Goal: Information Seeking & Learning: Learn about a topic

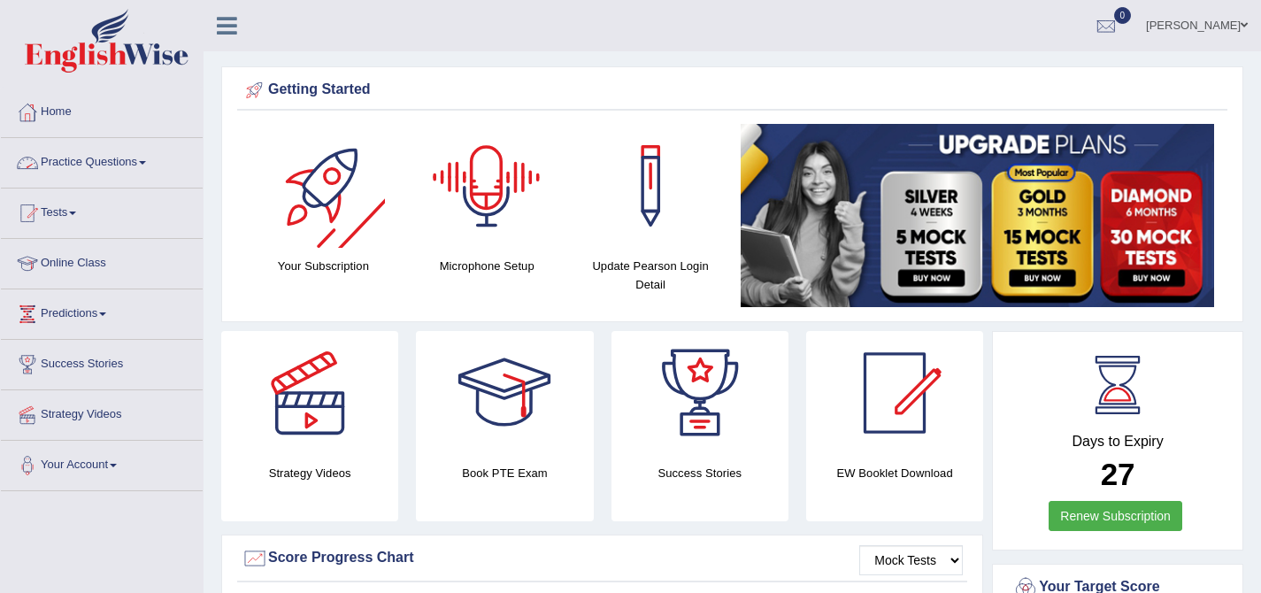
click at [140, 171] on link "Practice Questions" at bounding box center [102, 160] width 202 height 44
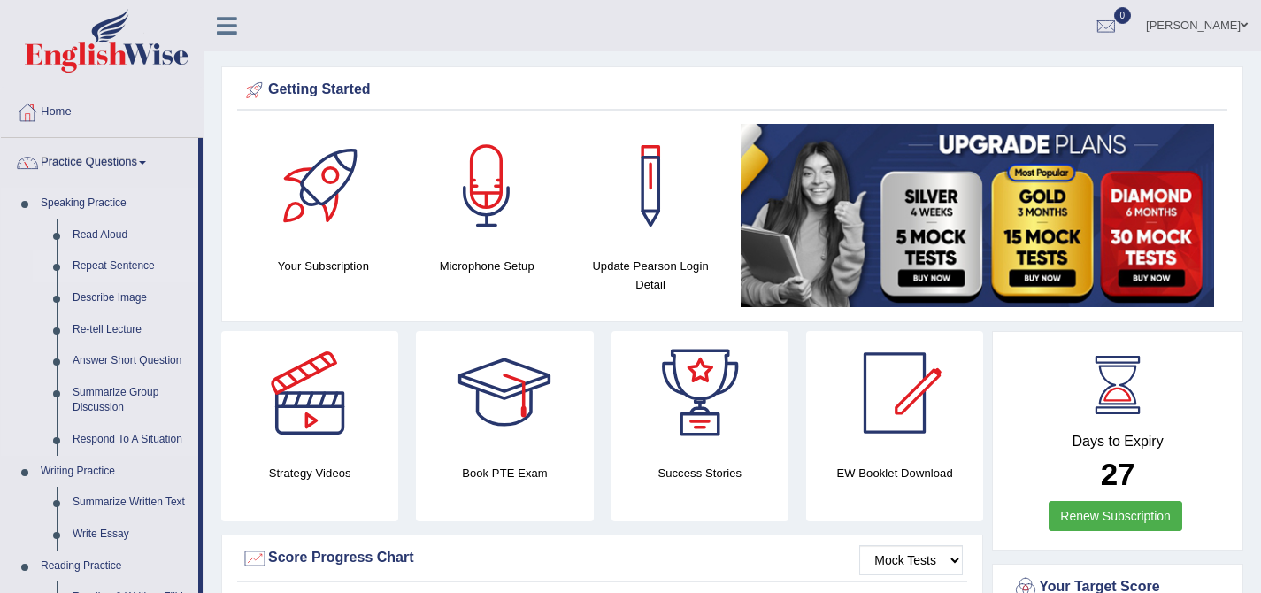
click at [112, 264] on link "Repeat Sentence" at bounding box center [132, 266] width 134 height 32
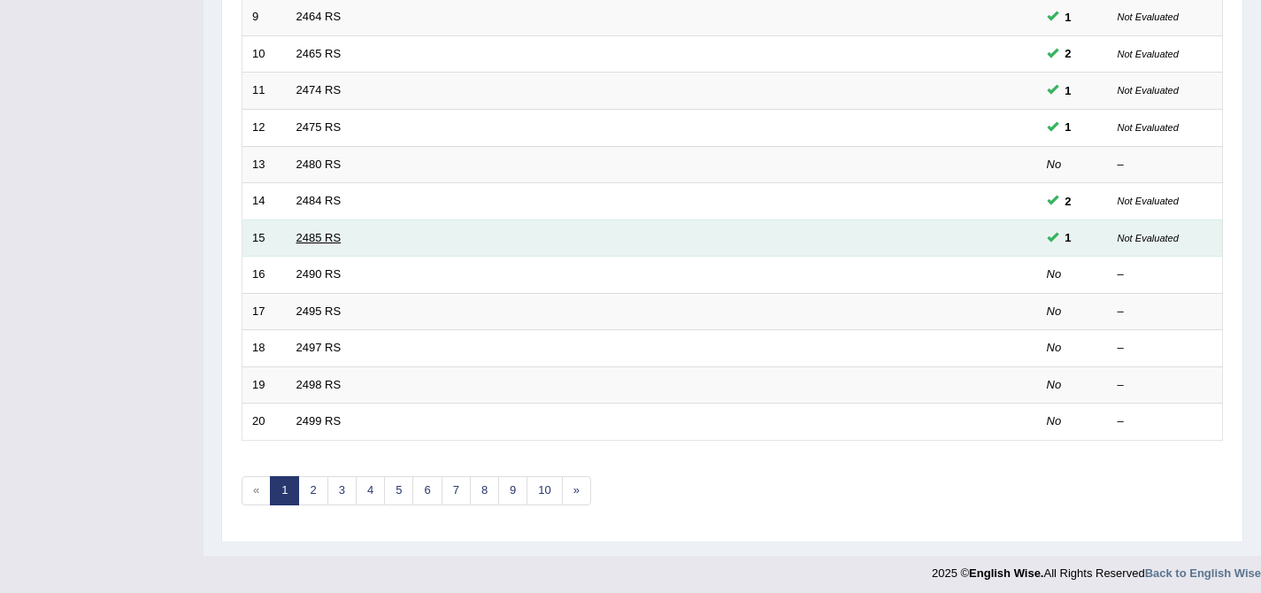
scroll to position [579, 0]
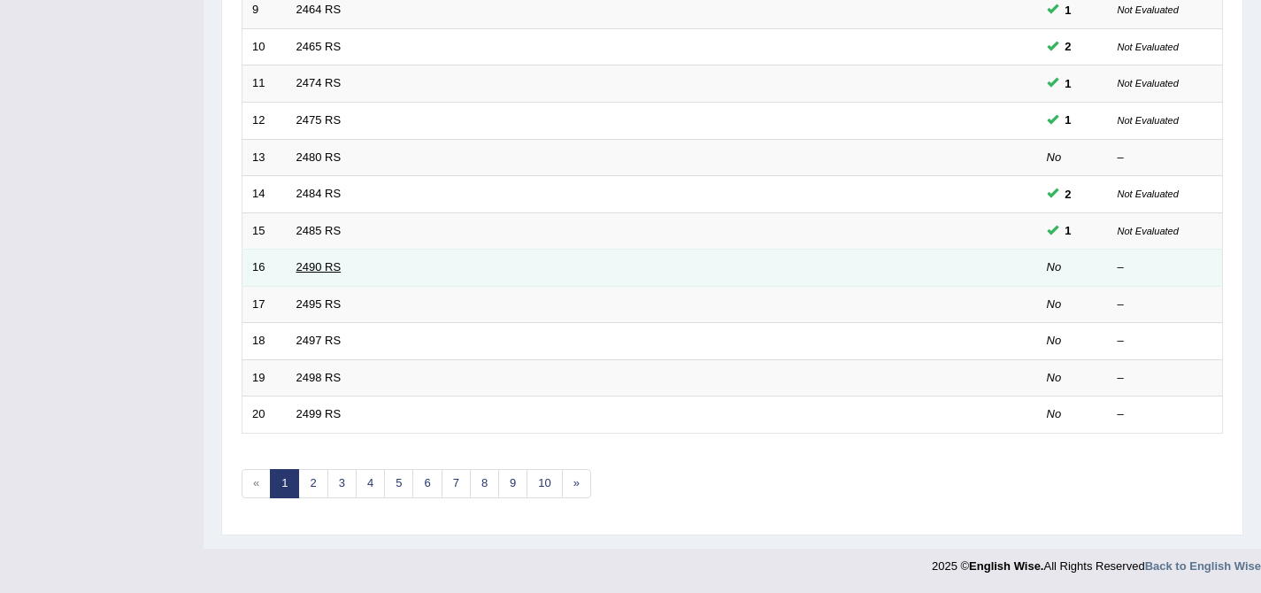
click at [318, 268] on link "2490 RS" at bounding box center [318, 266] width 45 height 13
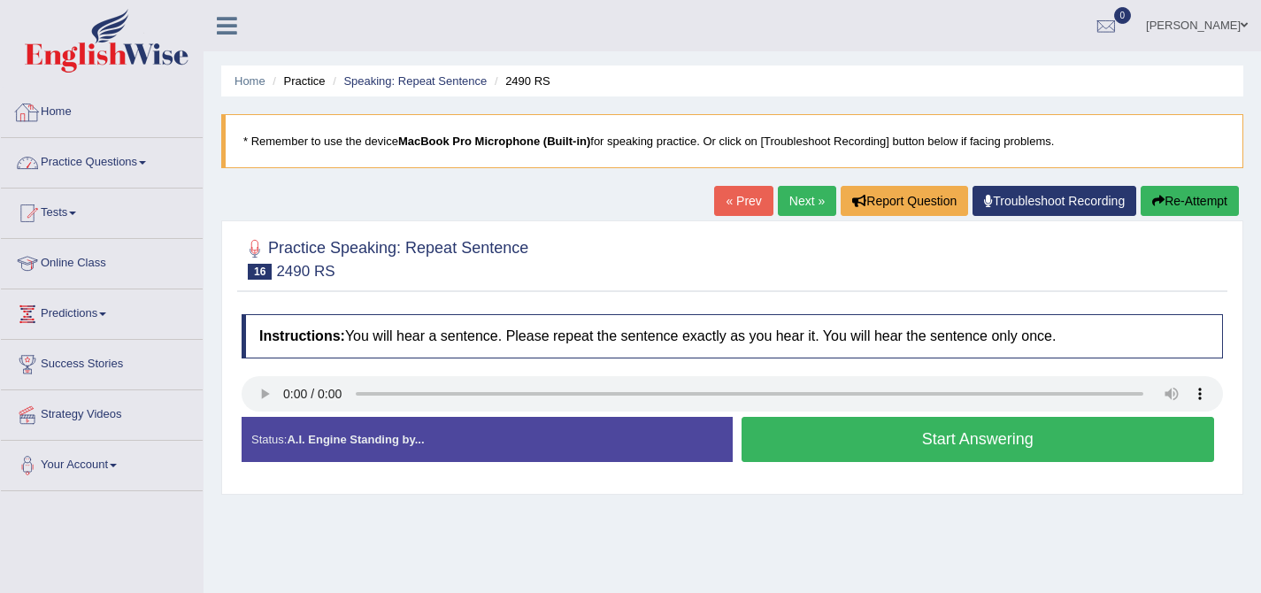
click at [105, 164] on link "Practice Questions" at bounding box center [102, 160] width 202 height 44
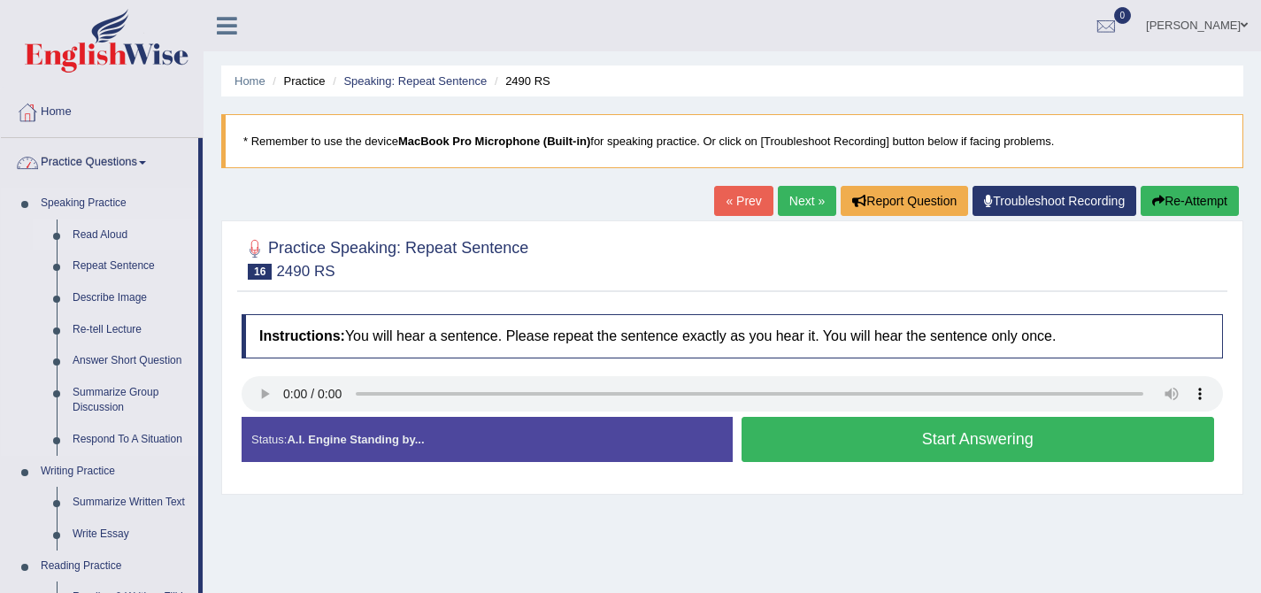
click at [115, 235] on link "Read Aloud" at bounding box center [132, 235] width 134 height 32
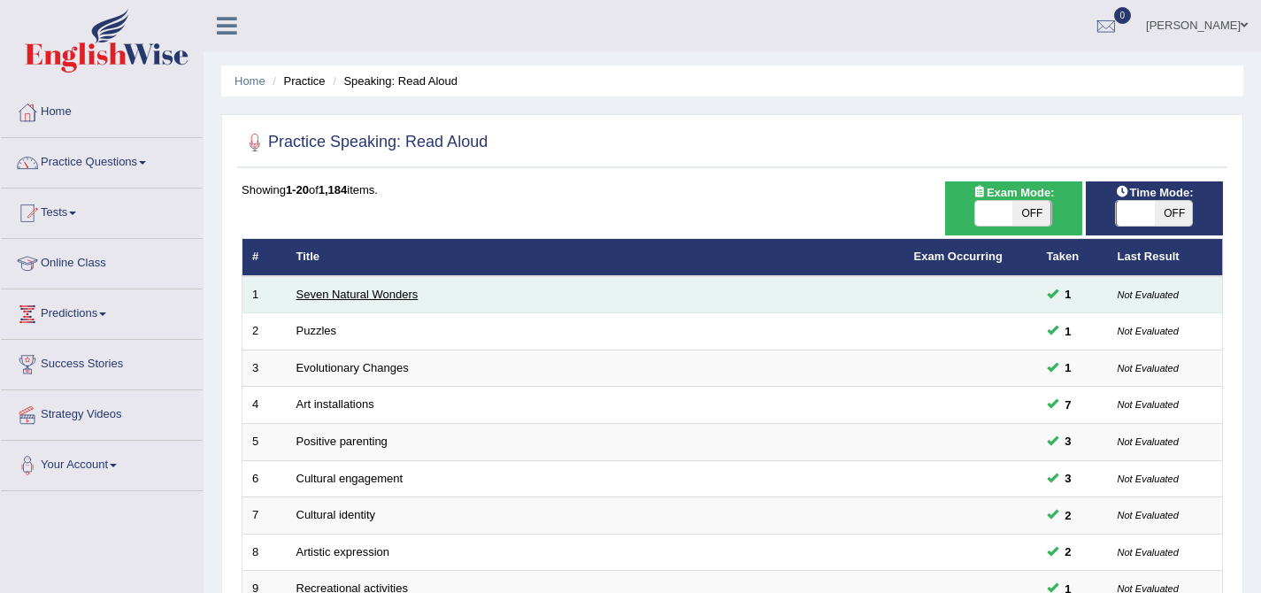
click at [347, 300] on link "Seven Natural Wonders" at bounding box center [357, 294] width 122 height 13
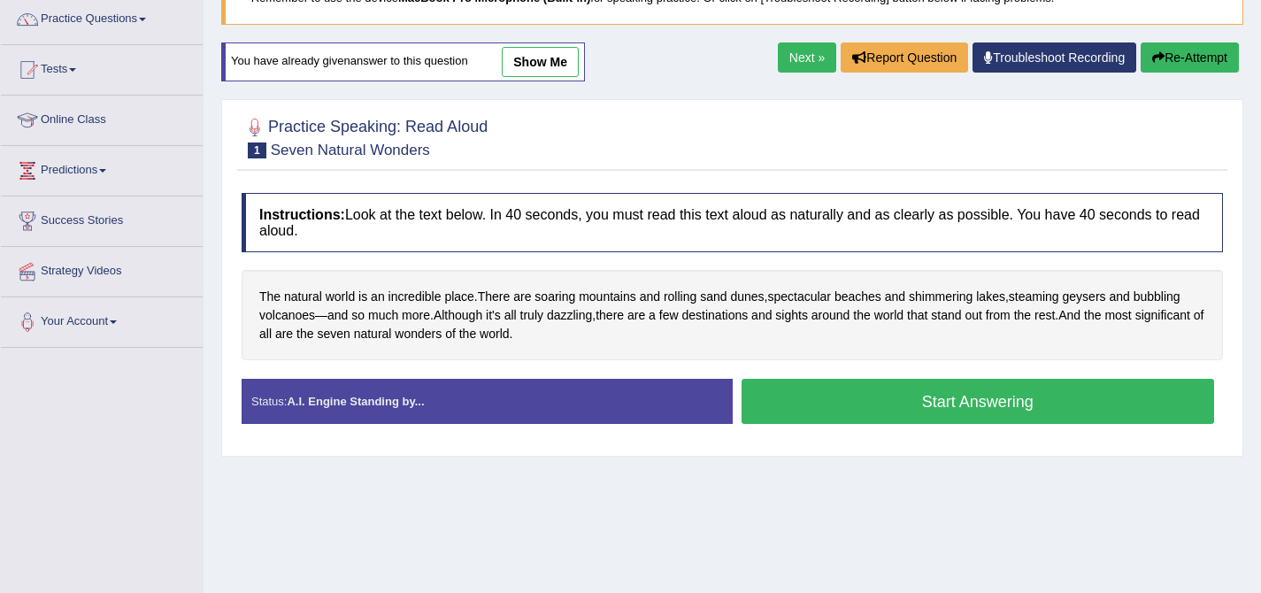
scroll to position [210, 0]
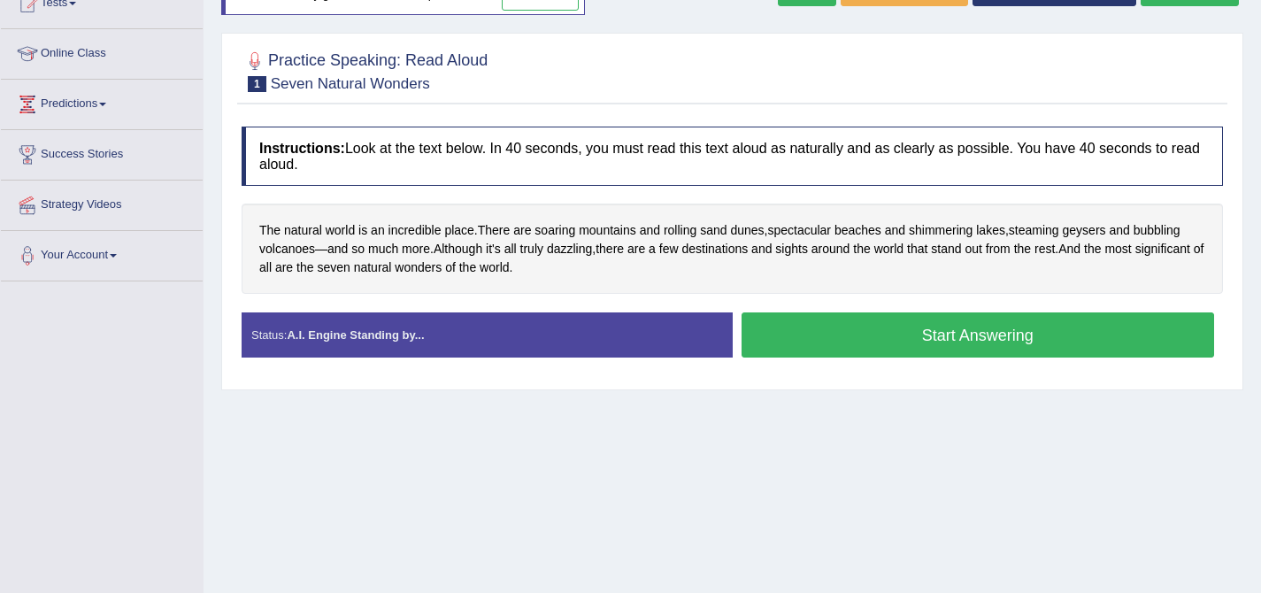
click at [850, 338] on button "Start Answering" at bounding box center [977, 334] width 473 height 45
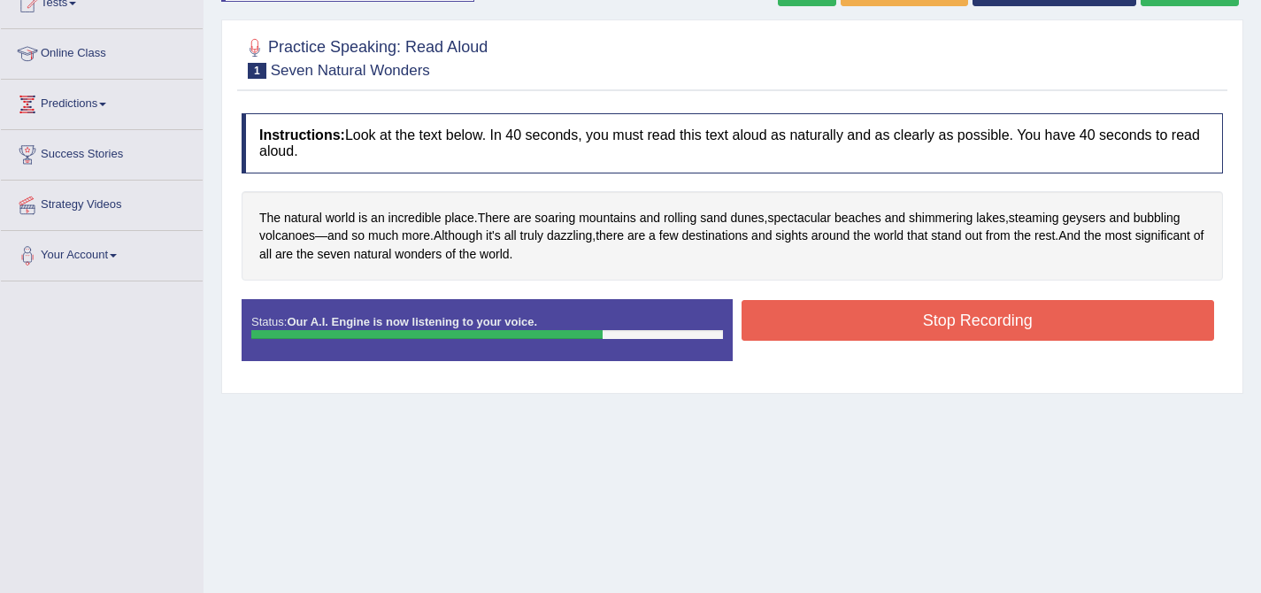
click at [844, 331] on button "Stop Recording" at bounding box center [977, 320] width 473 height 41
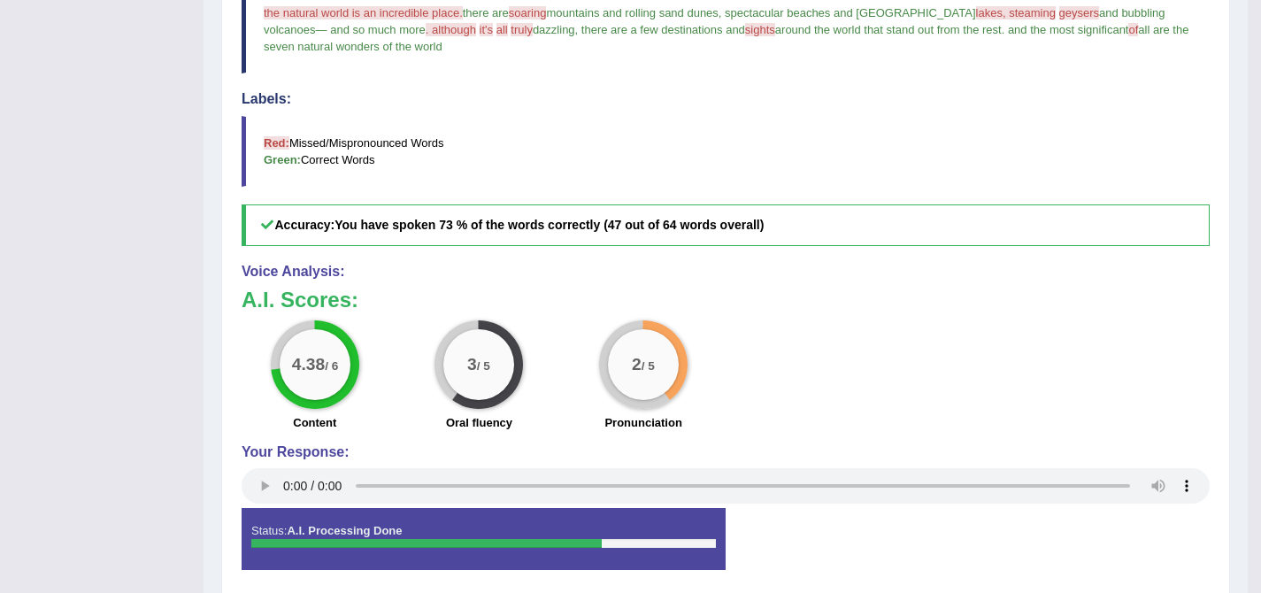
scroll to position [0, 0]
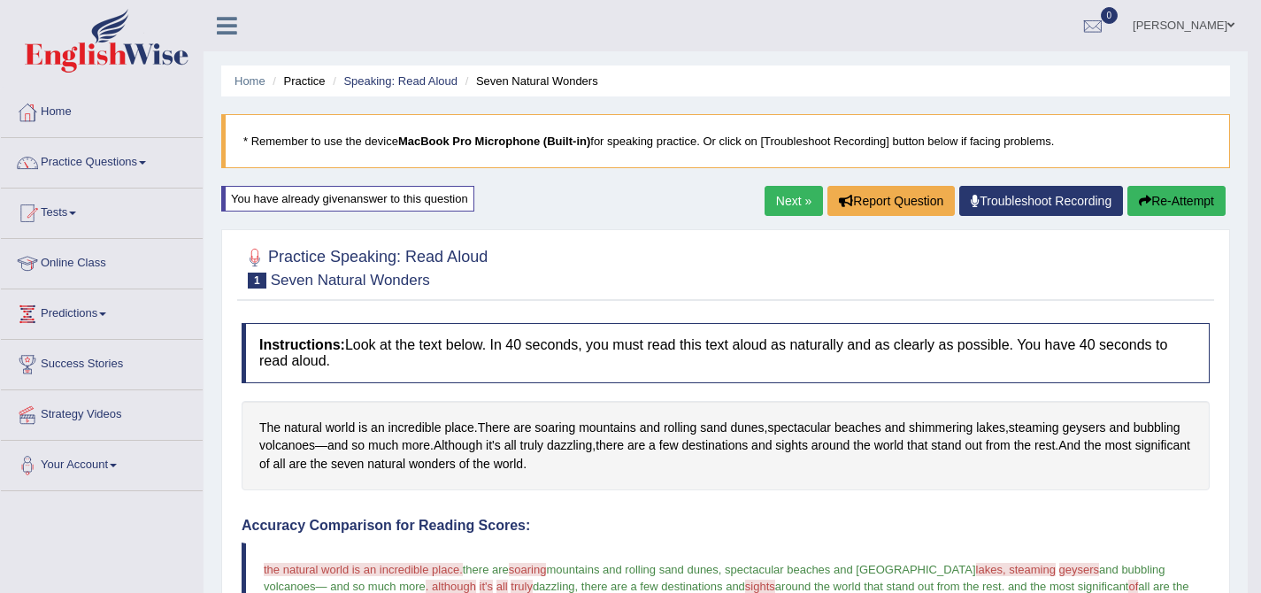
click at [1157, 200] on button "Re-Attempt" at bounding box center [1176, 201] width 98 height 30
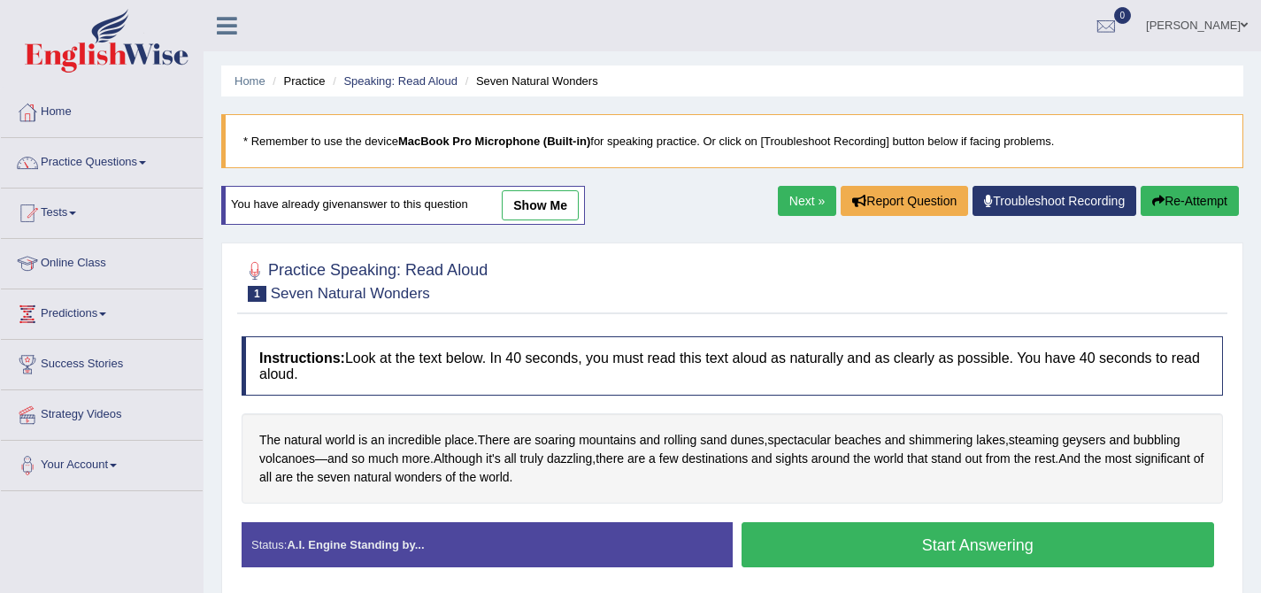
click at [968, 540] on button "Start Answering" at bounding box center [977, 544] width 473 height 45
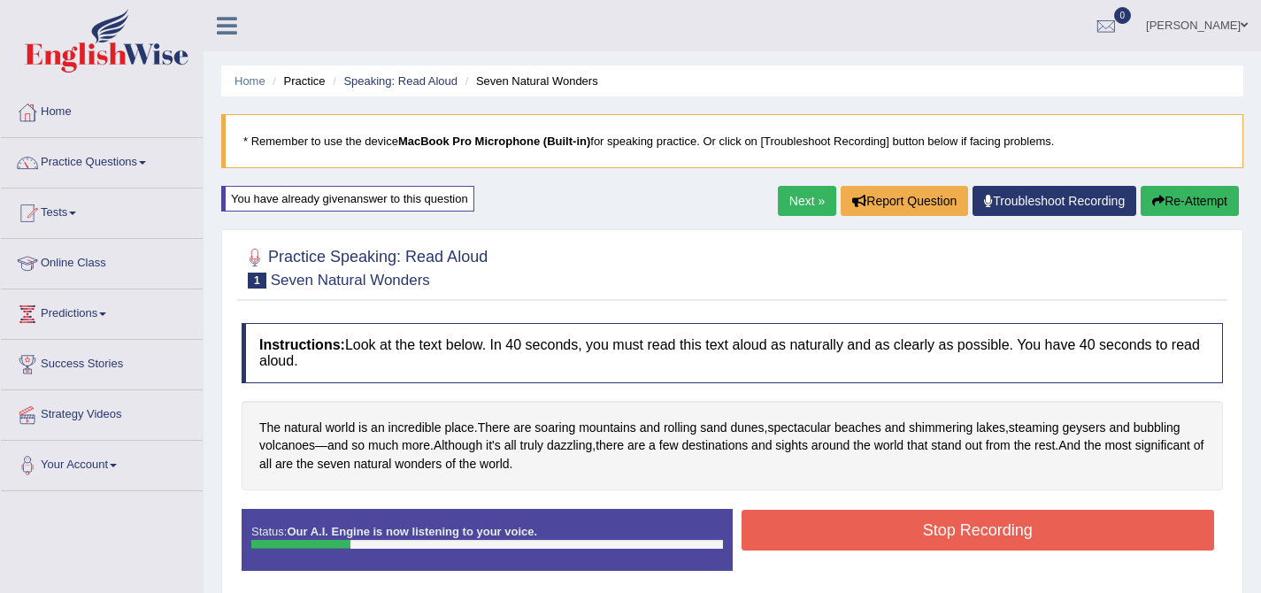
click at [941, 520] on button "Stop Recording" at bounding box center [977, 530] width 473 height 41
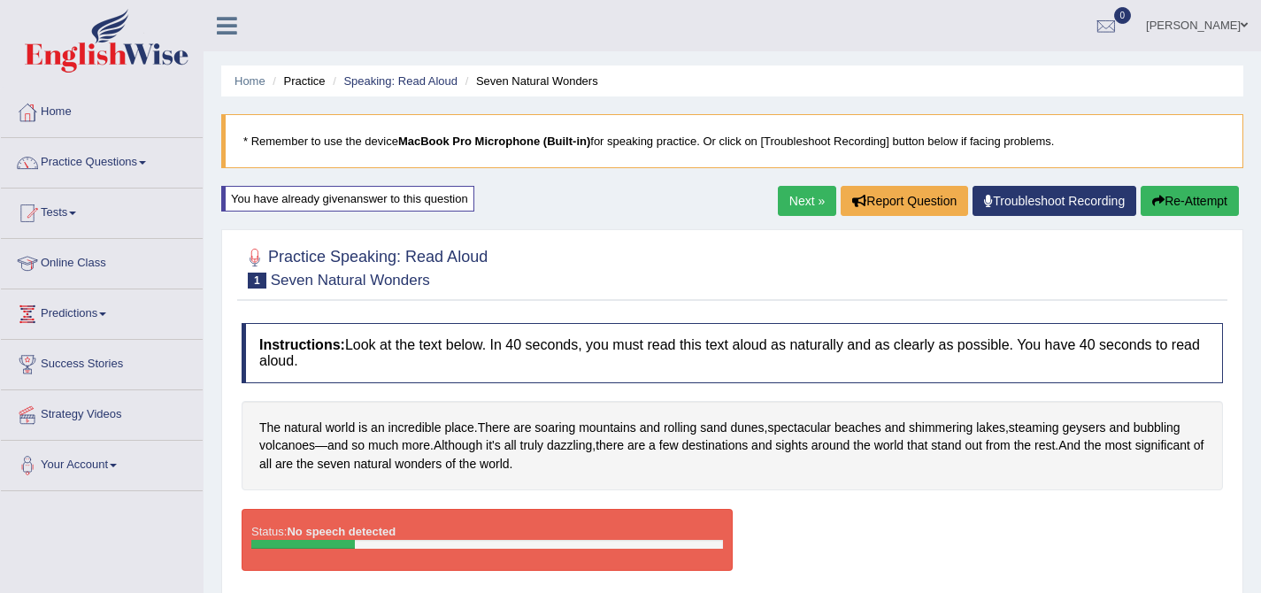
click at [1180, 188] on button "Re-Attempt" at bounding box center [1189, 201] width 98 height 30
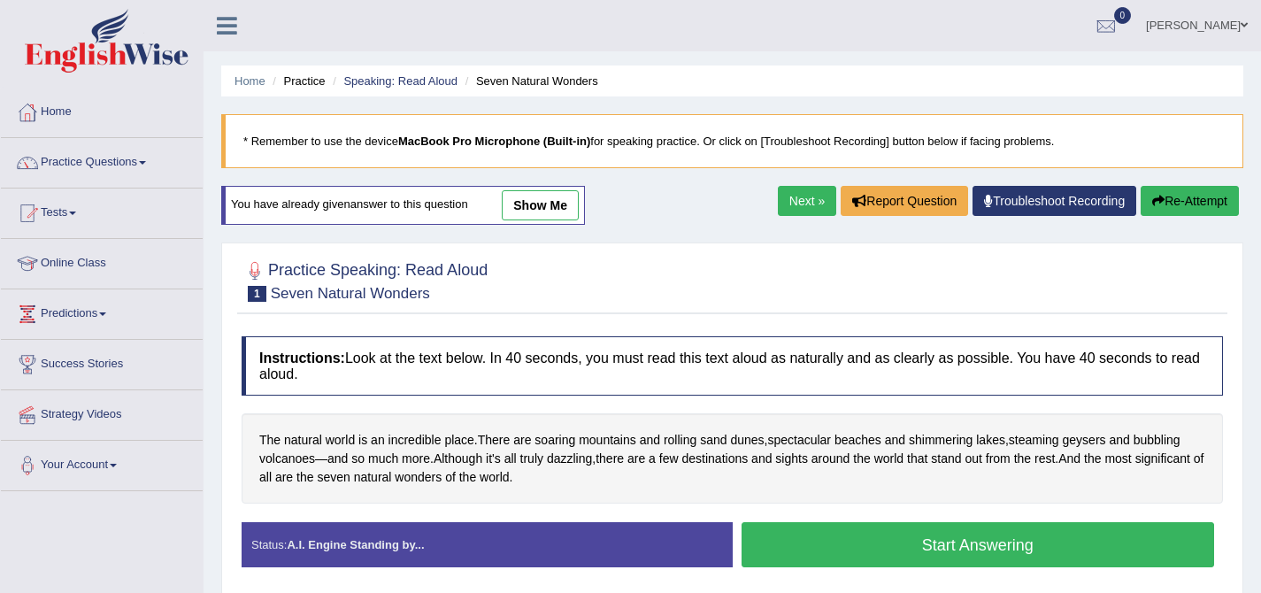
click at [898, 548] on button "Start Answering" at bounding box center [977, 544] width 473 height 45
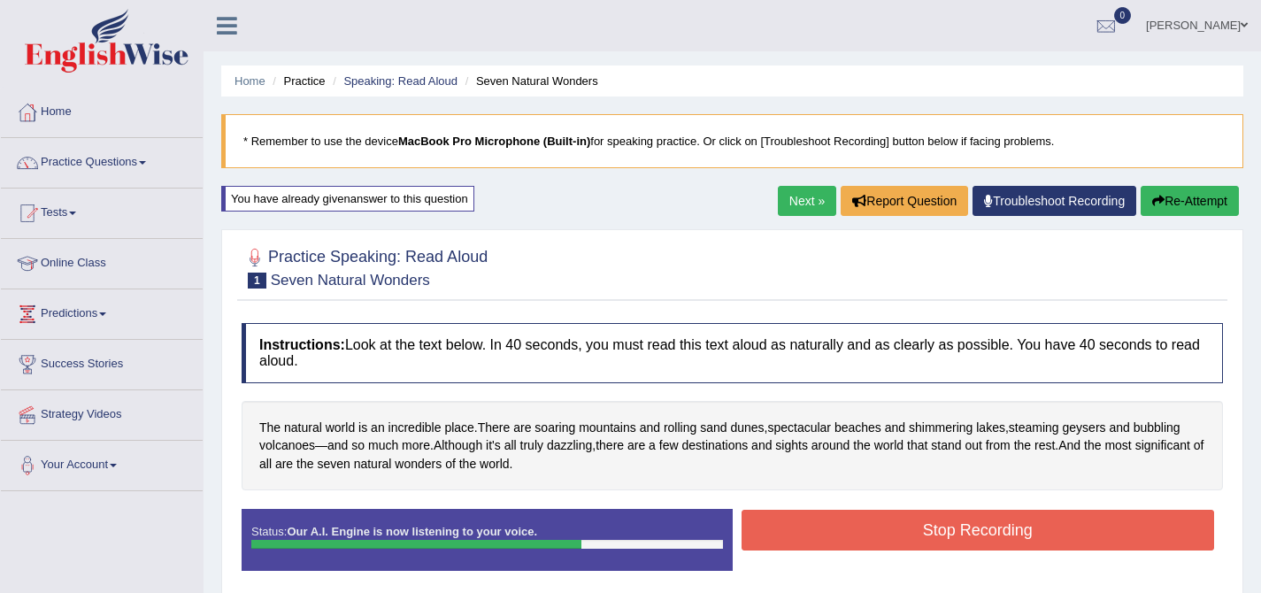
click at [879, 518] on button "Stop Recording" at bounding box center [977, 530] width 473 height 41
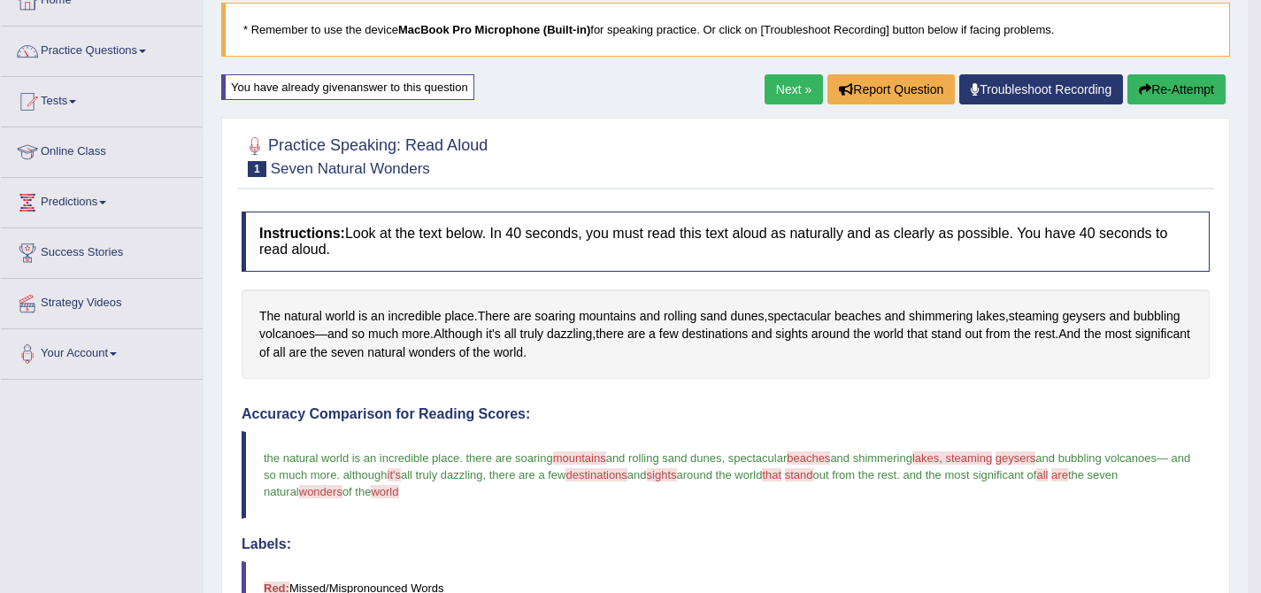
scroll to position [97, 0]
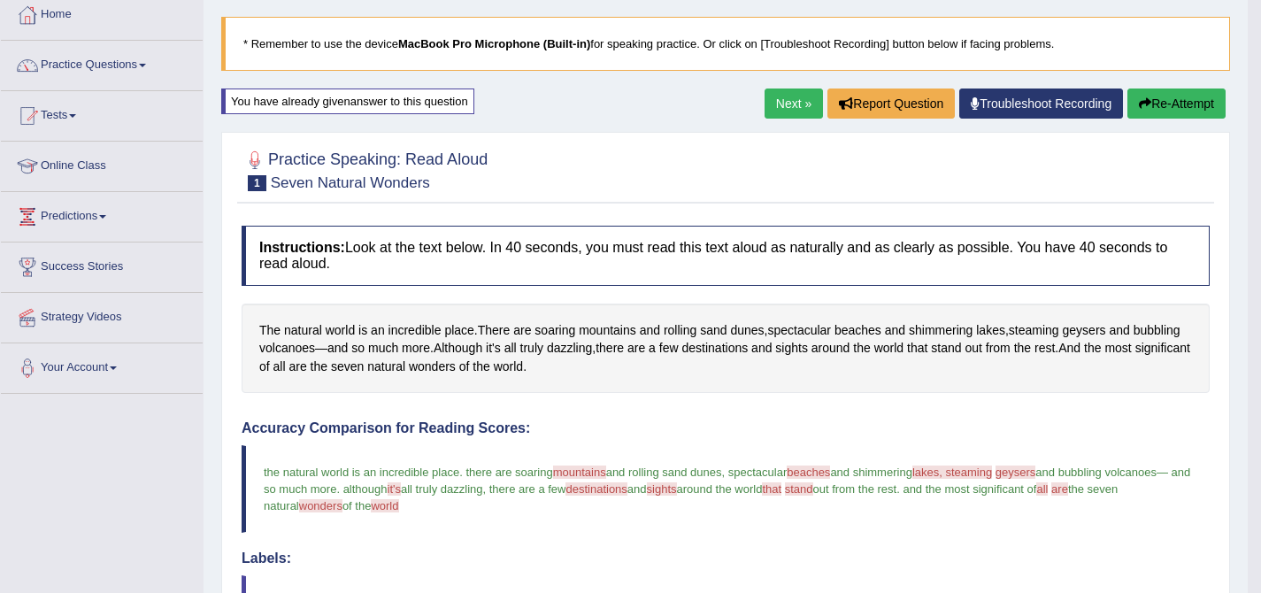
click at [769, 97] on link "Next »" at bounding box center [793, 103] width 58 height 30
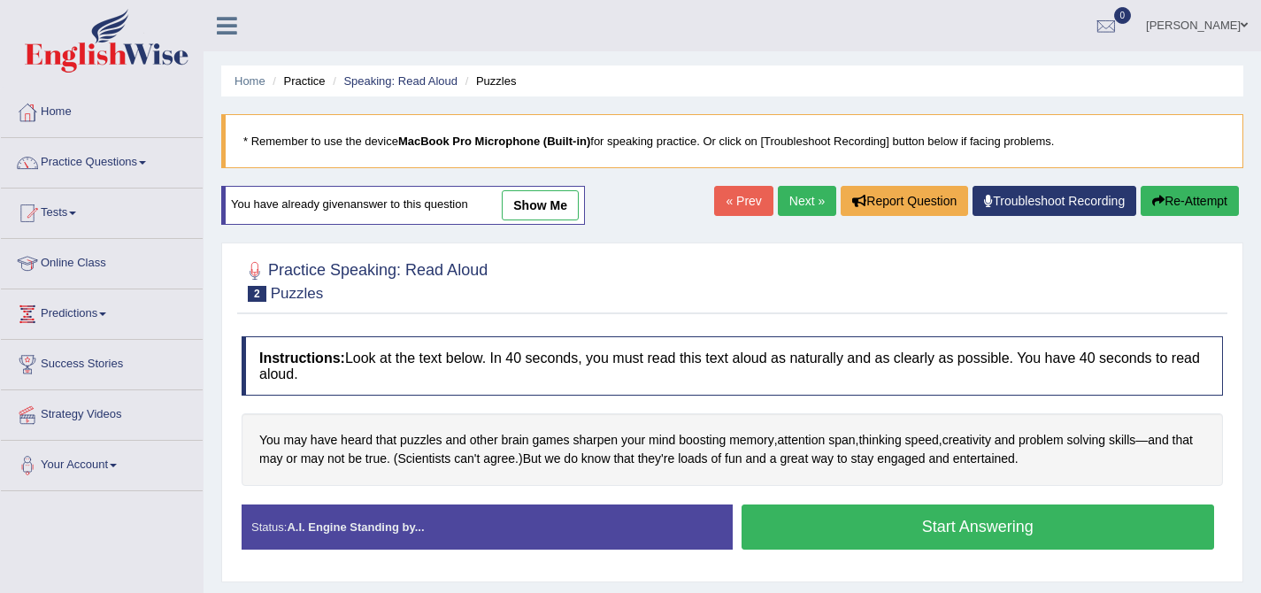
click at [841, 520] on button "Start Answering" at bounding box center [977, 526] width 473 height 45
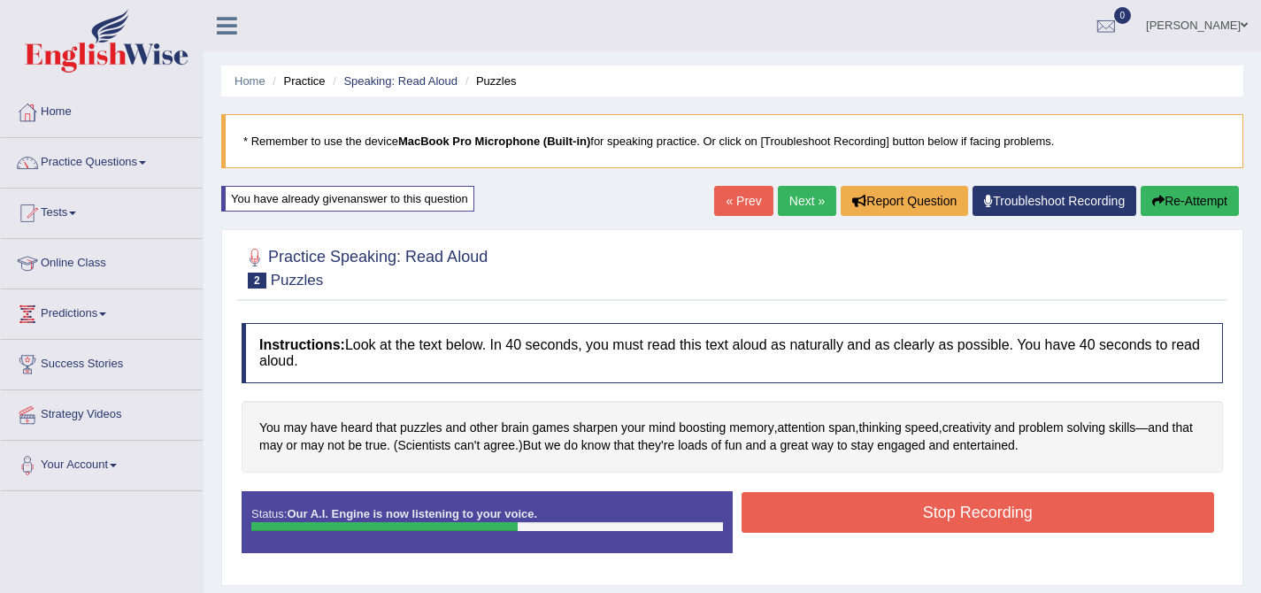
click at [822, 504] on button "Stop Recording" at bounding box center [977, 512] width 473 height 41
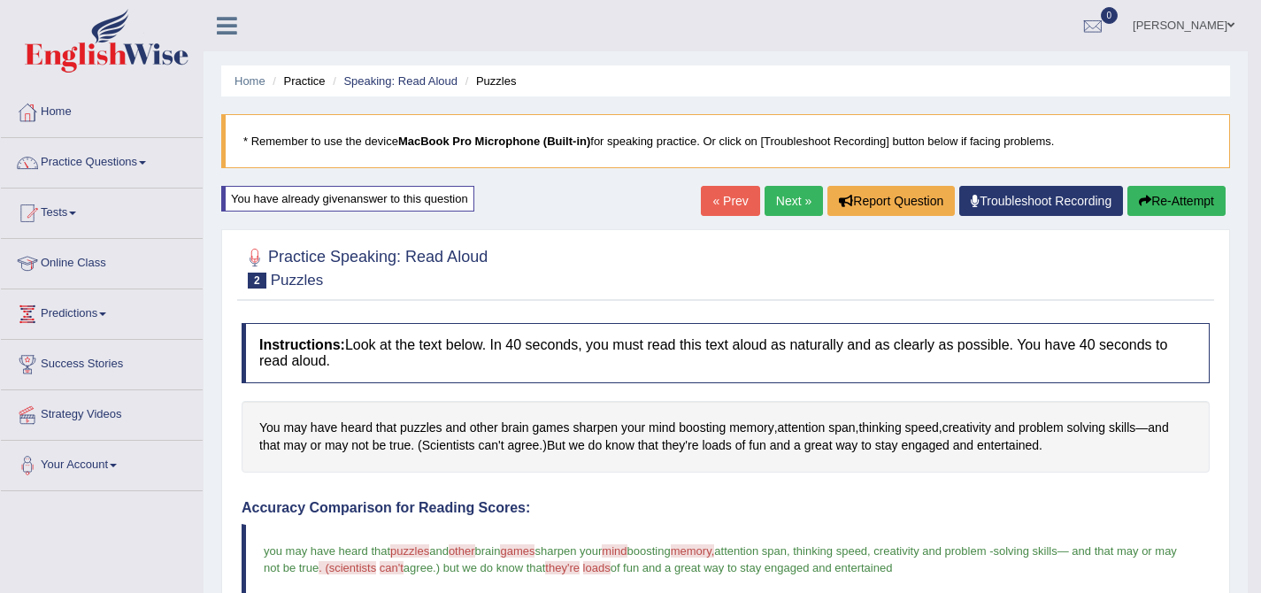
click at [776, 196] on link "Next »" at bounding box center [793, 201] width 58 height 30
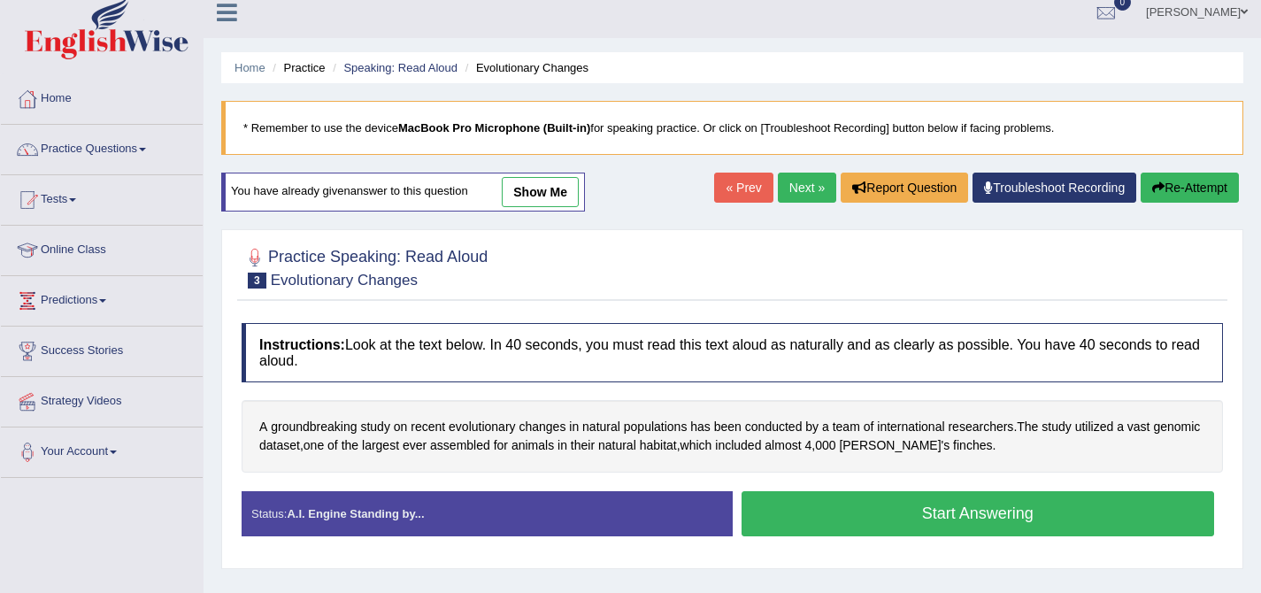
scroll to position [336, 0]
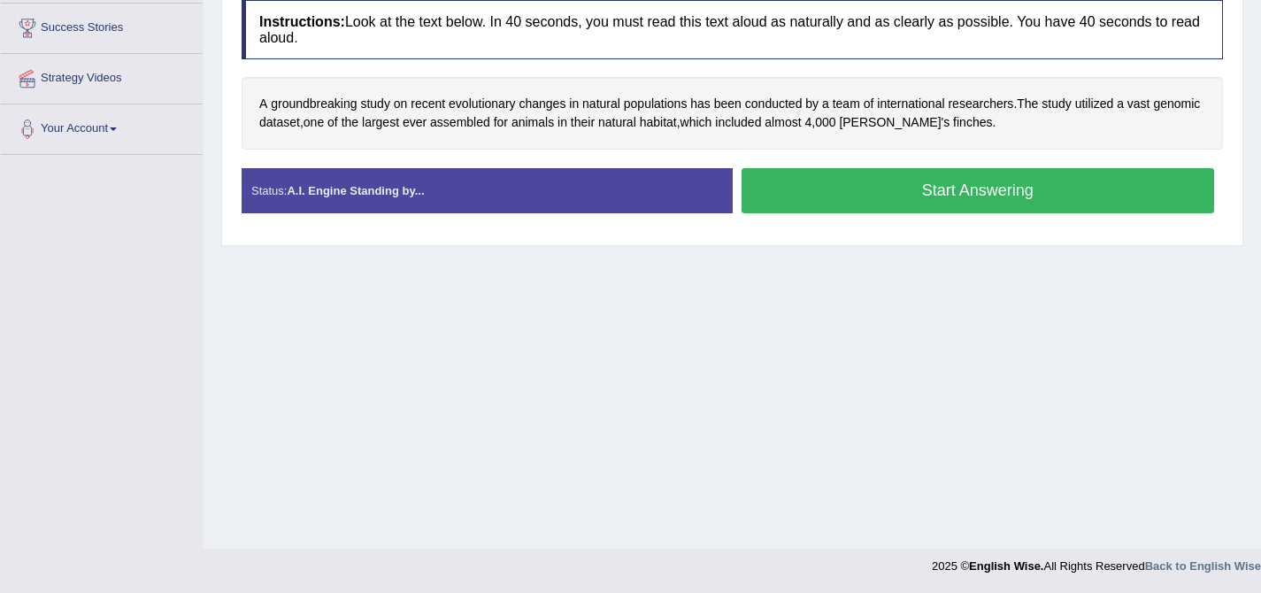
click at [797, 209] on button "Start Answering" at bounding box center [977, 190] width 473 height 45
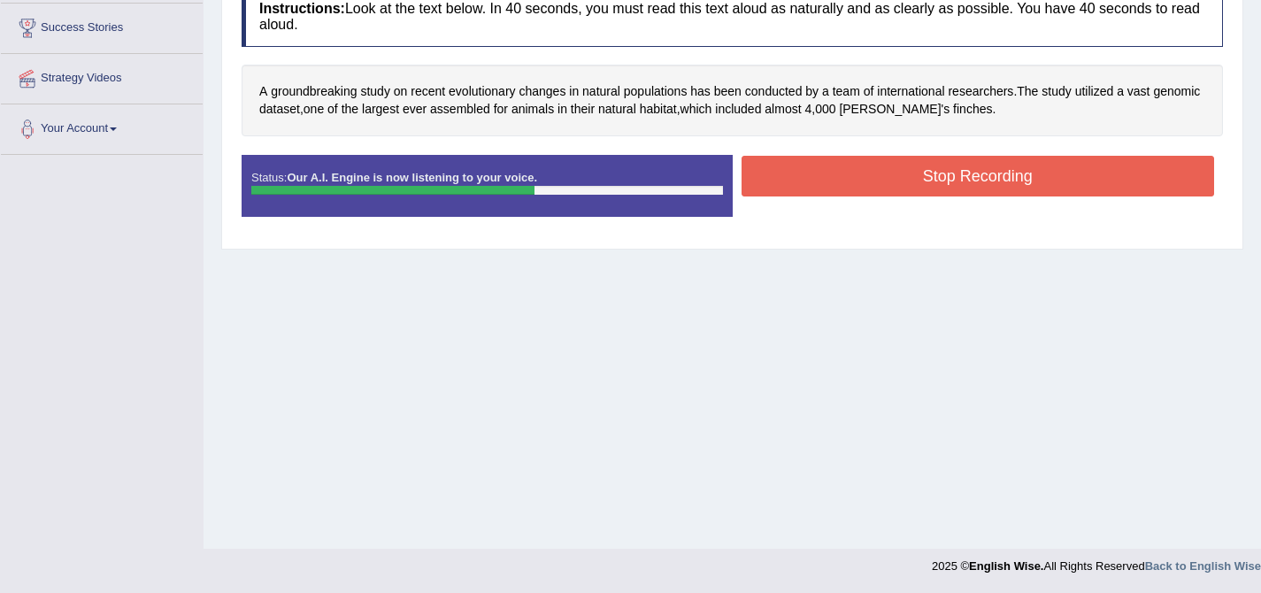
click at [806, 172] on button "Stop Recording" at bounding box center [977, 176] width 473 height 41
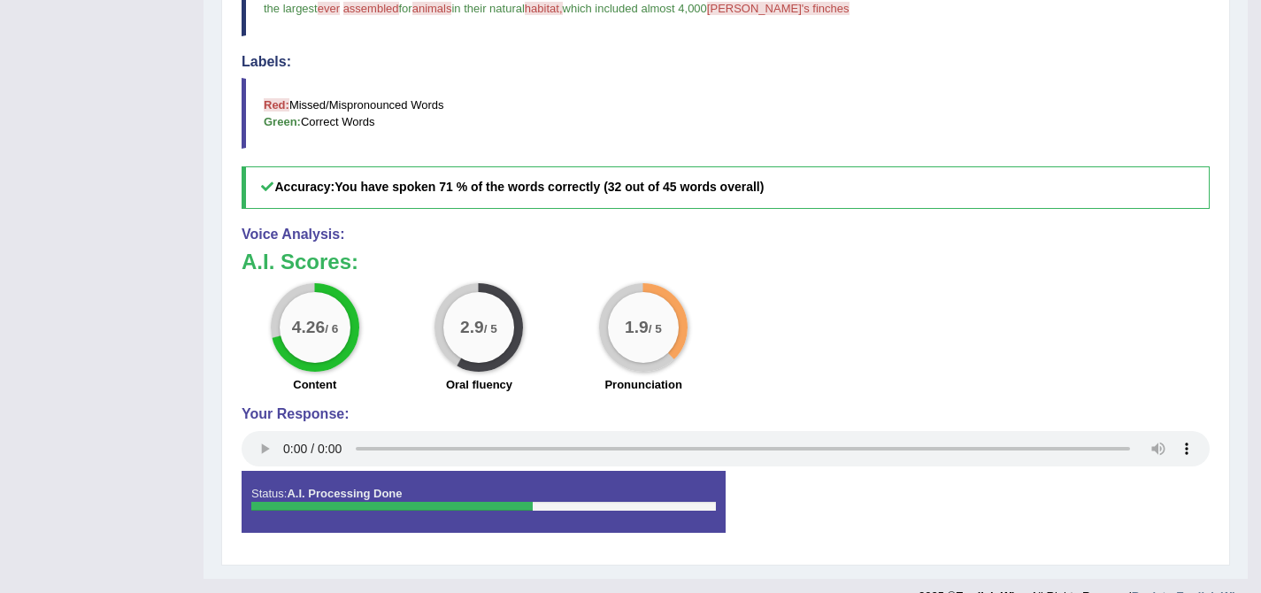
scroll to position [0, 0]
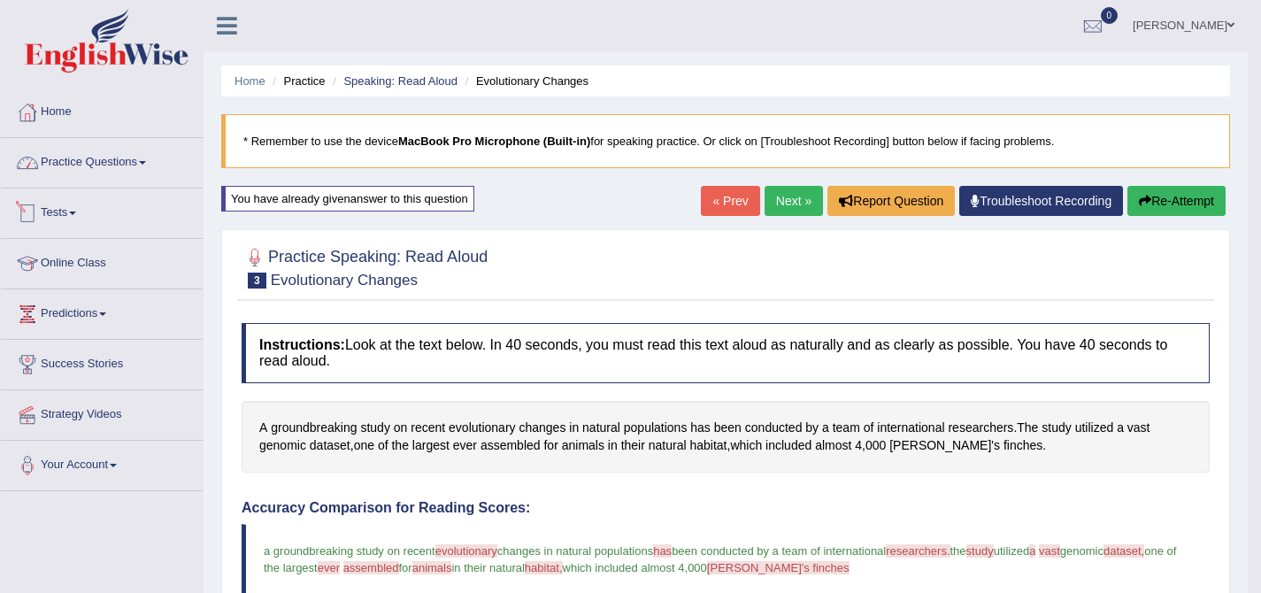
click at [134, 159] on link "Practice Questions" at bounding box center [102, 160] width 202 height 44
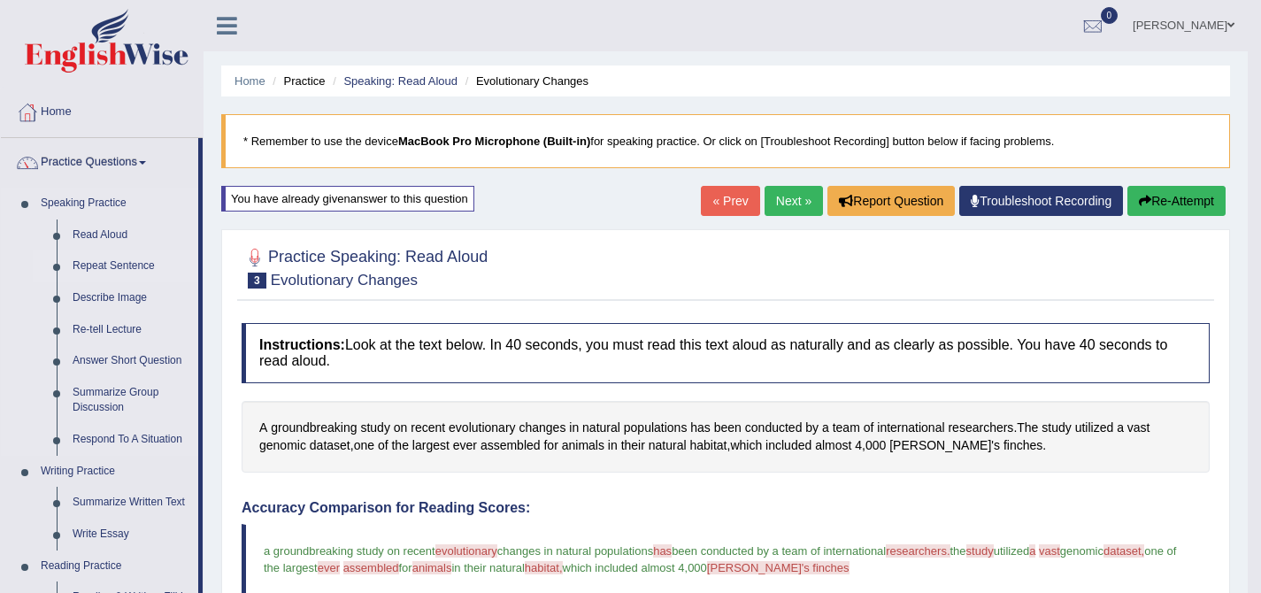
click at [137, 272] on link "Repeat Sentence" at bounding box center [132, 266] width 134 height 32
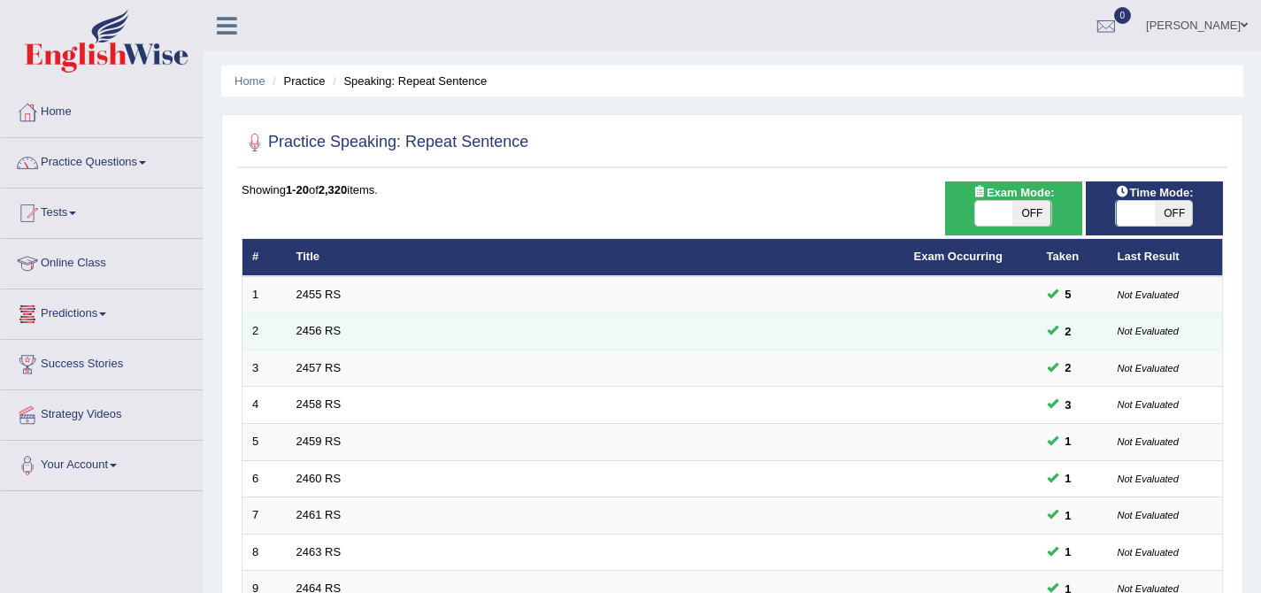
click at [315, 313] on td "2456 RS" at bounding box center [596, 331] width 618 height 37
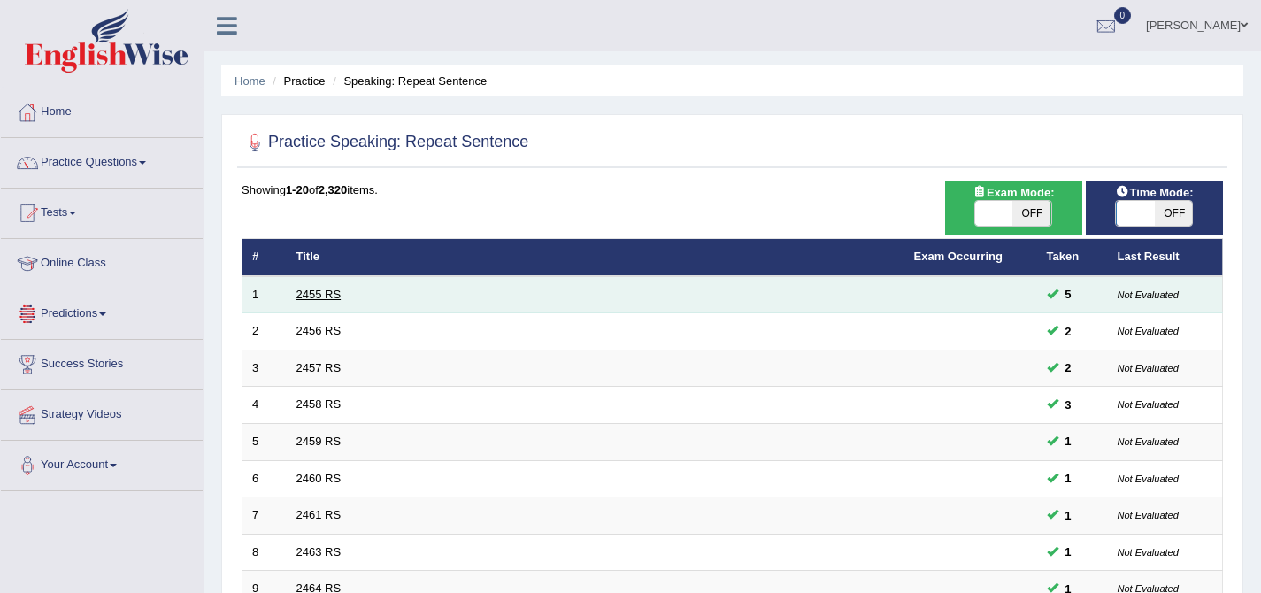
click at [313, 301] on link "2455 RS" at bounding box center [318, 294] width 45 height 13
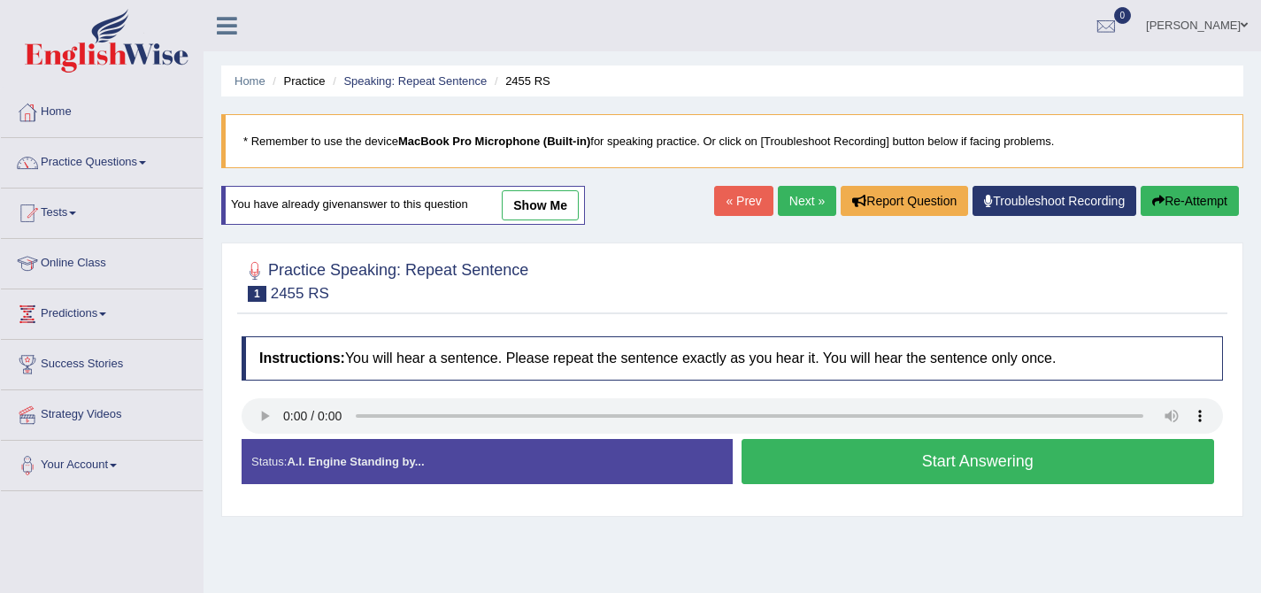
click at [942, 466] on button "Start Answering" at bounding box center [977, 461] width 473 height 45
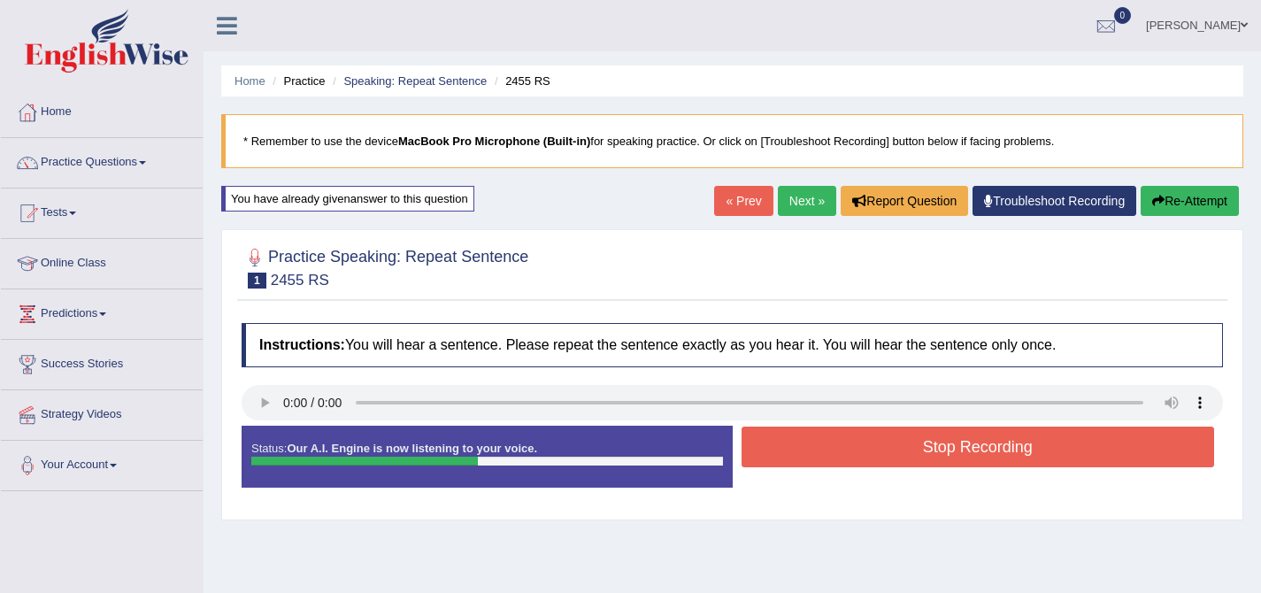
click at [917, 447] on button "Stop Recording" at bounding box center [977, 446] width 473 height 41
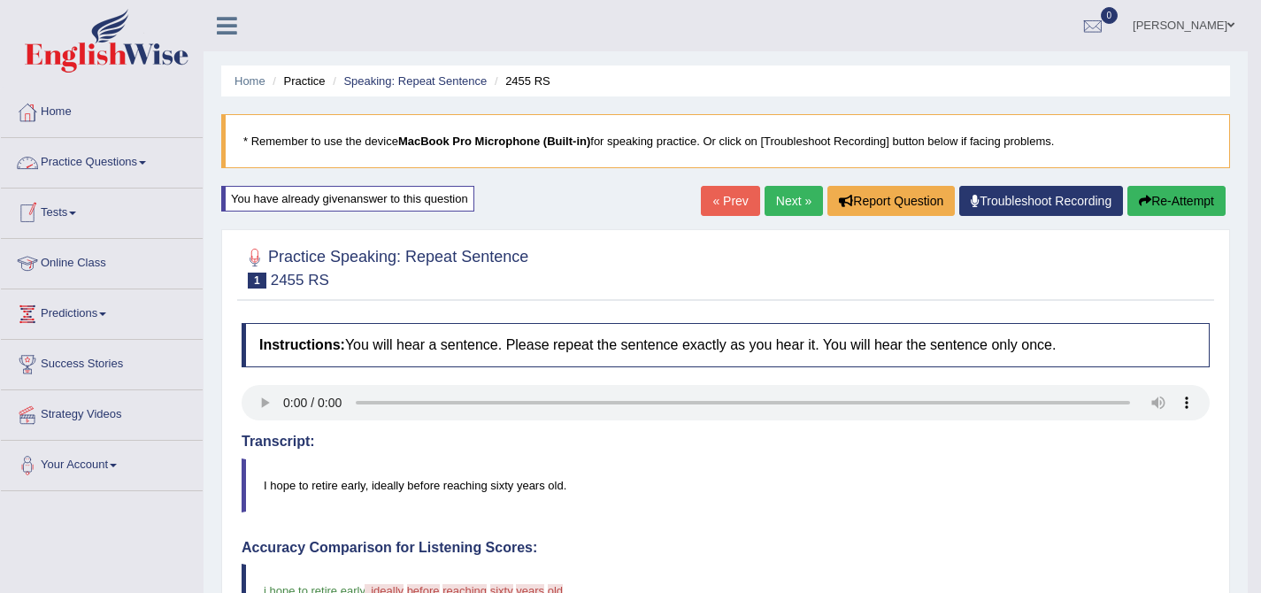
click at [77, 165] on link "Practice Questions" at bounding box center [102, 160] width 202 height 44
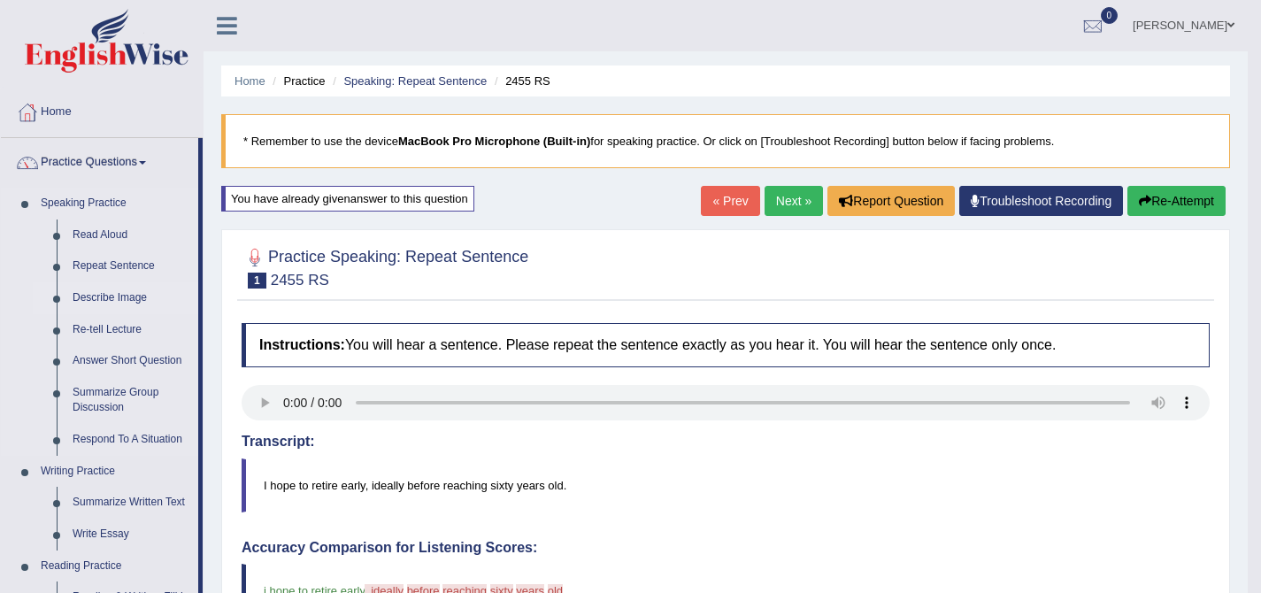
click at [132, 301] on link "Describe Image" at bounding box center [132, 298] width 134 height 32
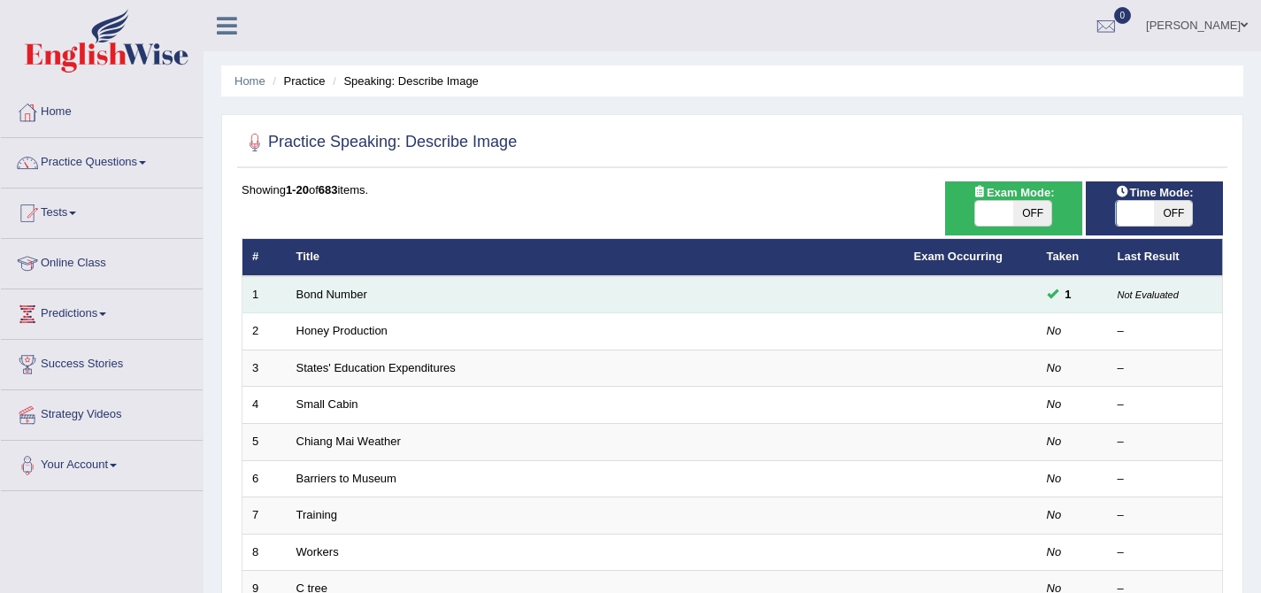
click at [332, 303] on td "Bond Number" at bounding box center [596, 294] width 618 height 37
click at [333, 294] on link "Bond Number" at bounding box center [331, 294] width 71 height 13
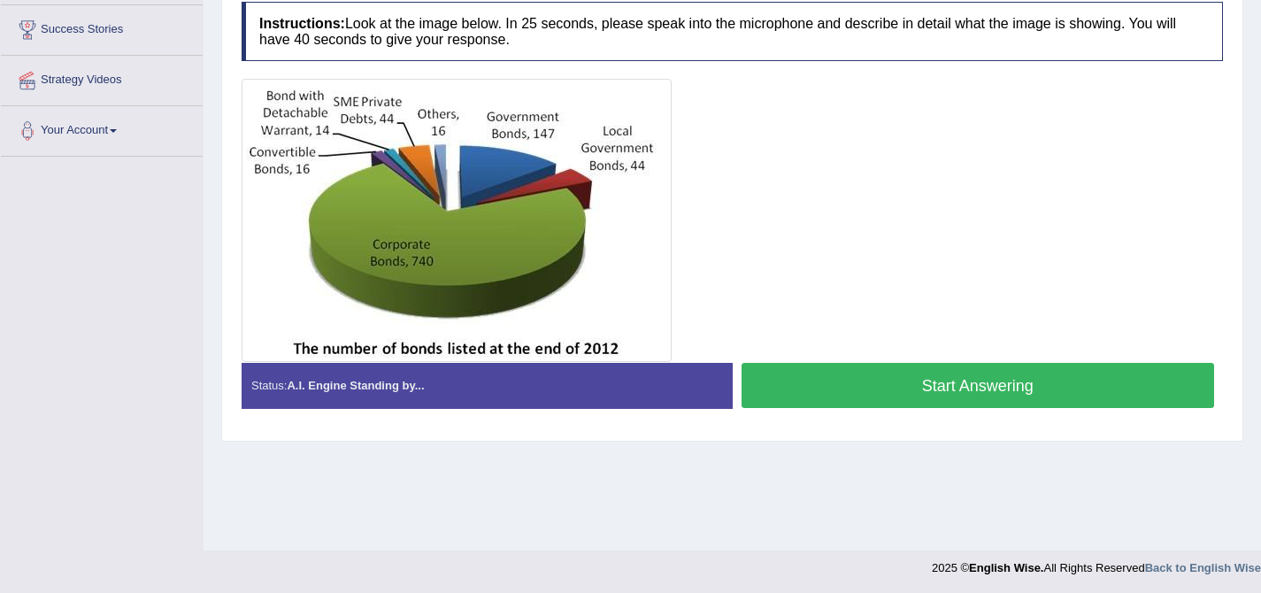
scroll to position [336, 0]
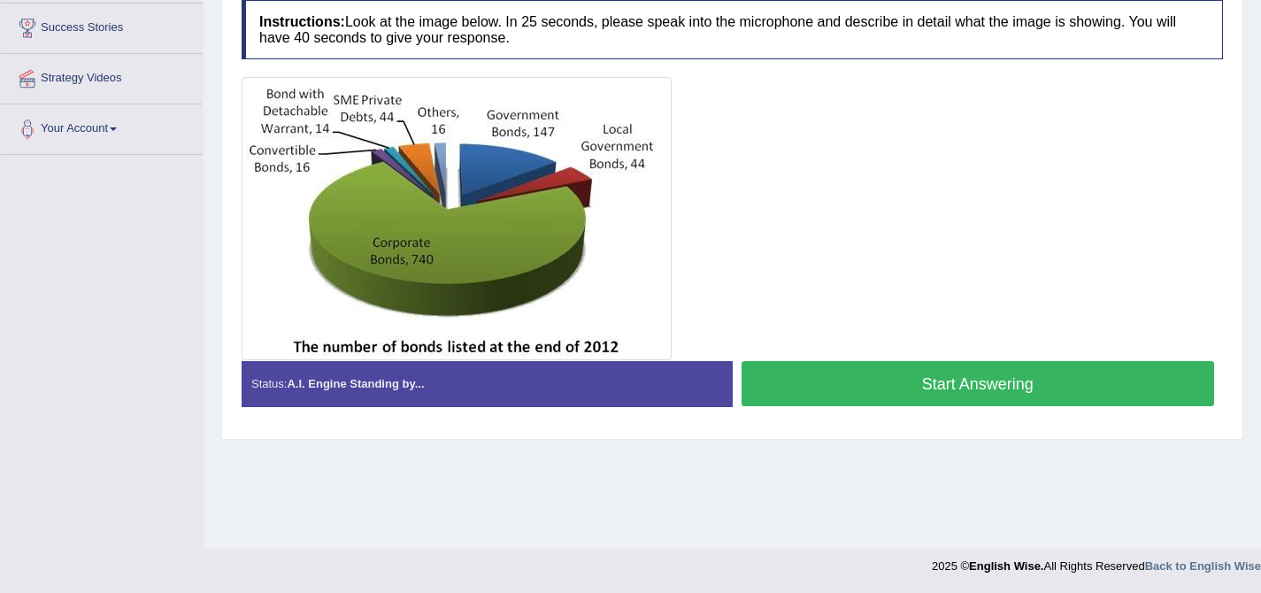
click at [795, 385] on button "Start Answering" at bounding box center [977, 383] width 473 height 45
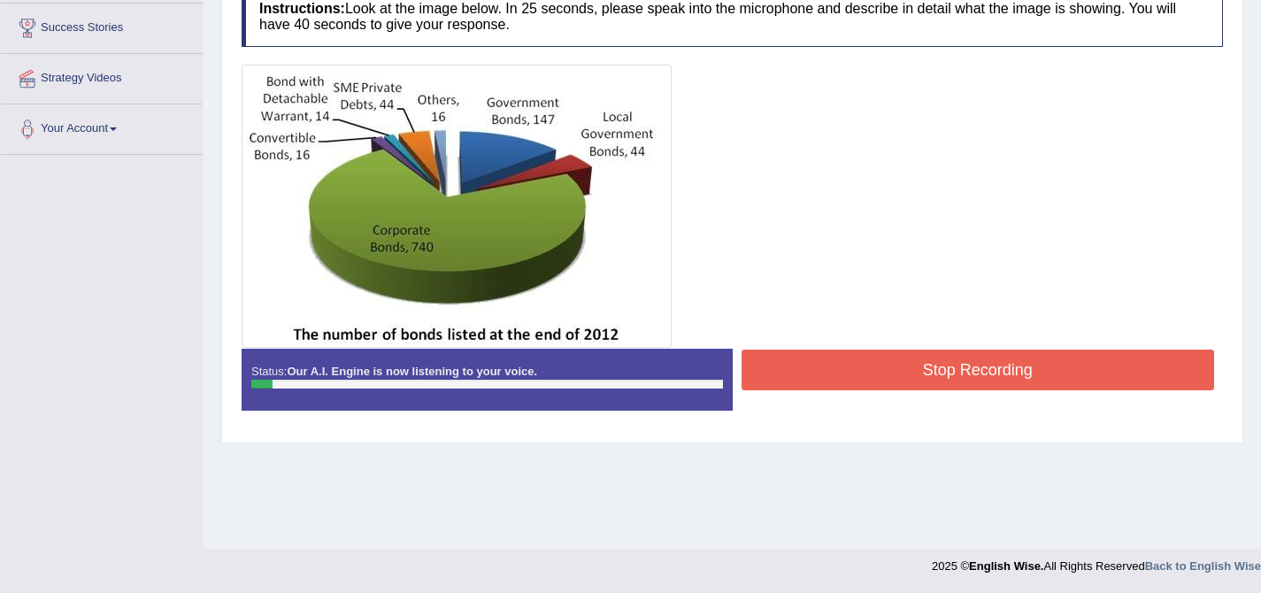
click at [782, 381] on button "Stop Recording" at bounding box center [977, 369] width 473 height 41
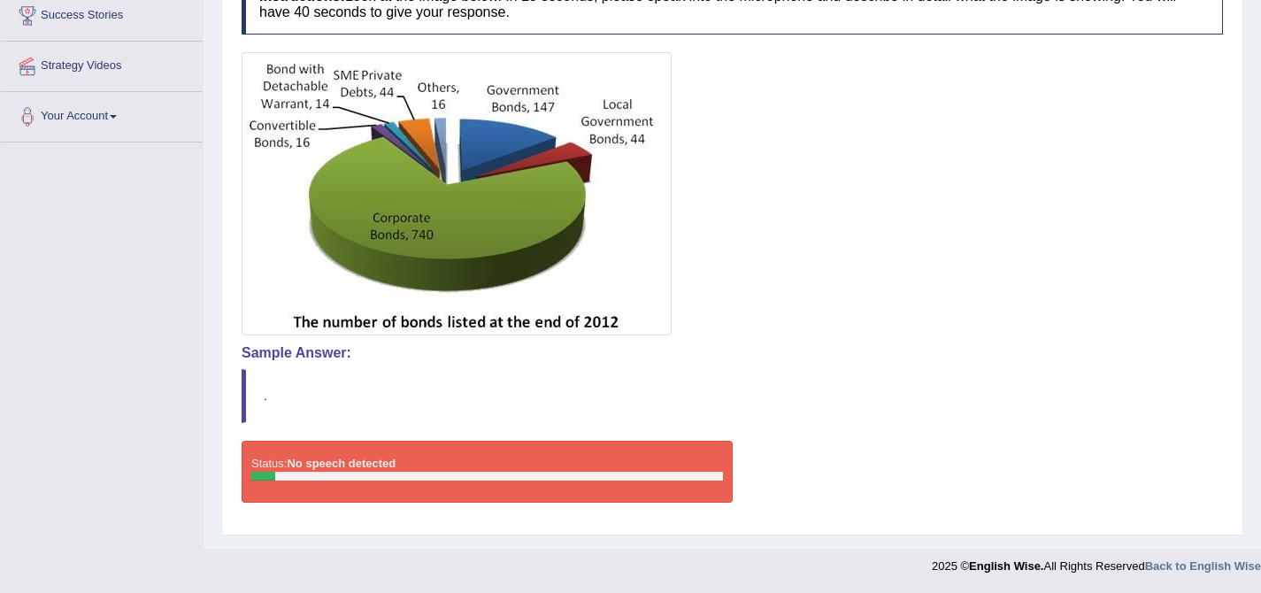
scroll to position [0, 0]
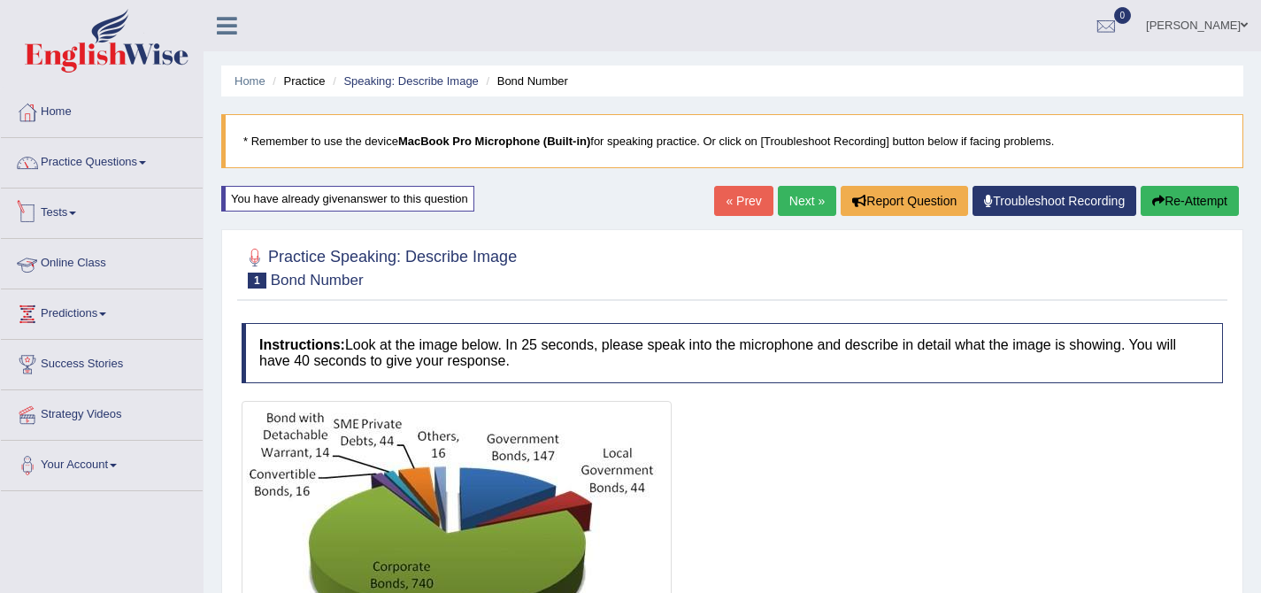
click at [102, 163] on link "Practice Questions" at bounding box center [102, 160] width 202 height 44
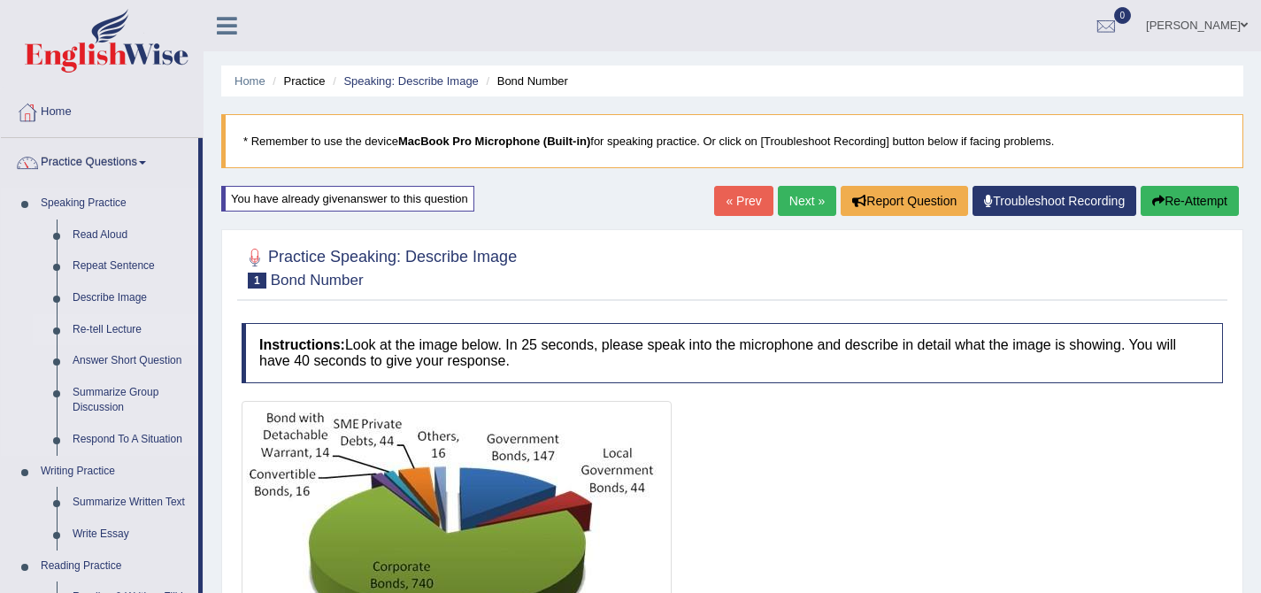
click at [119, 328] on link "Re-tell Lecture" at bounding box center [132, 330] width 134 height 32
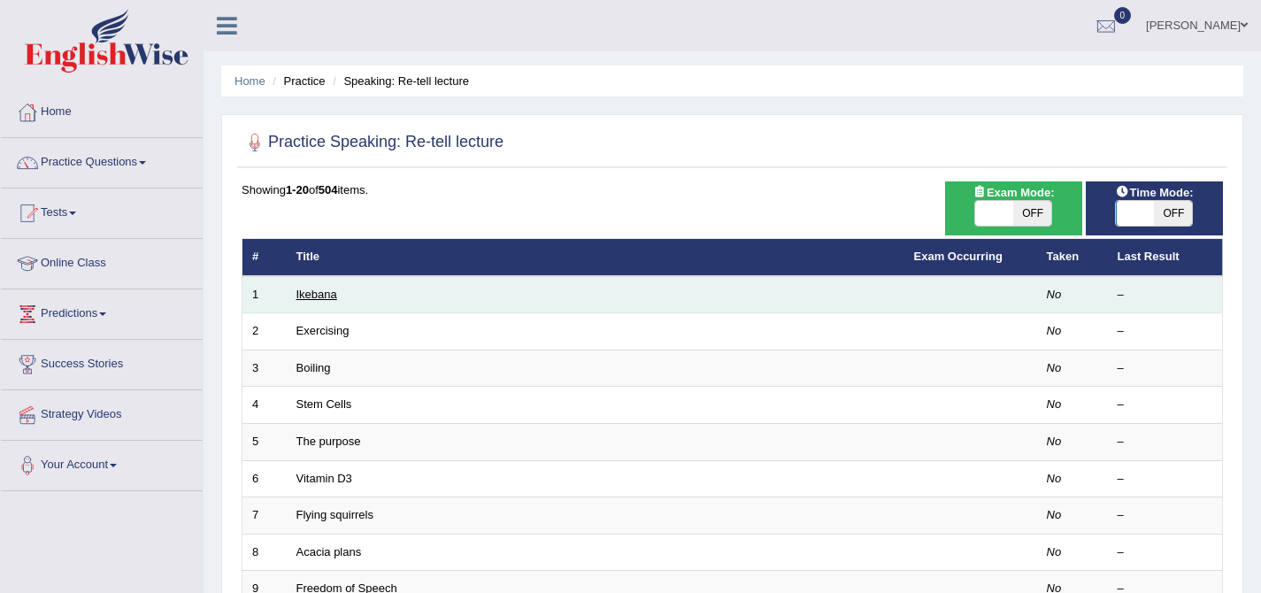
click at [323, 294] on link "Ikebana" at bounding box center [316, 294] width 41 height 13
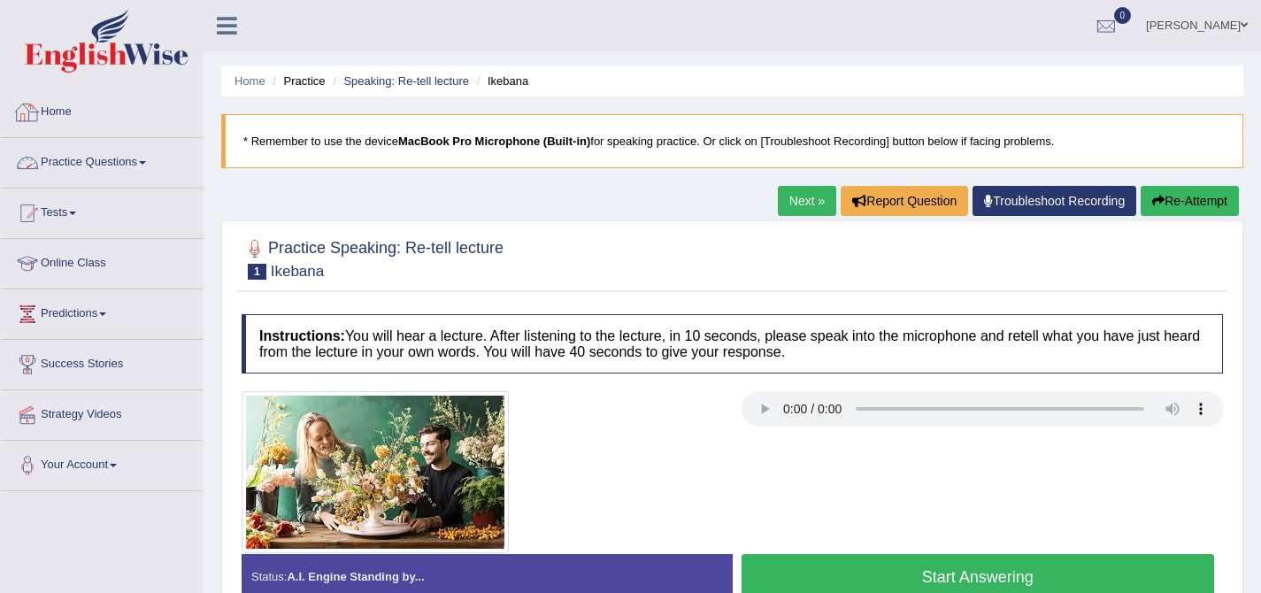
click at [151, 155] on link "Practice Questions" at bounding box center [102, 160] width 202 height 44
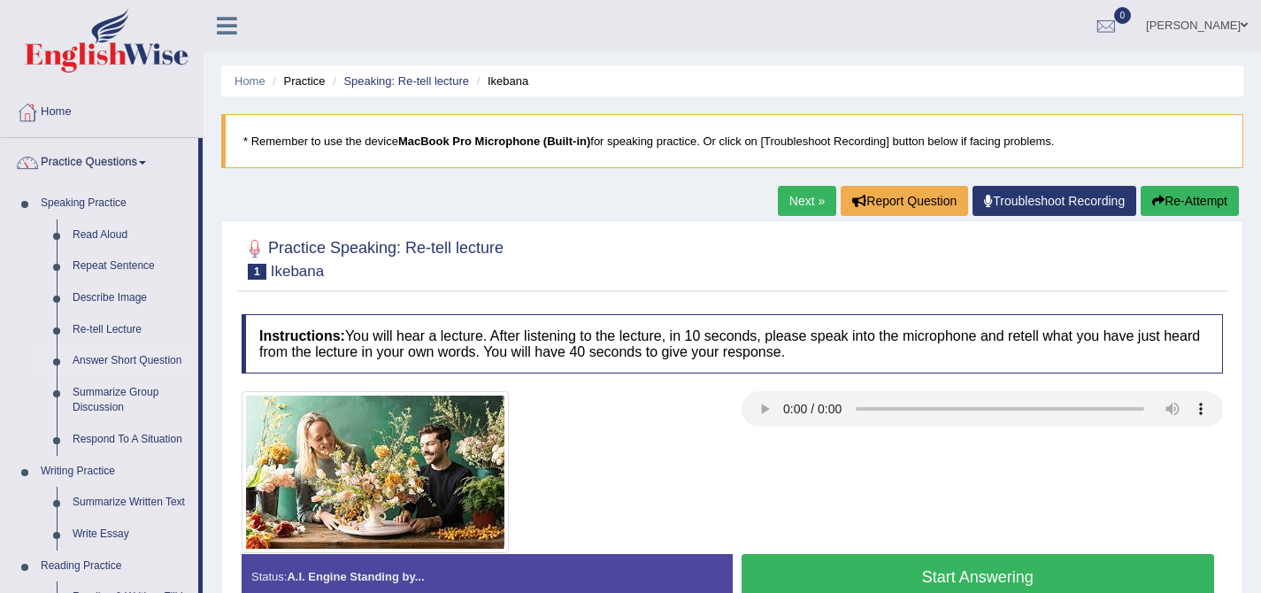
click at [165, 357] on link "Answer Short Question" at bounding box center [132, 361] width 134 height 32
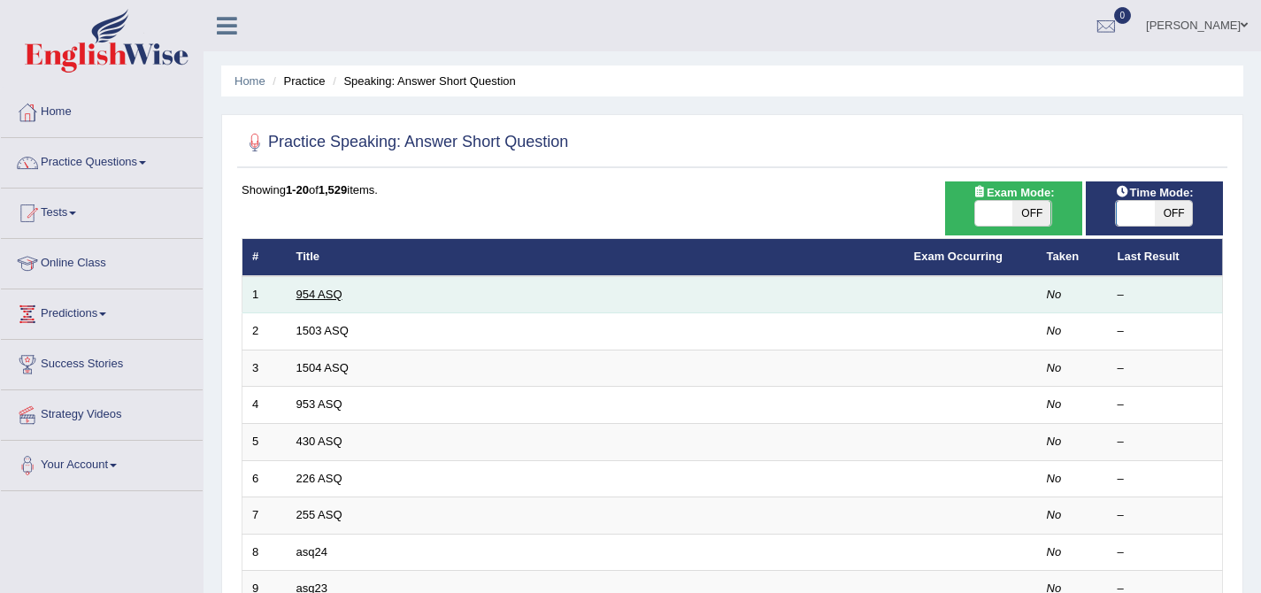
click at [301, 301] on link "954 ASQ" at bounding box center [319, 294] width 46 height 13
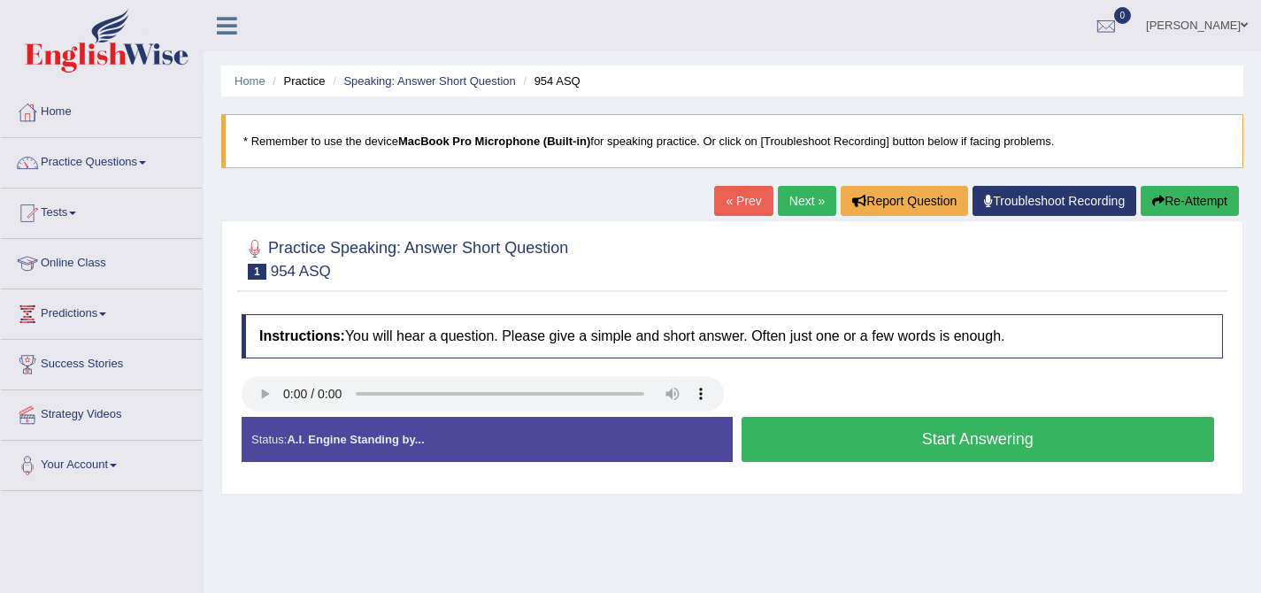
click at [788, 442] on button "Start Answering" at bounding box center [977, 439] width 473 height 45
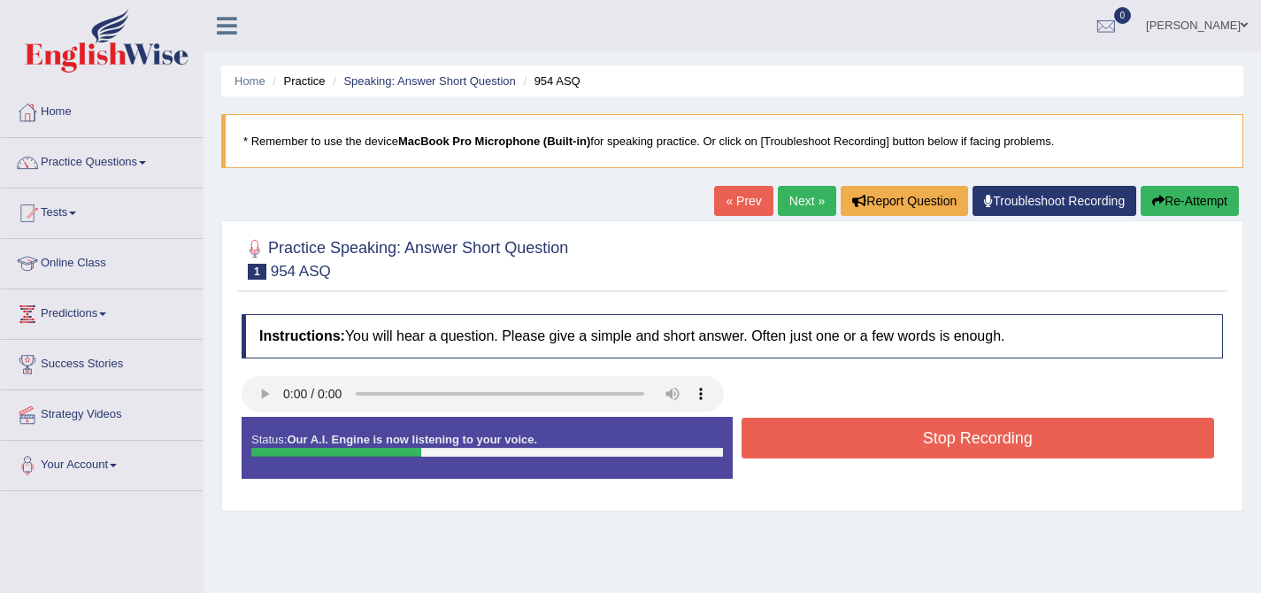
click at [782, 440] on button "Stop Recording" at bounding box center [977, 438] width 473 height 41
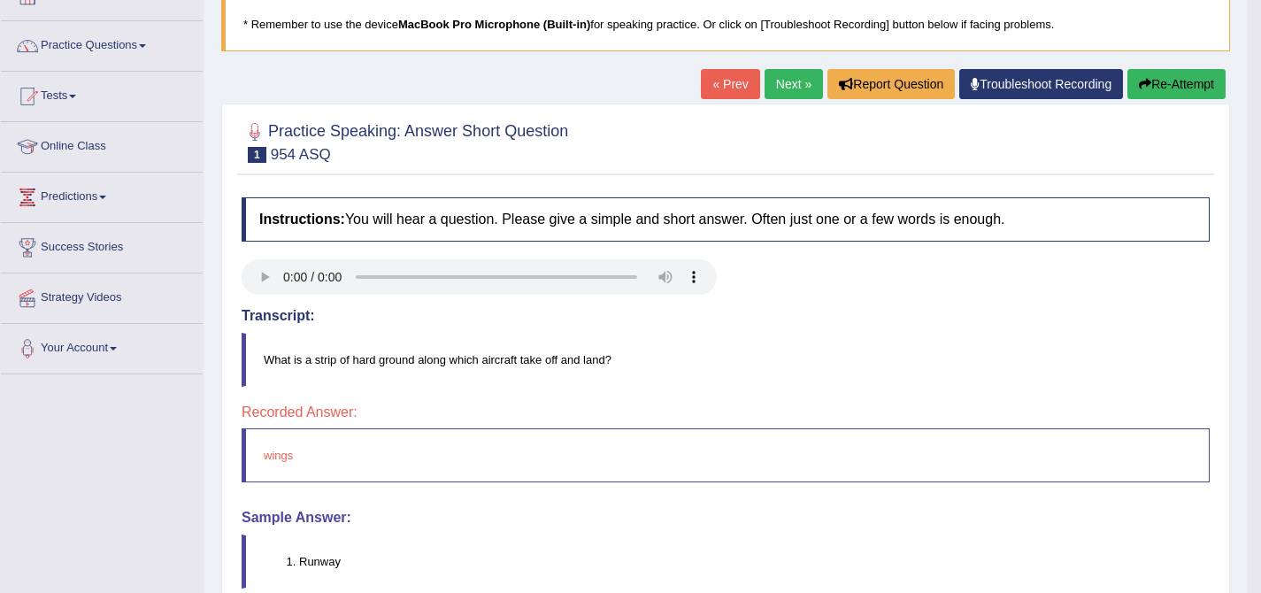
scroll to position [39, 0]
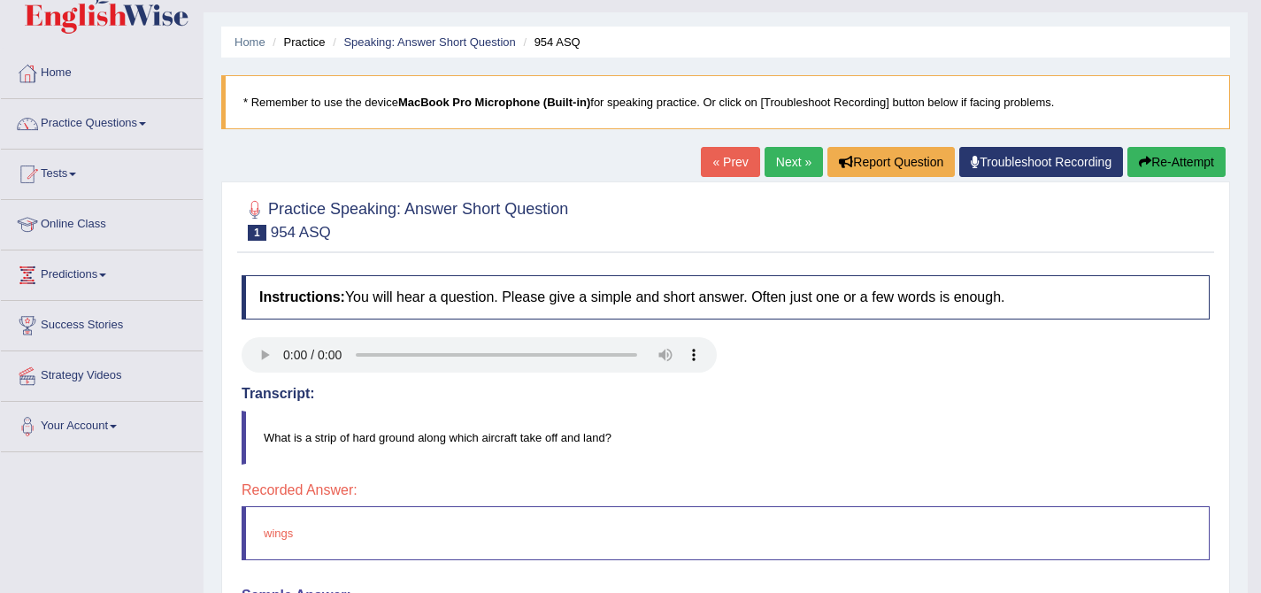
click at [781, 158] on link "Next »" at bounding box center [793, 162] width 58 height 30
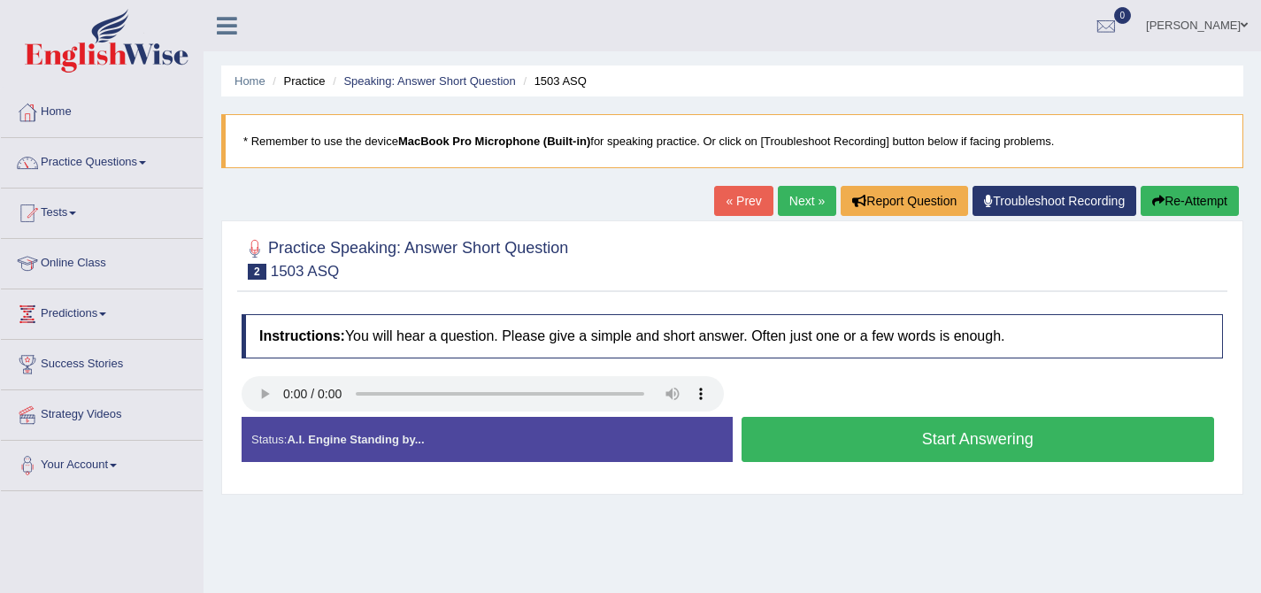
click at [790, 435] on button "Start Answering" at bounding box center [977, 439] width 473 height 45
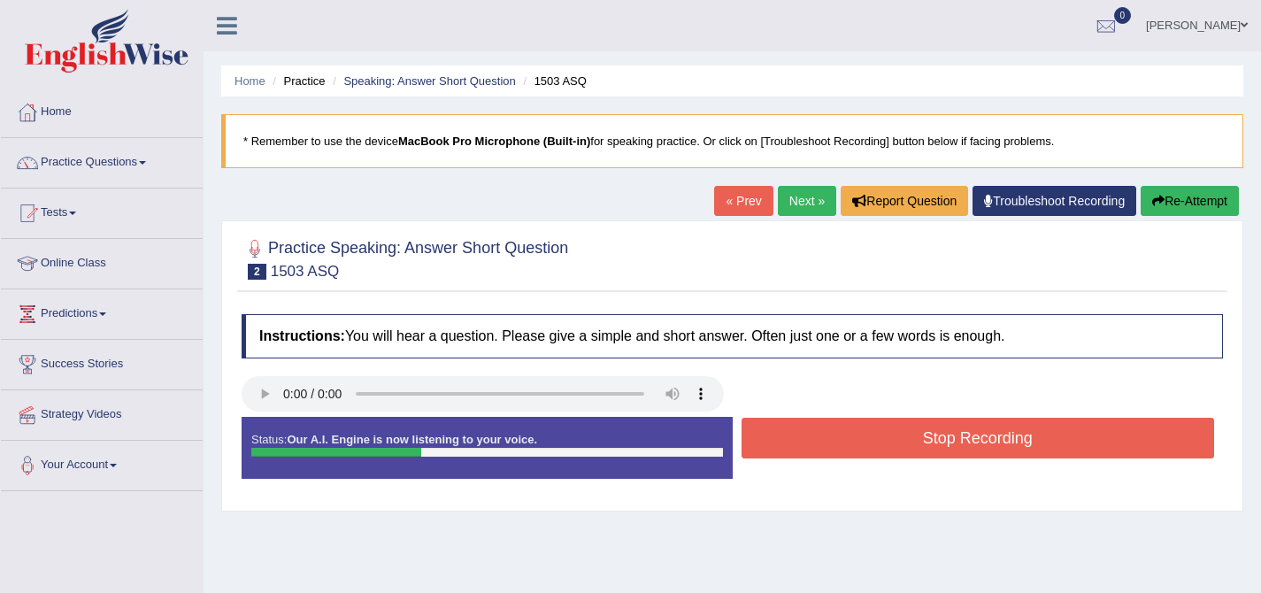
click at [789, 434] on button "Stop Recording" at bounding box center [977, 438] width 473 height 41
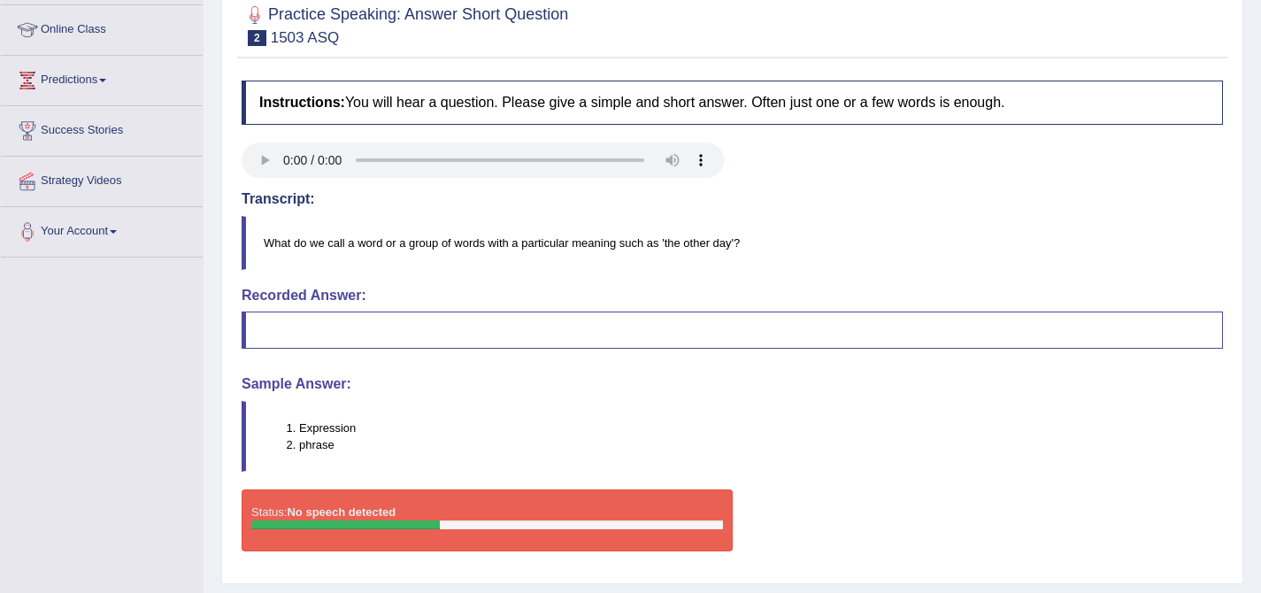
scroll to position [142, 0]
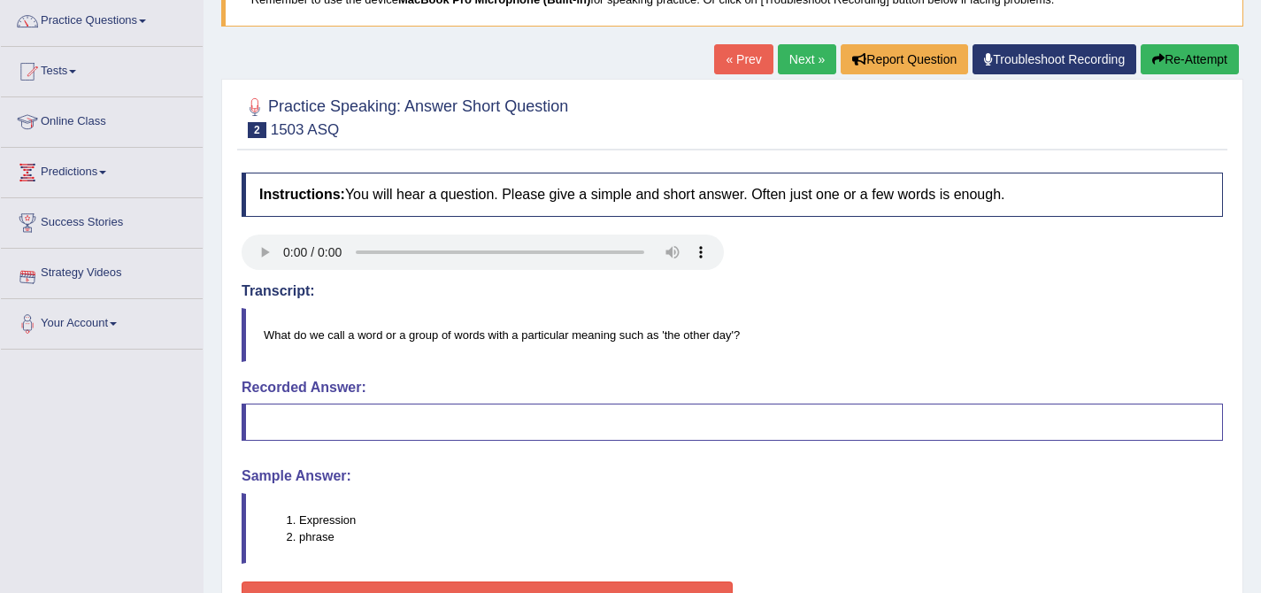
click at [785, 65] on link "Next »" at bounding box center [807, 59] width 58 height 30
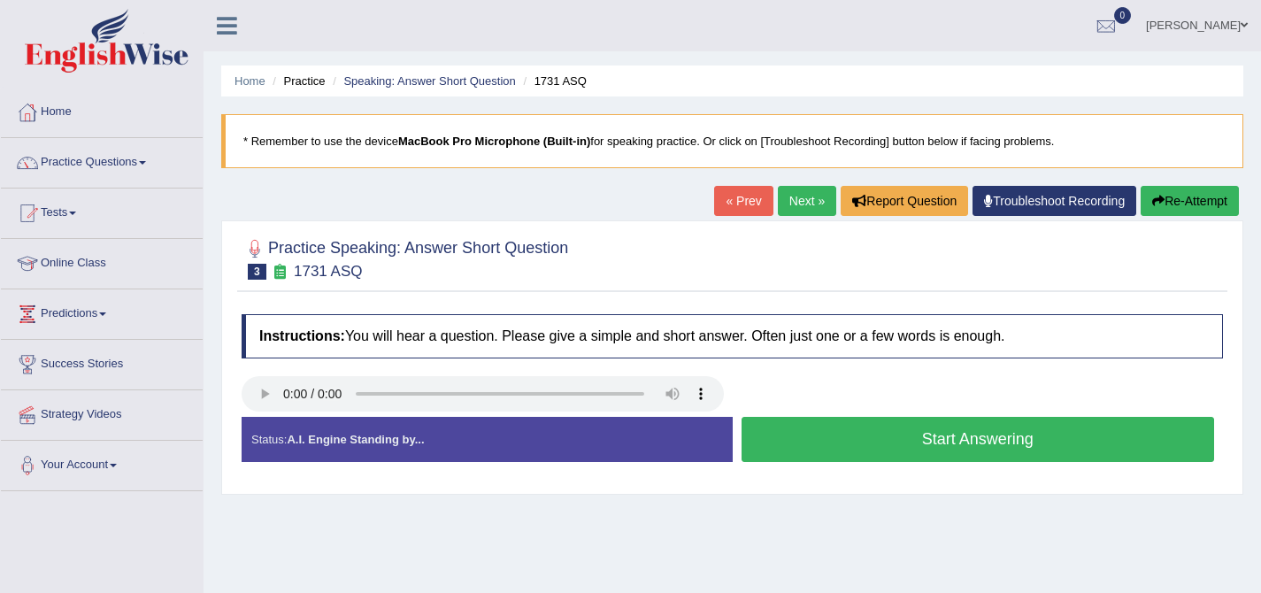
click at [1007, 438] on button "Start Answering" at bounding box center [977, 439] width 473 height 45
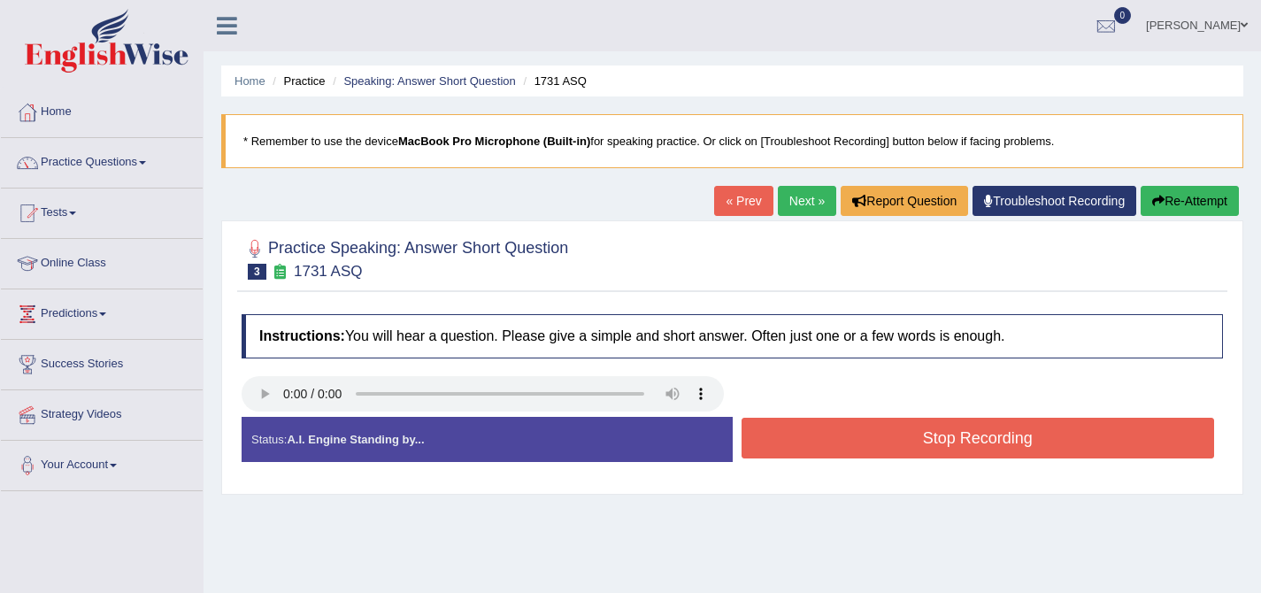
click at [1007, 438] on button "Stop Recording" at bounding box center [977, 438] width 473 height 41
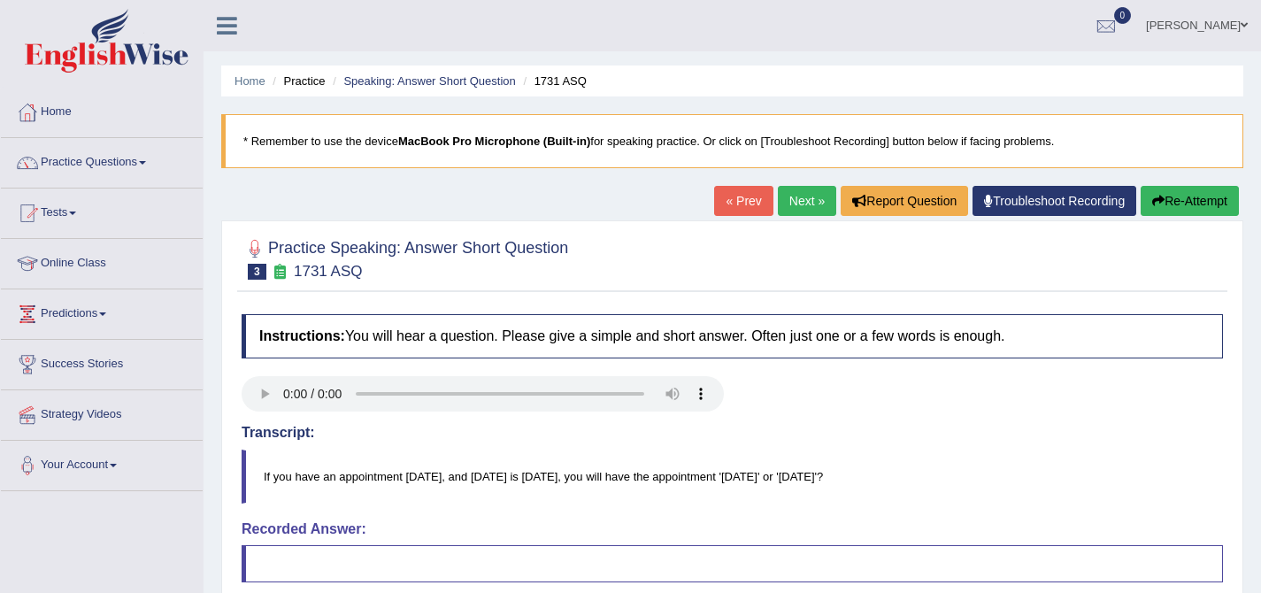
click at [791, 193] on link "Next »" at bounding box center [807, 201] width 58 height 30
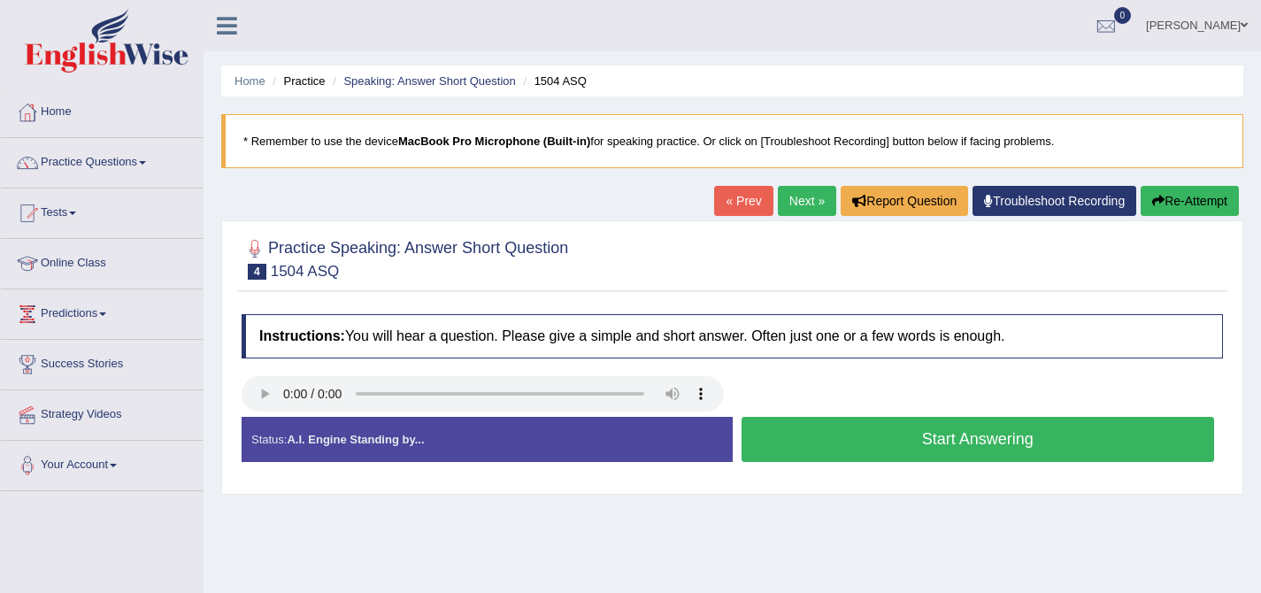
click at [812, 446] on button "Start Answering" at bounding box center [977, 439] width 473 height 45
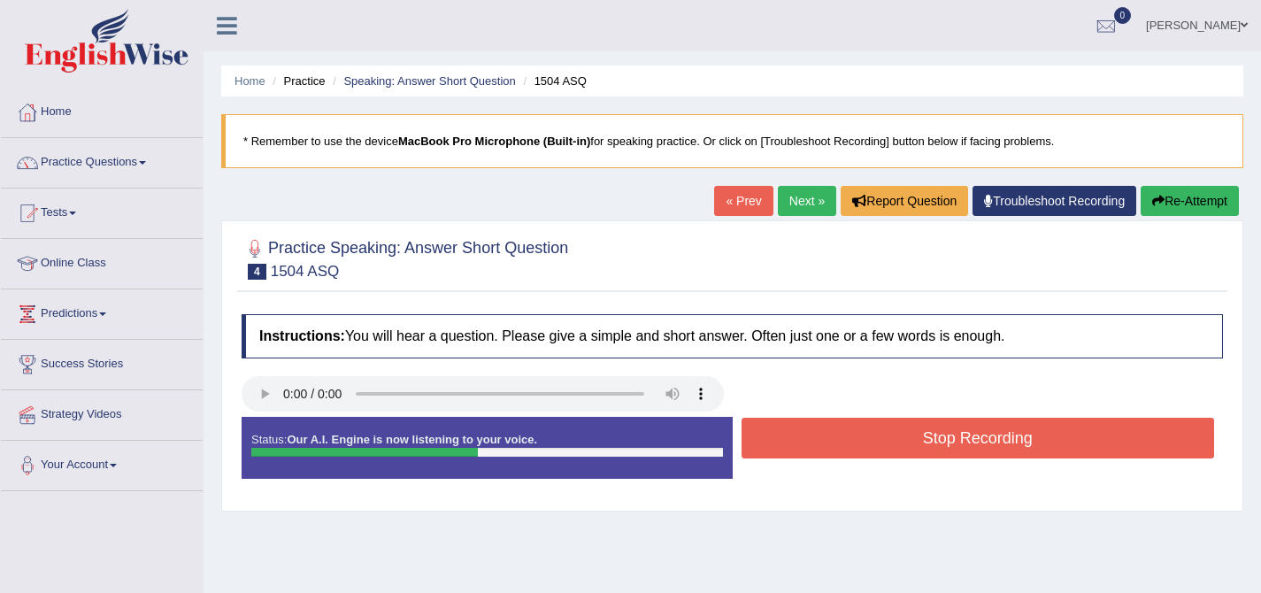
click at [810, 443] on button "Stop Recording" at bounding box center [977, 438] width 473 height 41
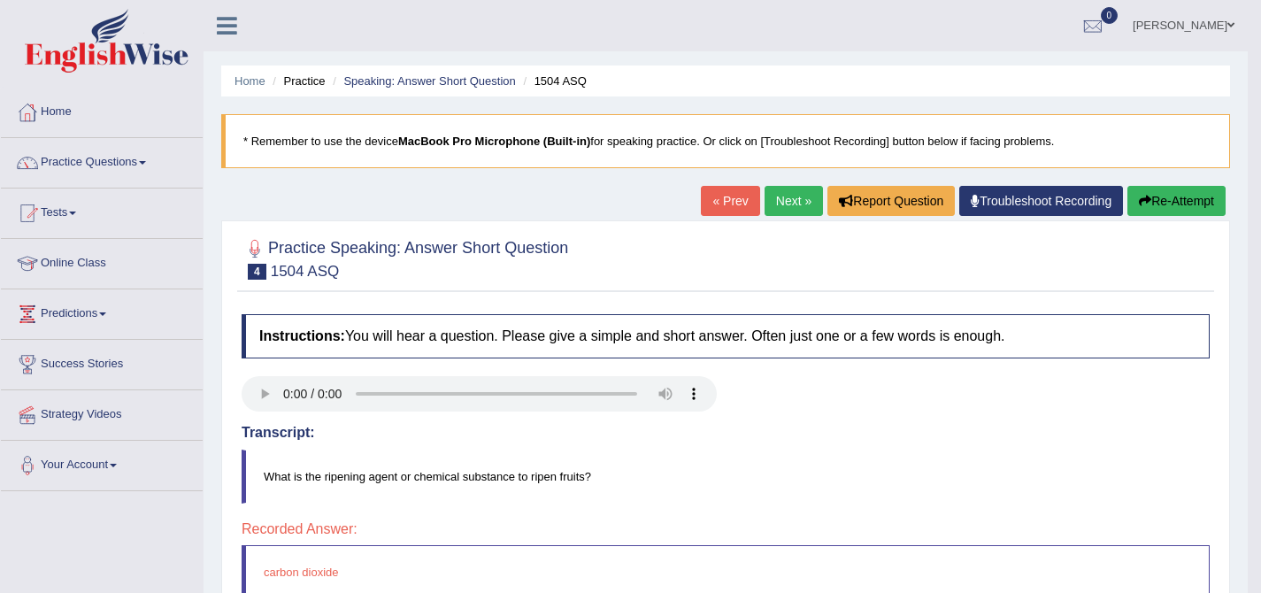
click at [779, 198] on link "Next »" at bounding box center [793, 201] width 58 height 30
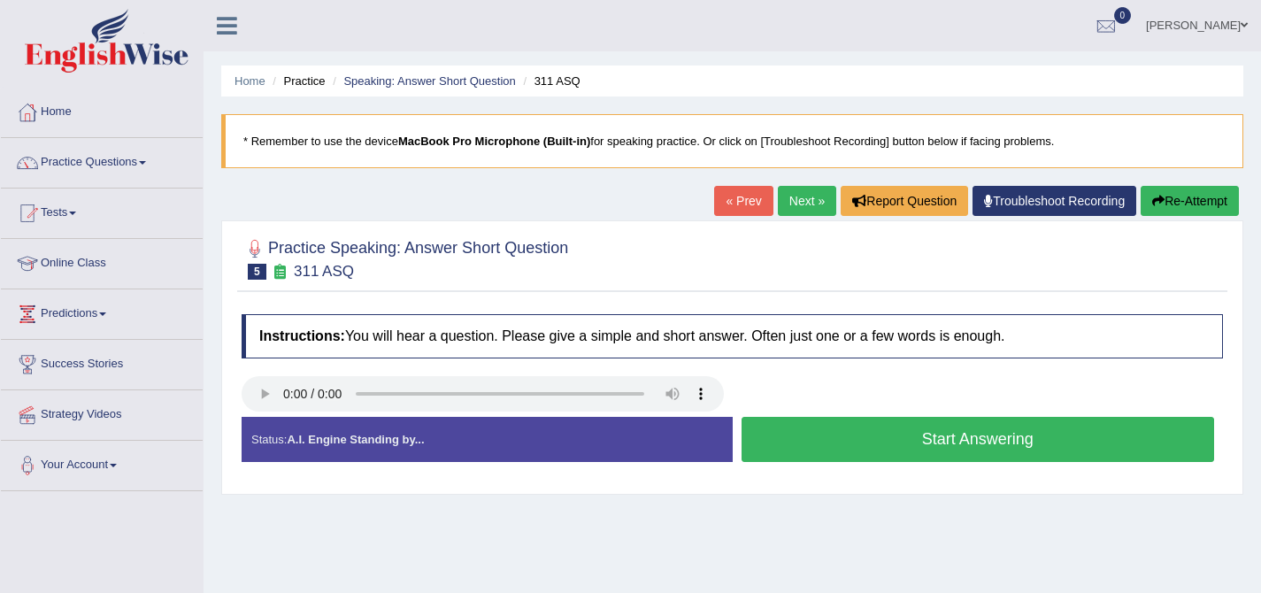
click at [792, 200] on link "Next »" at bounding box center [807, 201] width 58 height 30
click at [911, 446] on button "Start Answering" at bounding box center [977, 439] width 473 height 45
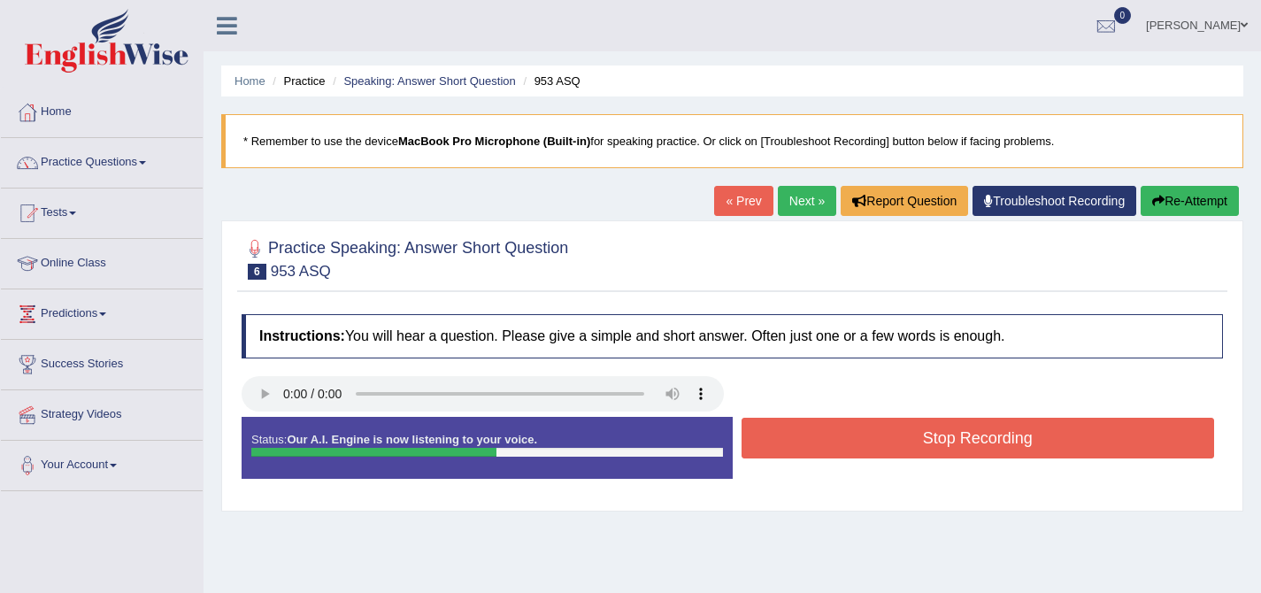
click at [867, 442] on button "Stop Recording" at bounding box center [977, 438] width 473 height 41
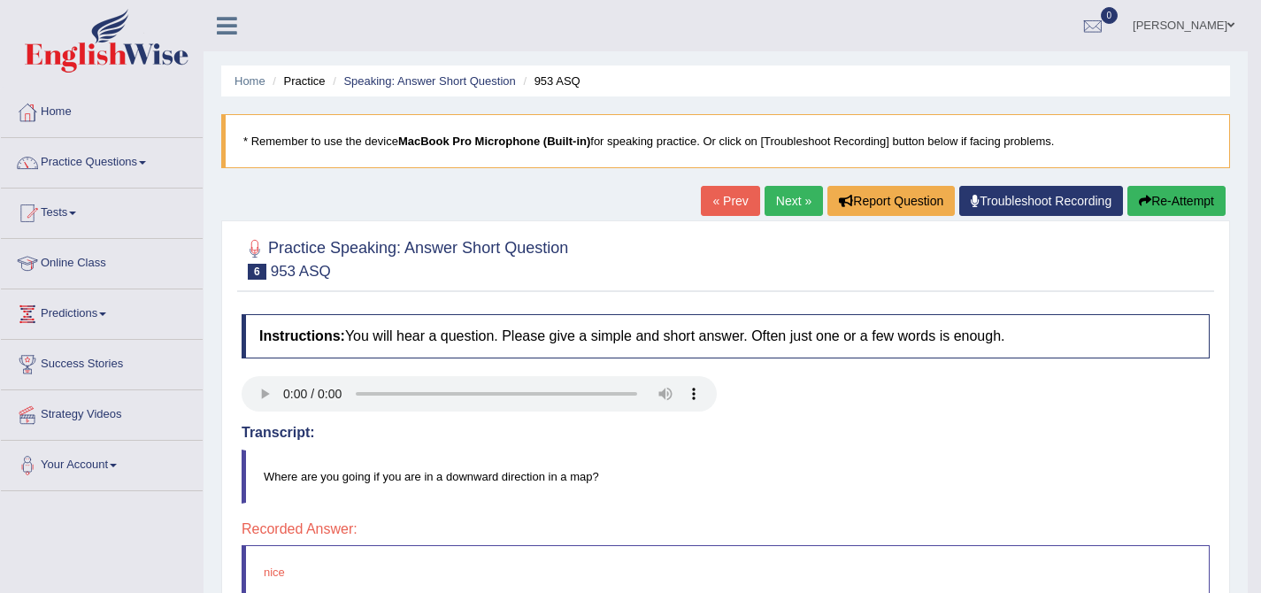
click at [784, 206] on link "Next »" at bounding box center [793, 201] width 58 height 30
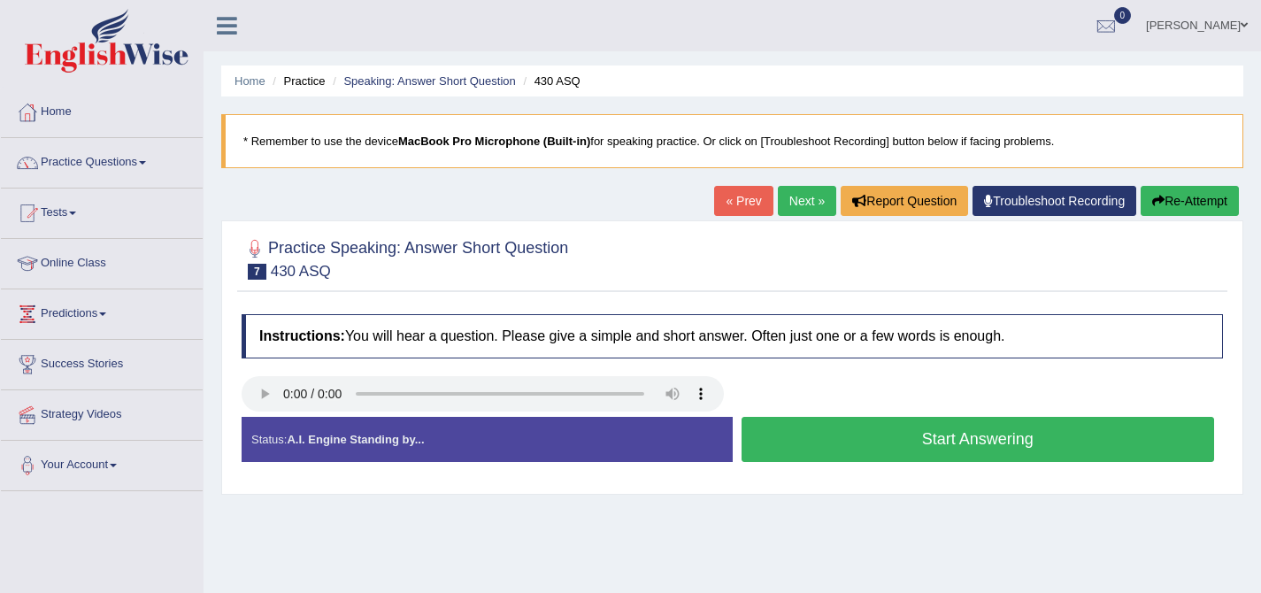
click at [824, 442] on button "Start Answering" at bounding box center [977, 439] width 473 height 45
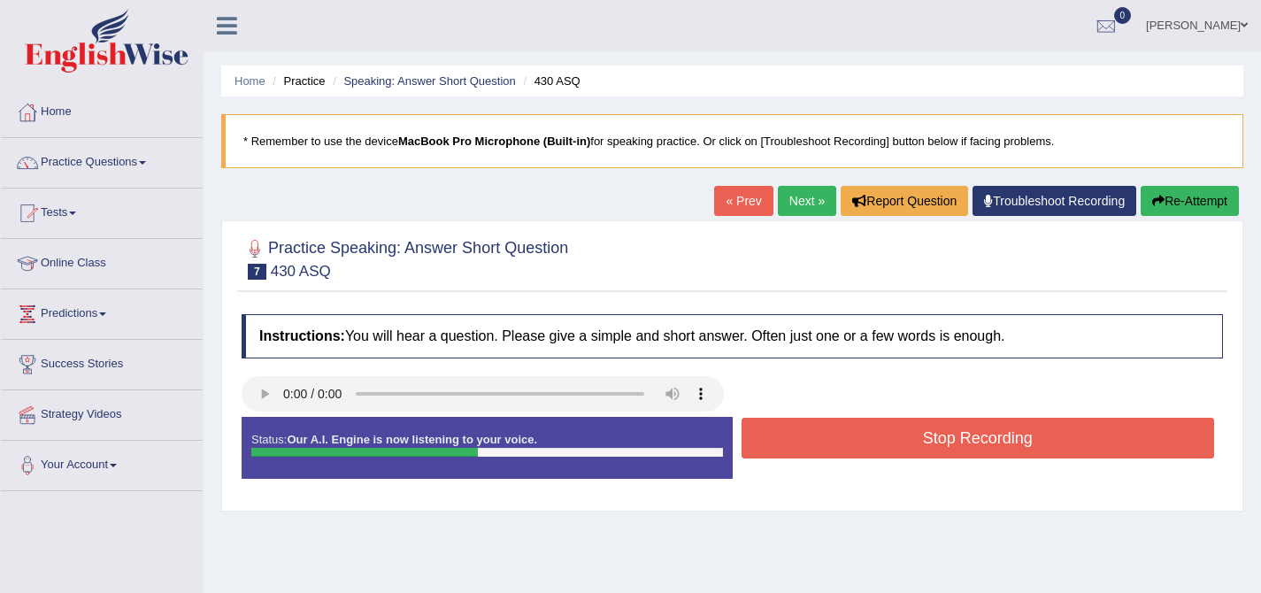
click at [882, 430] on button "Stop Recording" at bounding box center [977, 438] width 473 height 41
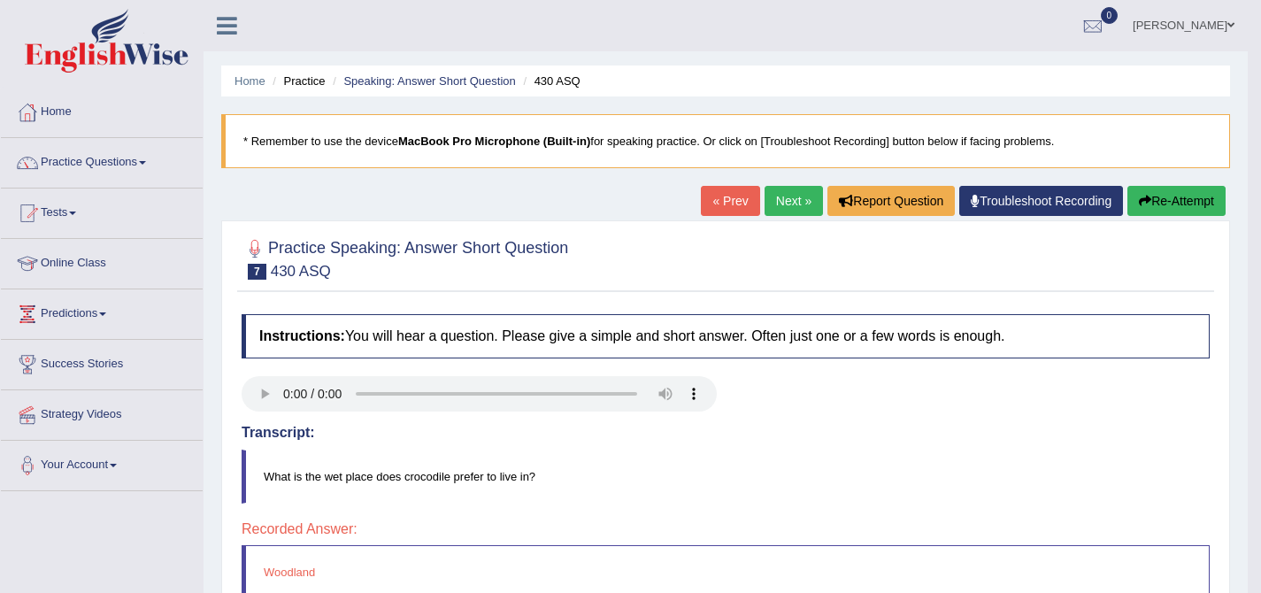
click at [780, 203] on link "Next »" at bounding box center [793, 201] width 58 height 30
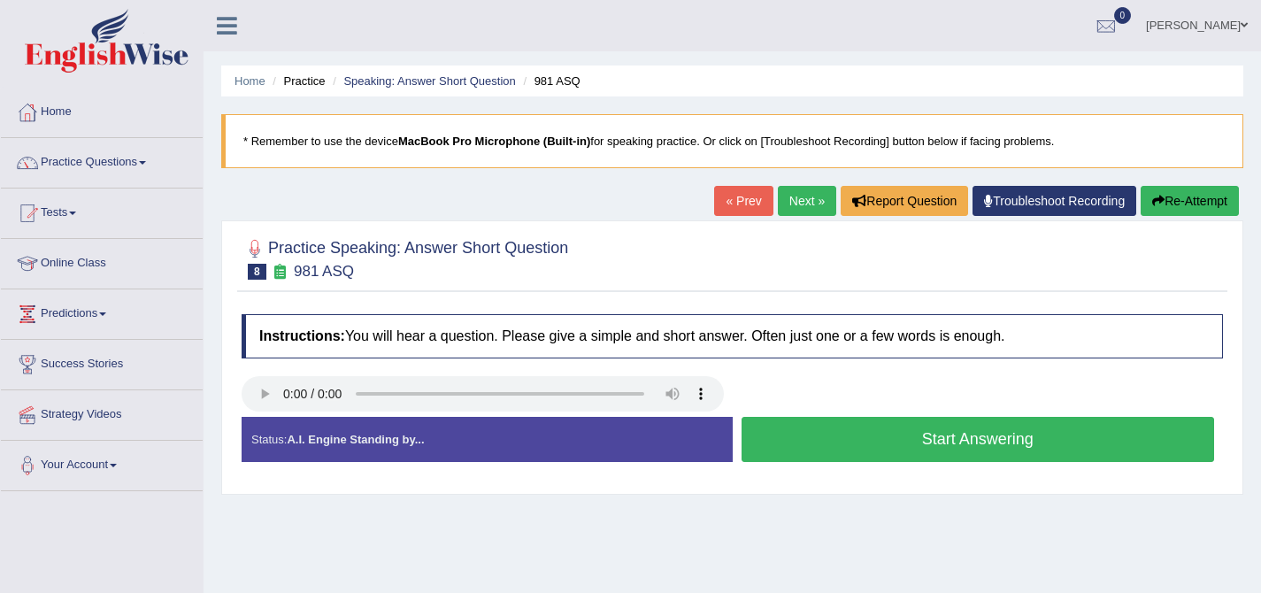
click at [829, 440] on button "Start Answering" at bounding box center [977, 439] width 473 height 45
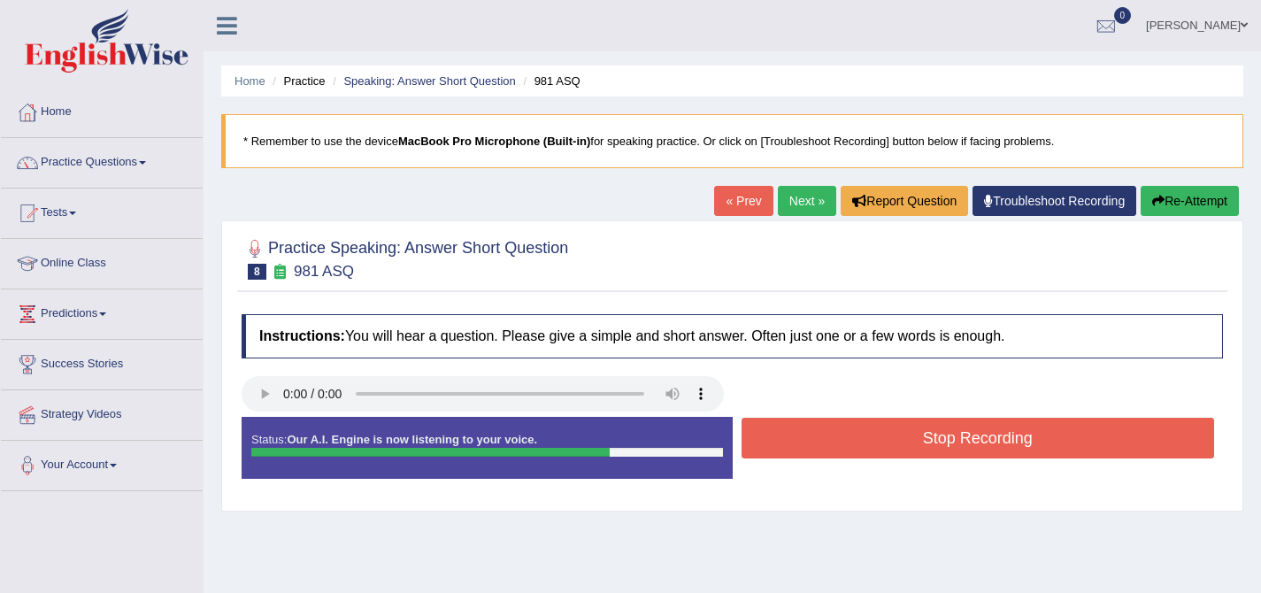
click at [1171, 191] on button "Re-Attempt" at bounding box center [1189, 201] width 98 height 30
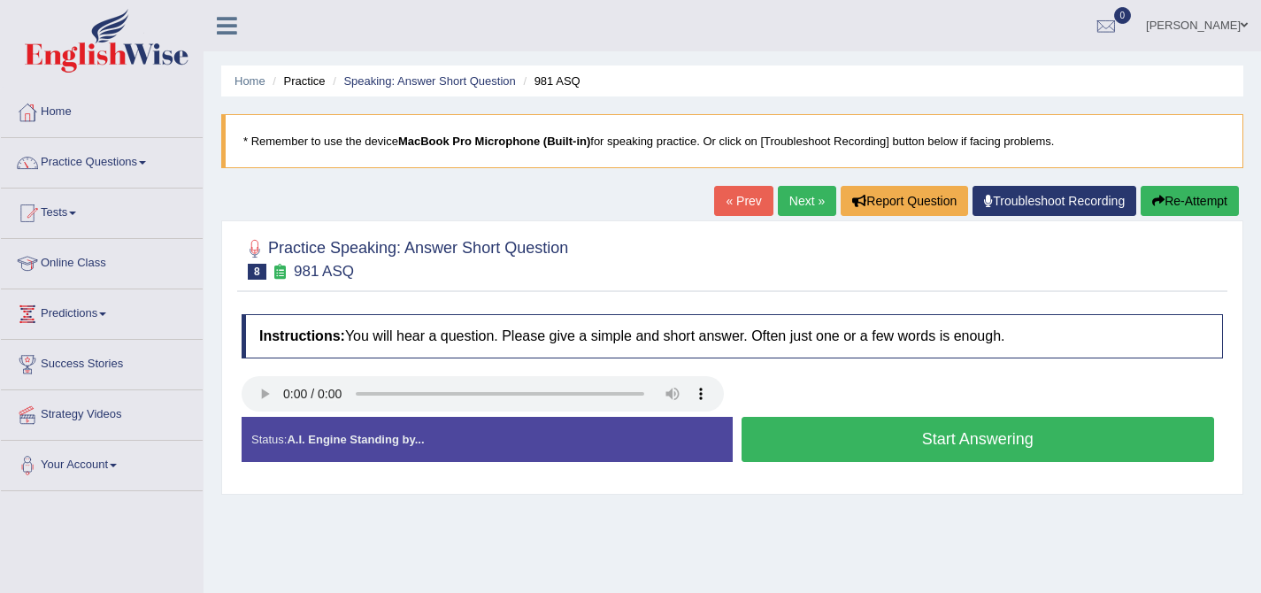
click at [807, 204] on link "Next »" at bounding box center [807, 201] width 58 height 30
click at [891, 425] on button "Start Answering" at bounding box center [977, 439] width 473 height 45
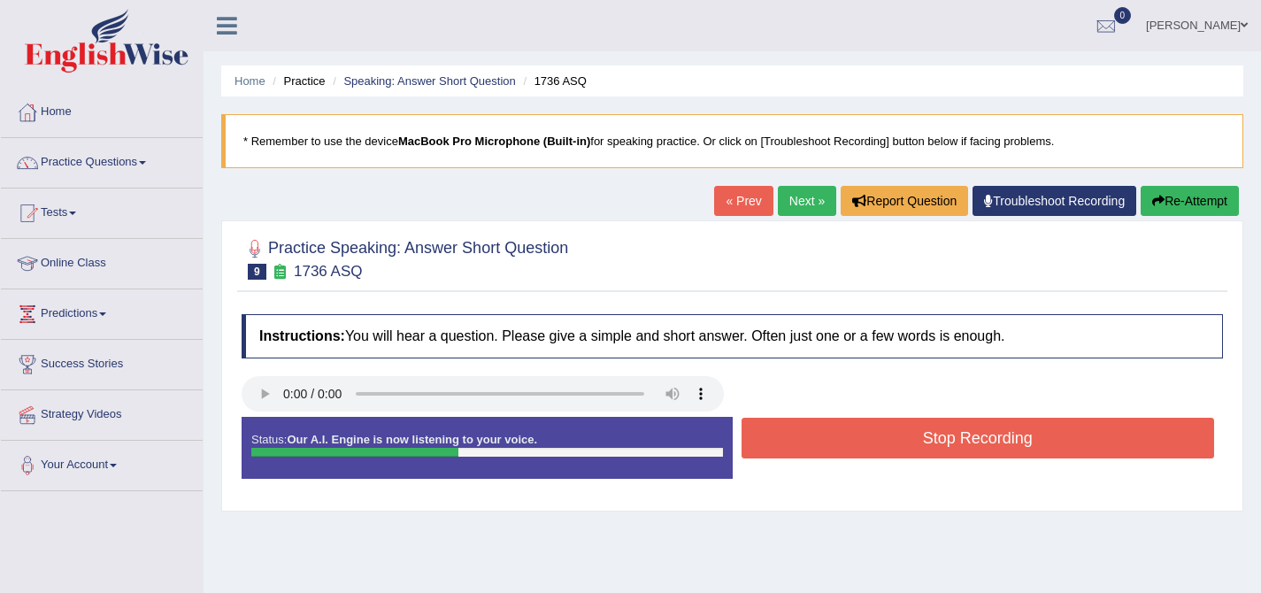
click at [894, 439] on button "Stop Recording" at bounding box center [977, 438] width 473 height 41
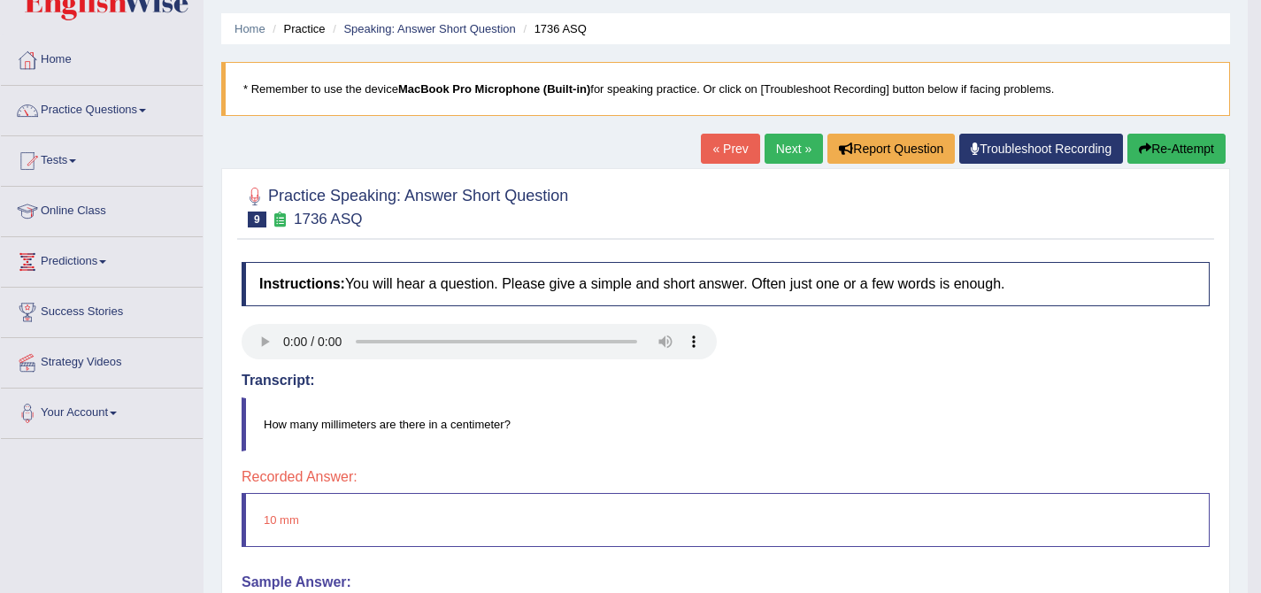
scroll to position [50, 0]
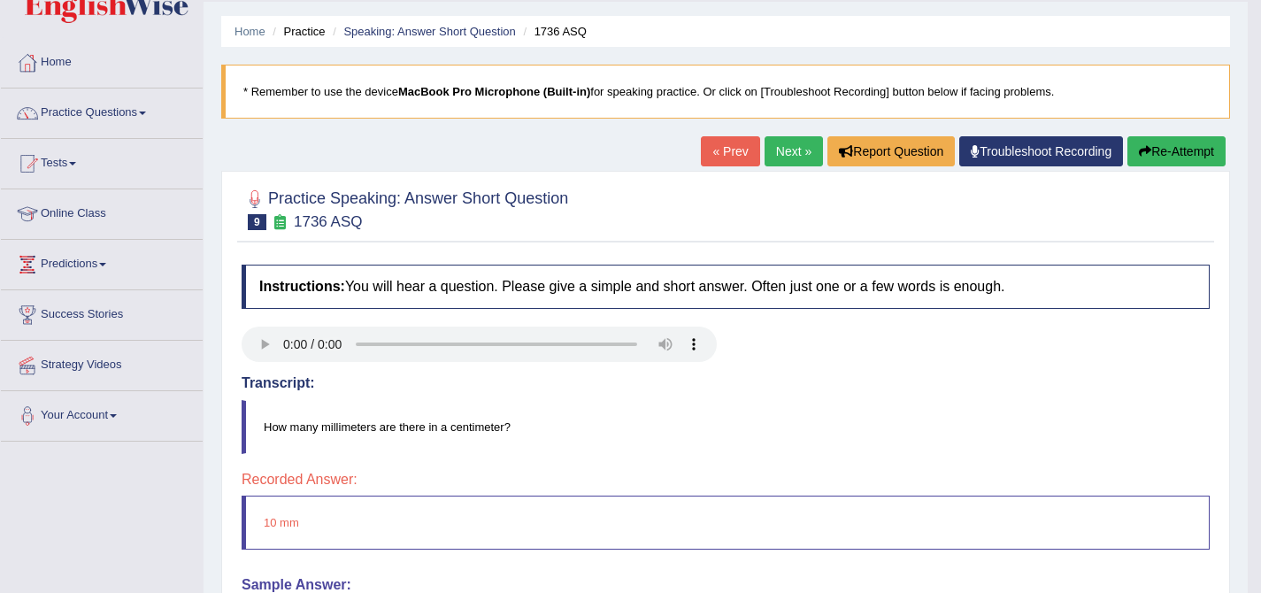
click at [786, 149] on link "Next »" at bounding box center [793, 151] width 58 height 30
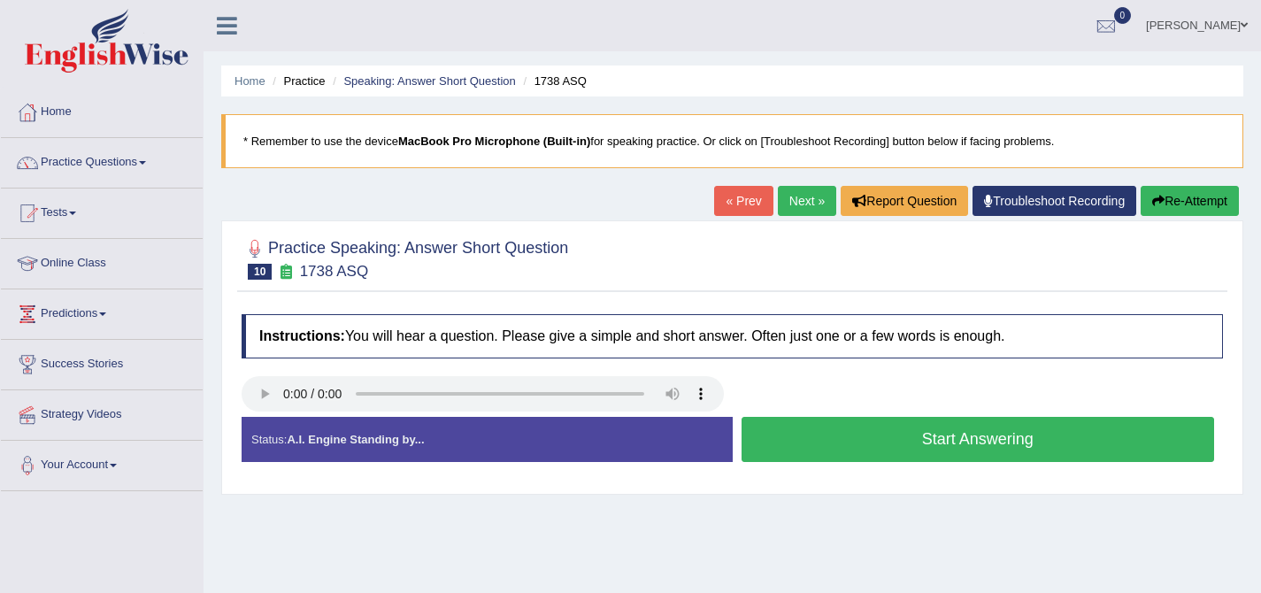
click at [894, 441] on button "Start Answering" at bounding box center [977, 439] width 473 height 45
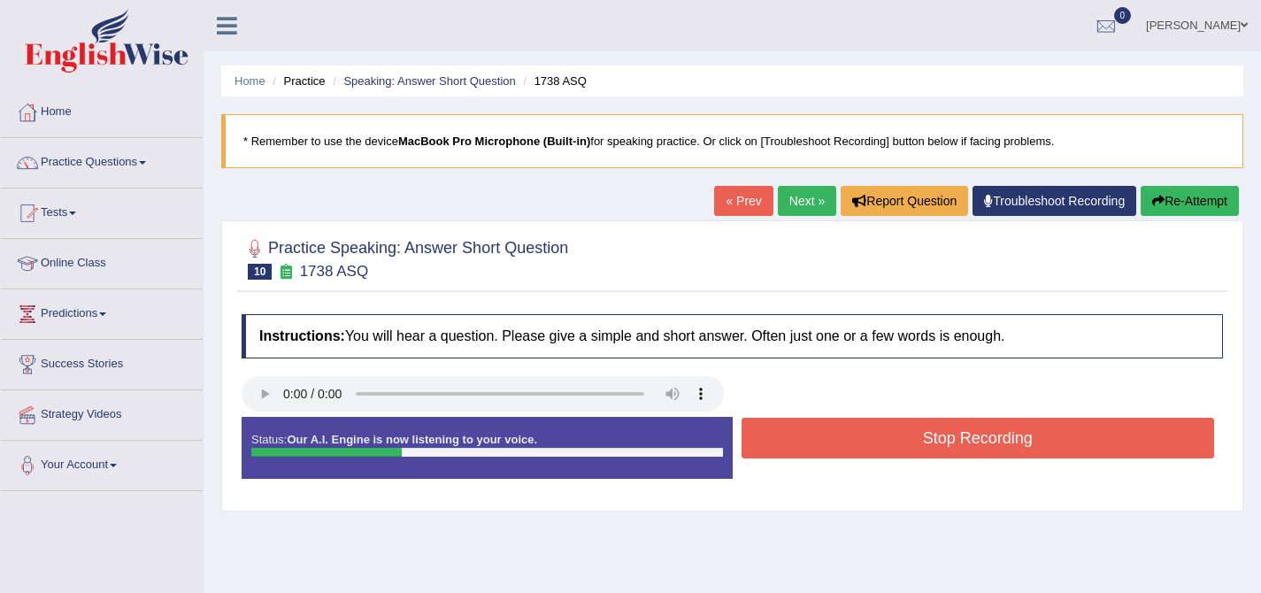
click at [894, 440] on button "Stop Recording" at bounding box center [977, 438] width 473 height 41
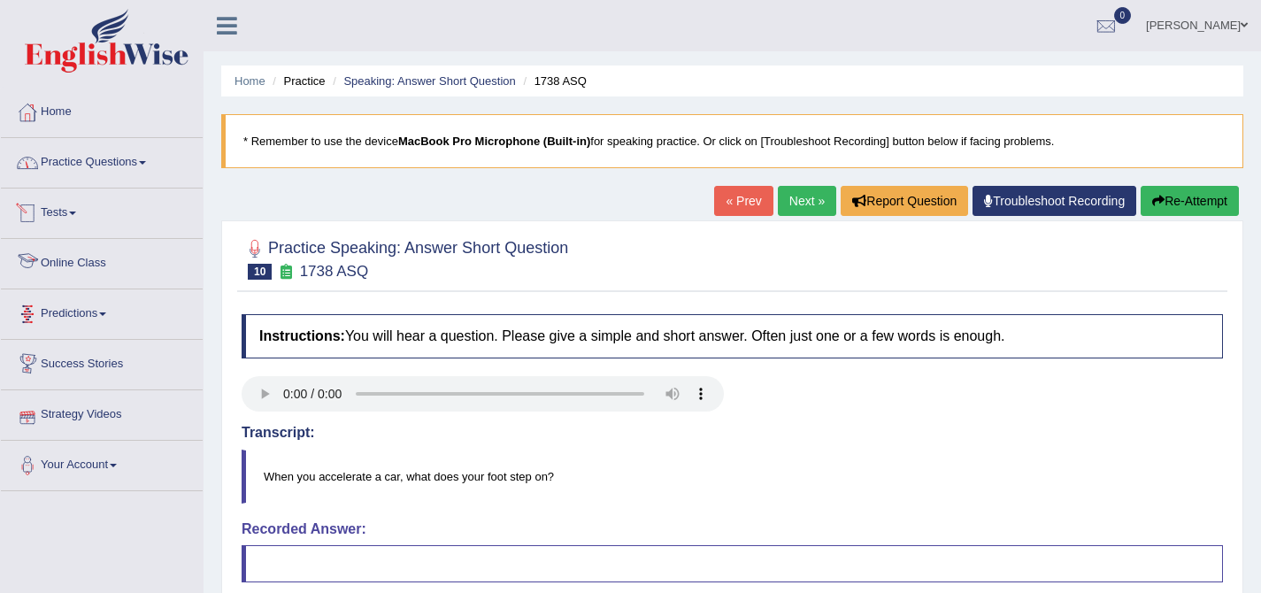
click at [112, 171] on link "Practice Questions" at bounding box center [102, 160] width 202 height 44
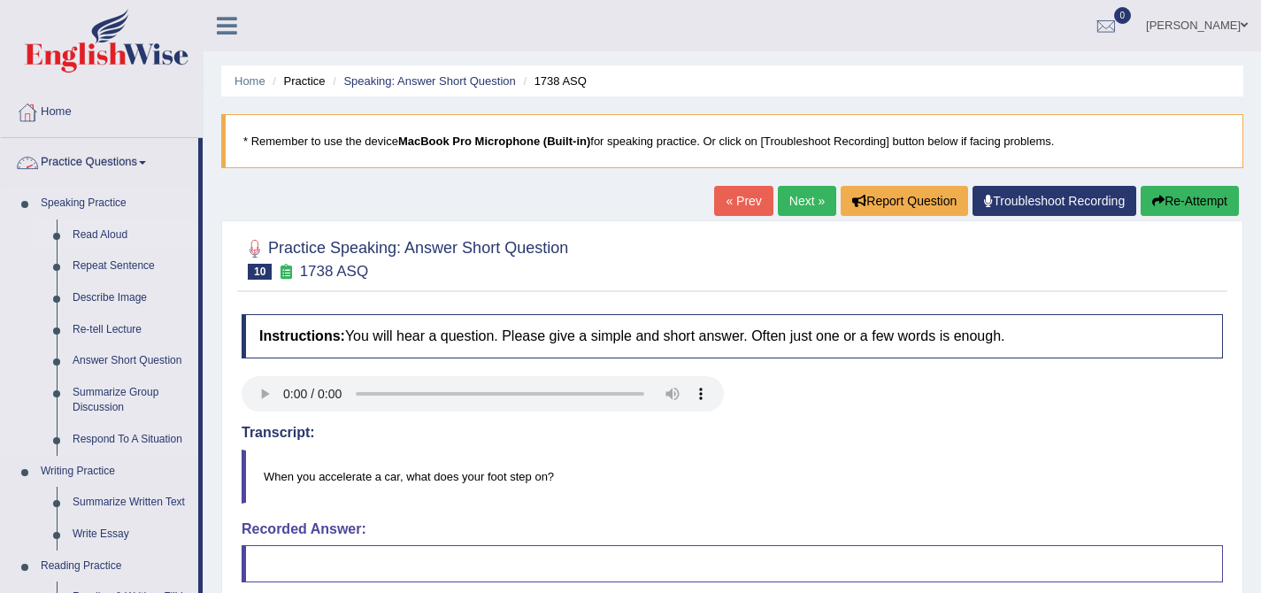
click at [119, 238] on link "Read Aloud" at bounding box center [132, 235] width 134 height 32
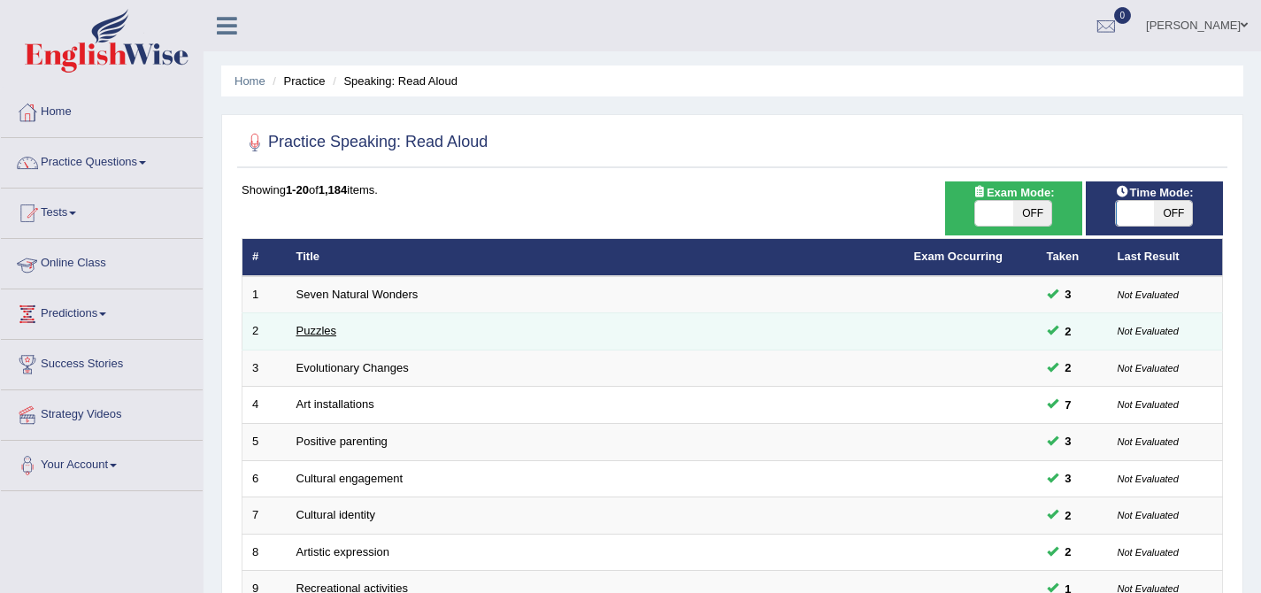
click at [334, 334] on link "Puzzles" at bounding box center [316, 330] width 41 height 13
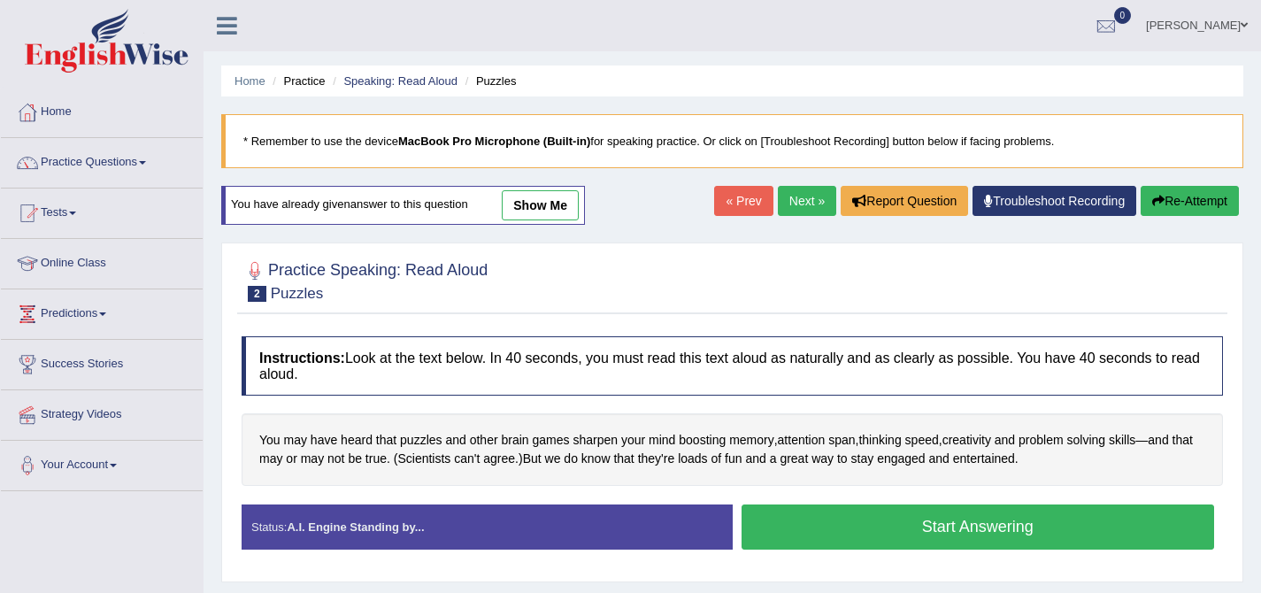
click at [815, 526] on button "Start Answering" at bounding box center [977, 526] width 473 height 45
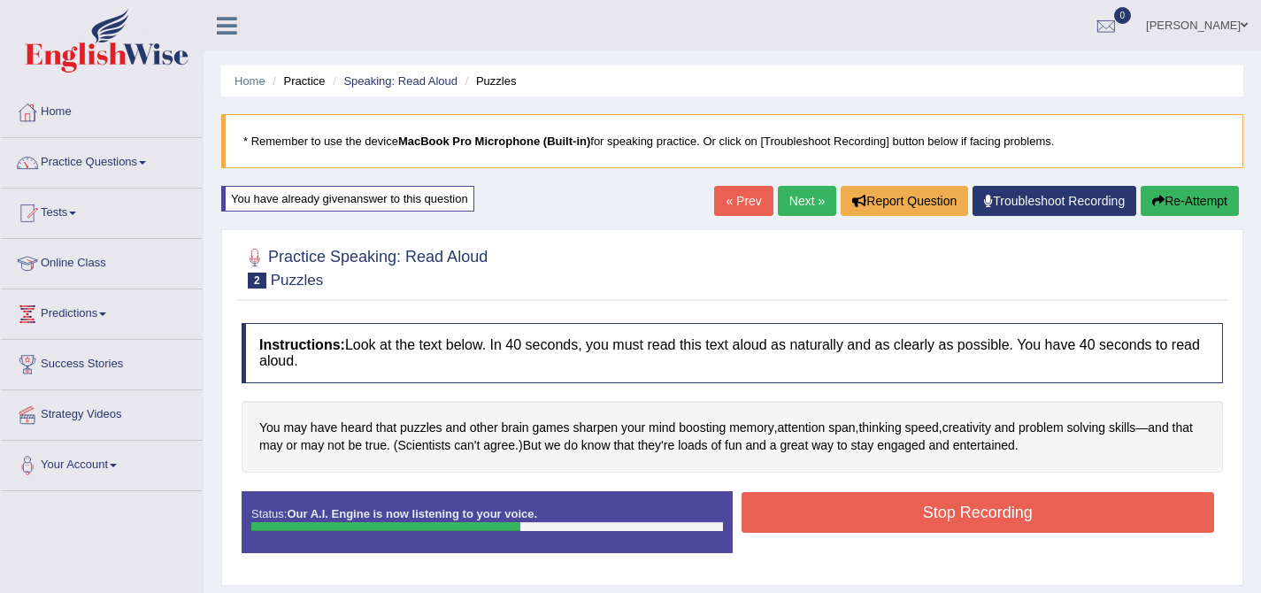
click at [798, 507] on button "Stop Recording" at bounding box center [977, 512] width 473 height 41
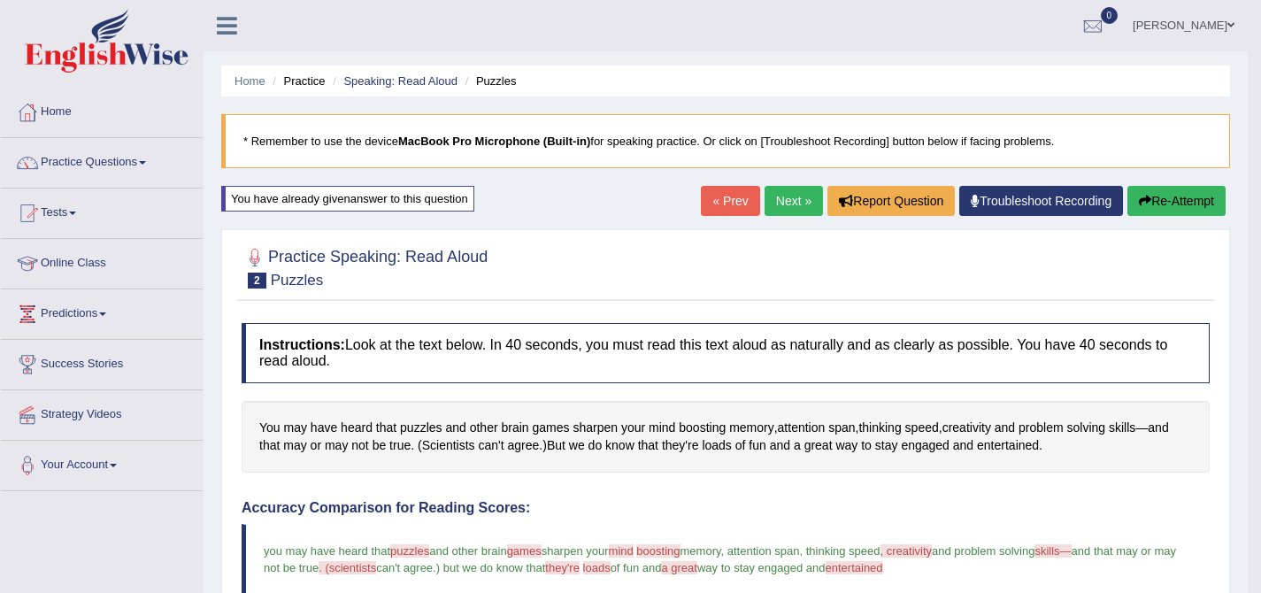
click at [769, 209] on link "Next »" at bounding box center [793, 201] width 58 height 30
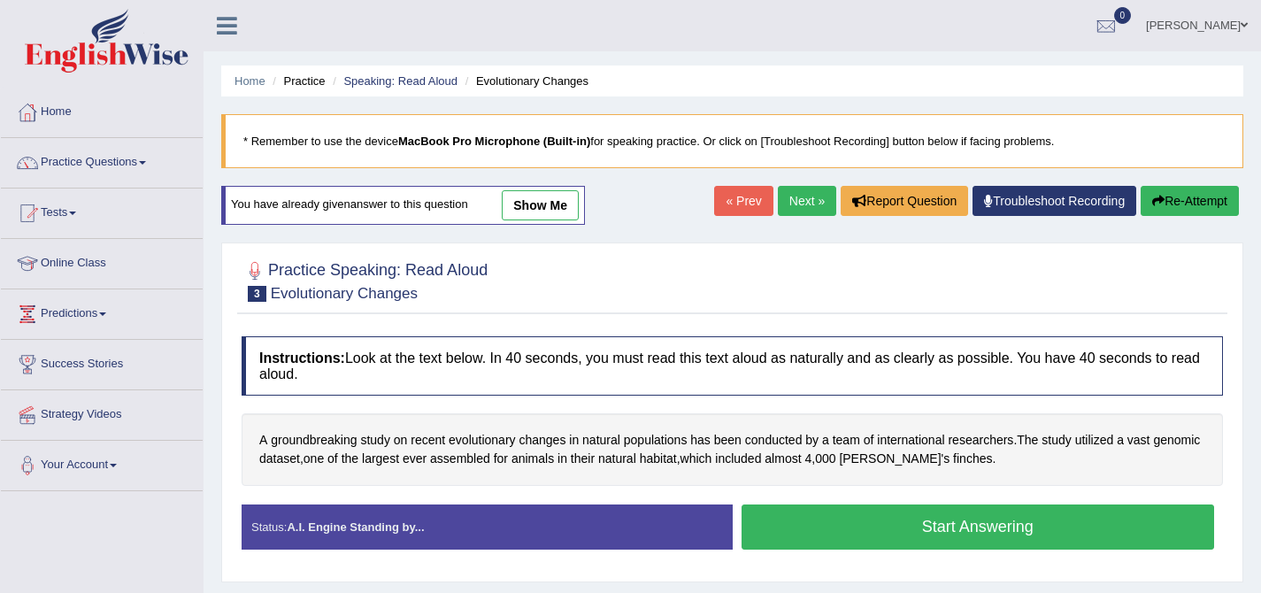
click at [805, 539] on button "Start Answering" at bounding box center [977, 526] width 473 height 45
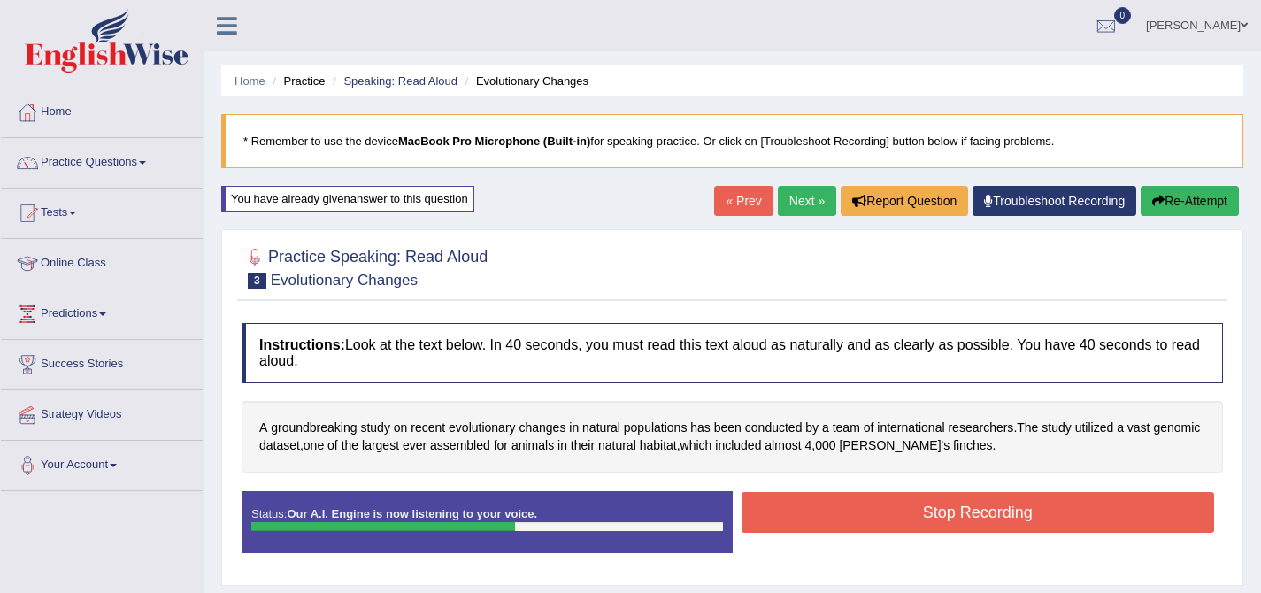
click at [790, 521] on button "Stop Recording" at bounding box center [977, 512] width 473 height 41
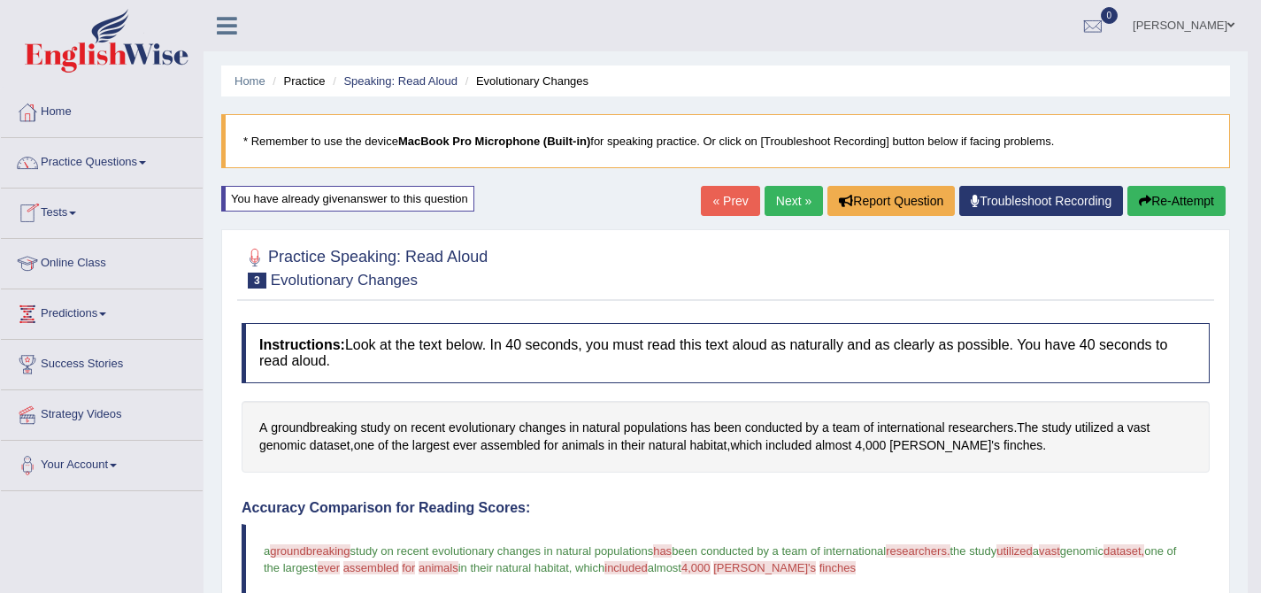
click at [769, 202] on link "Next »" at bounding box center [793, 201] width 58 height 30
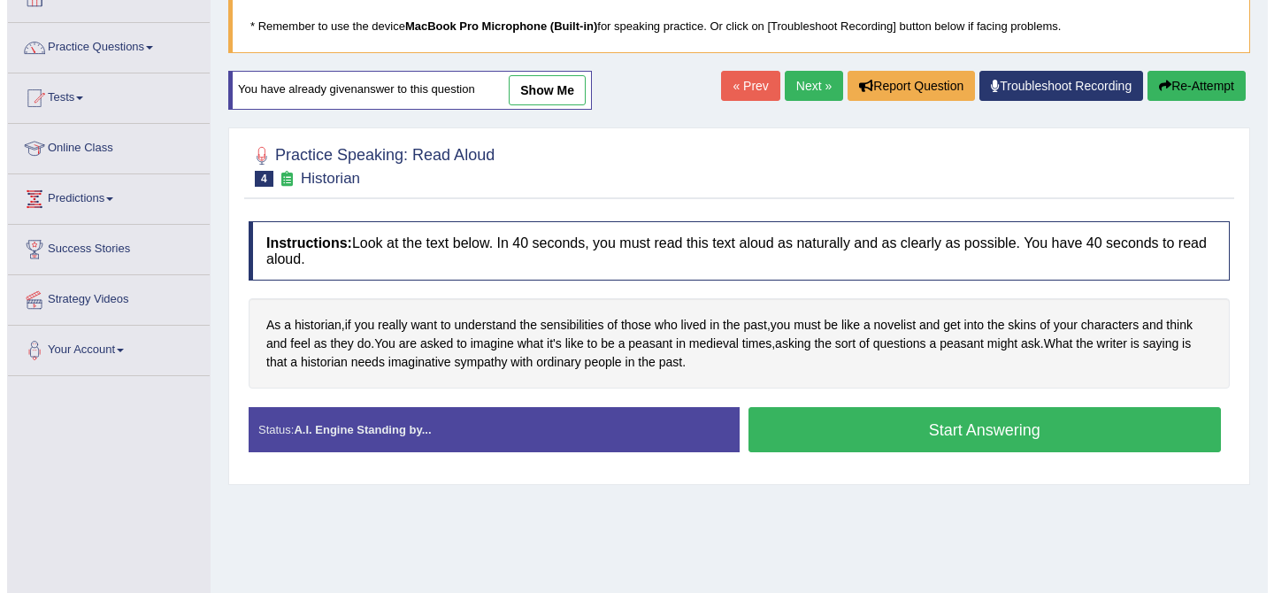
scroll to position [211, 0]
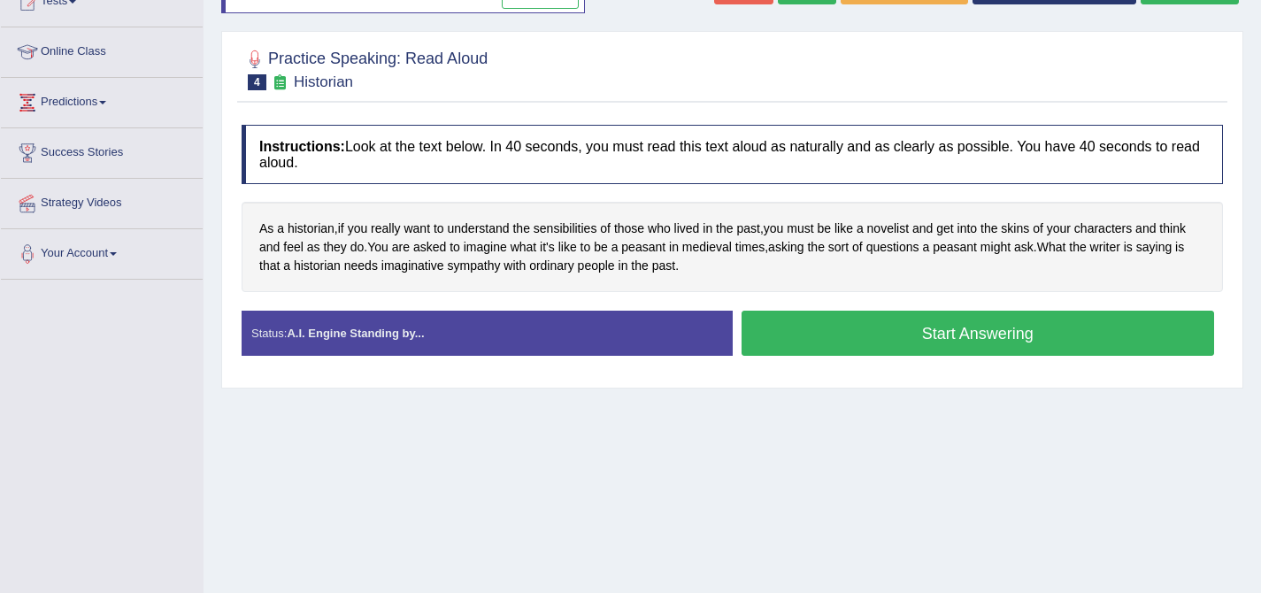
click at [806, 325] on button "Start Answering" at bounding box center [977, 333] width 473 height 45
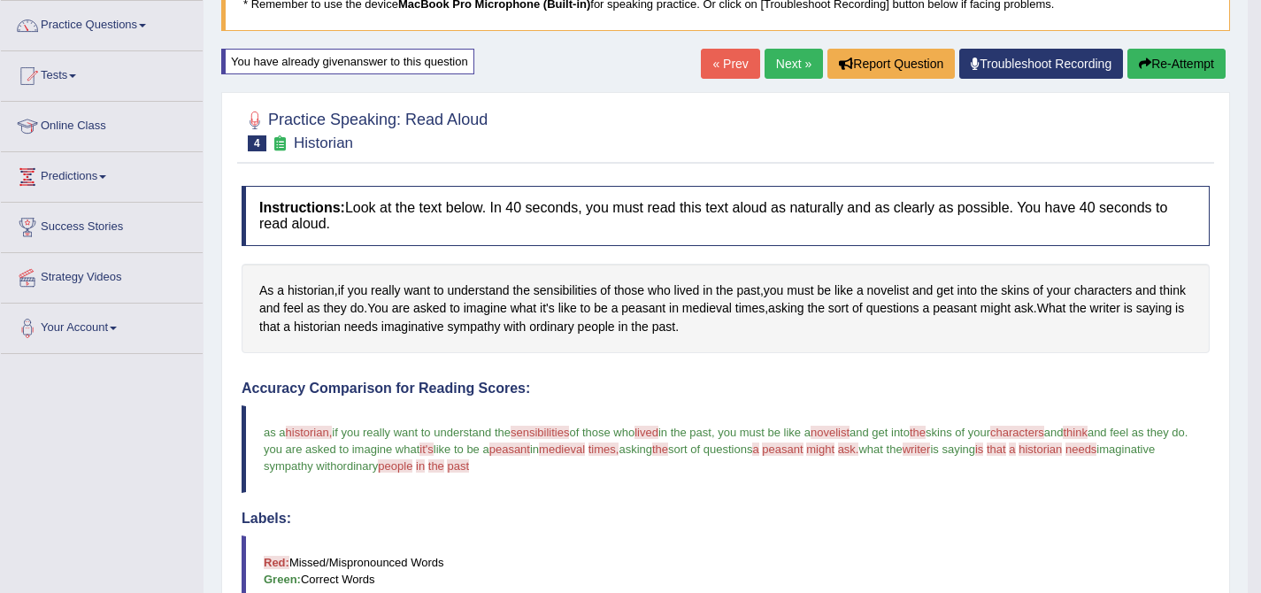
scroll to position [0, 0]
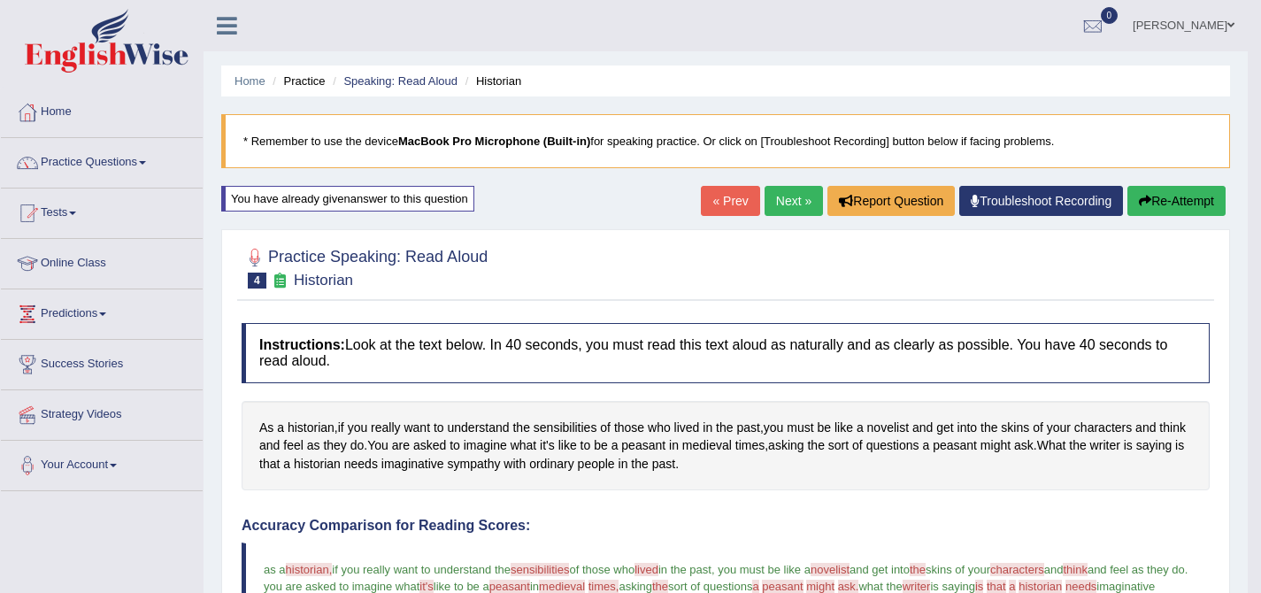
click at [787, 195] on link "Next »" at bounding box center [793, 201] width 58 height 30
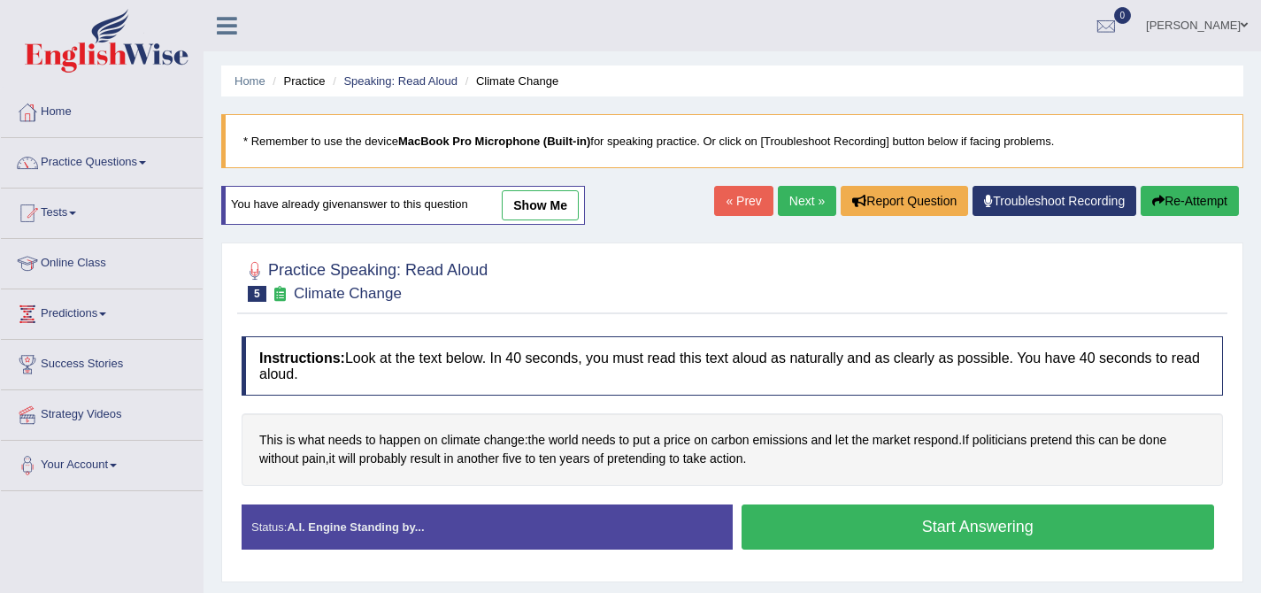
click at [845, 531] on button "Start Answering" at bounding box center [977, 526] width 473 height 45
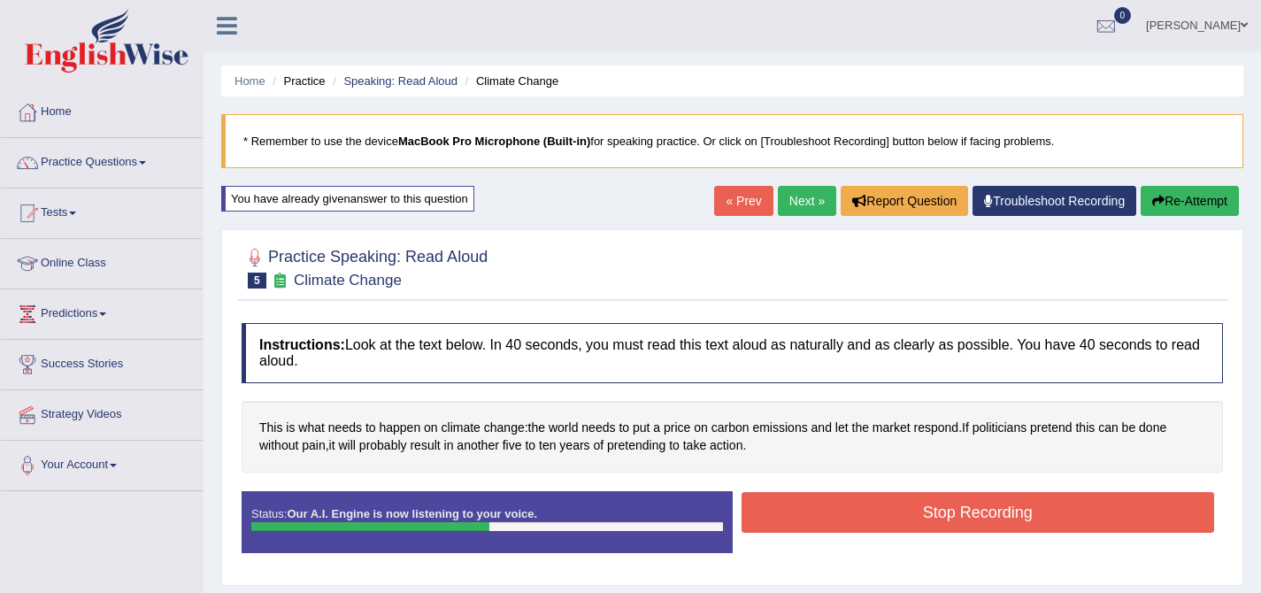
click at [810, 501] on button "Stop Recording" at bounding box center [977, 512] width 473 height 41
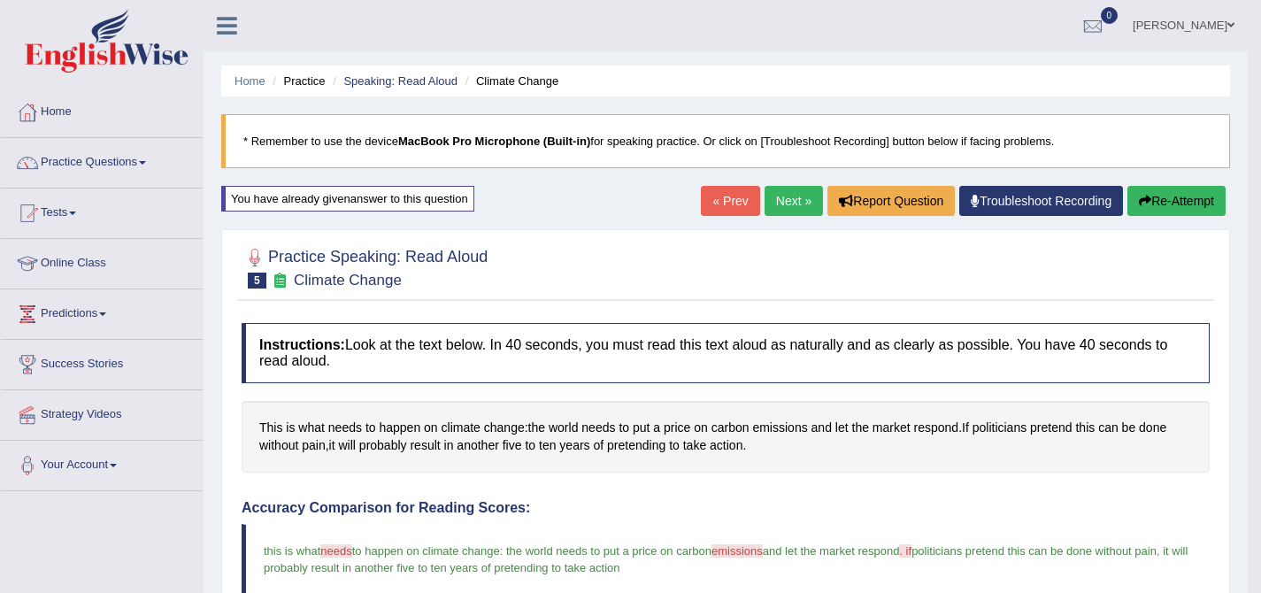
click at [779, 200] on link "Next »" at bounding box center [793, 201] width 58 height 30
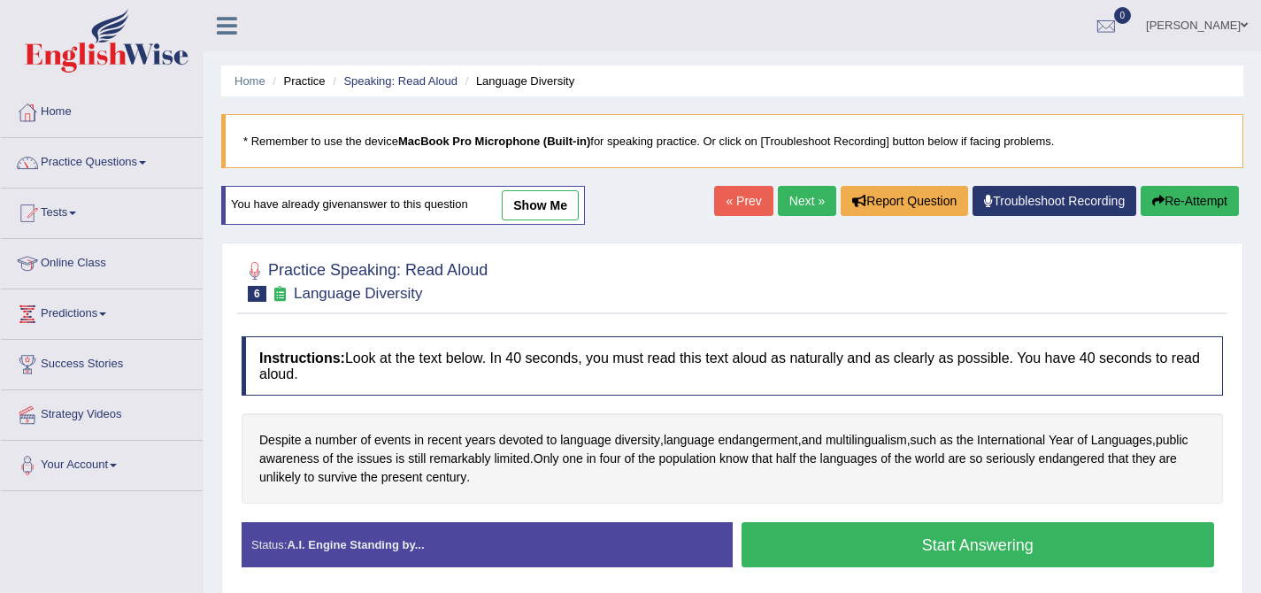
click at [873, 575] on div "Status: A.I. Engine Standing by... Start Answering Stop Recording" at bounding box center [732, 553] width 981 height 63
click at [872, 564] on button "Start Answering" at bounding box center [977, 544] width 473 height 45
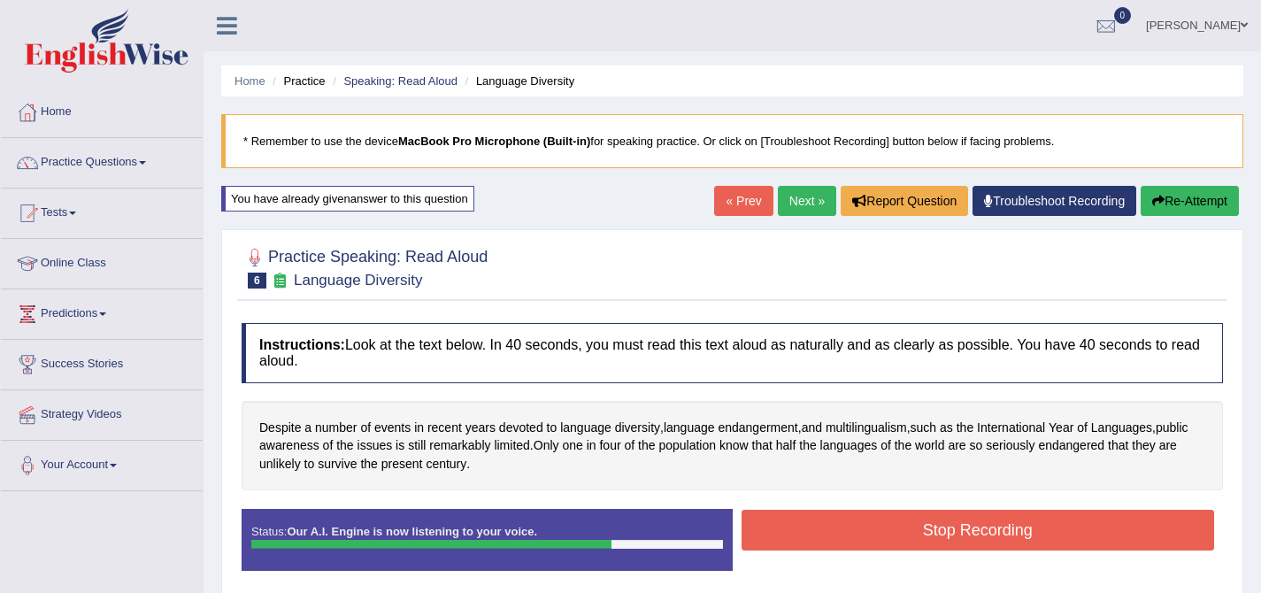
click at [810, 200] on link "Next »" at bounding box center [807, 201] width 58 height 30
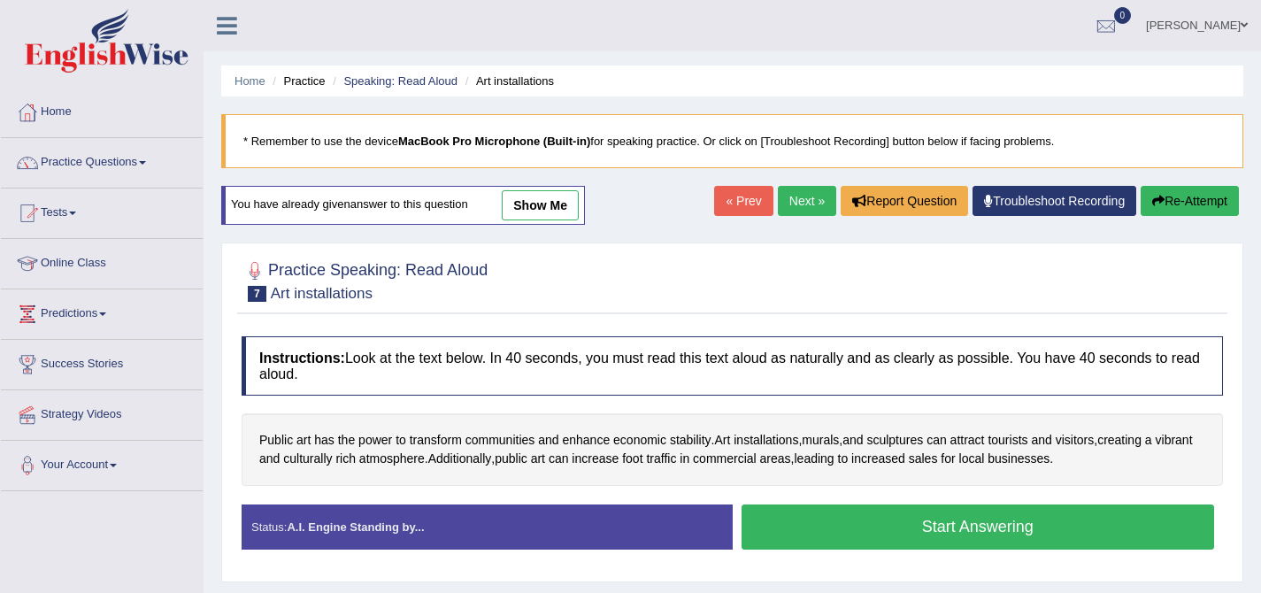
click at [873, 518] on button "Start Answering" at bounding box center [977, 526] width 473 height 45
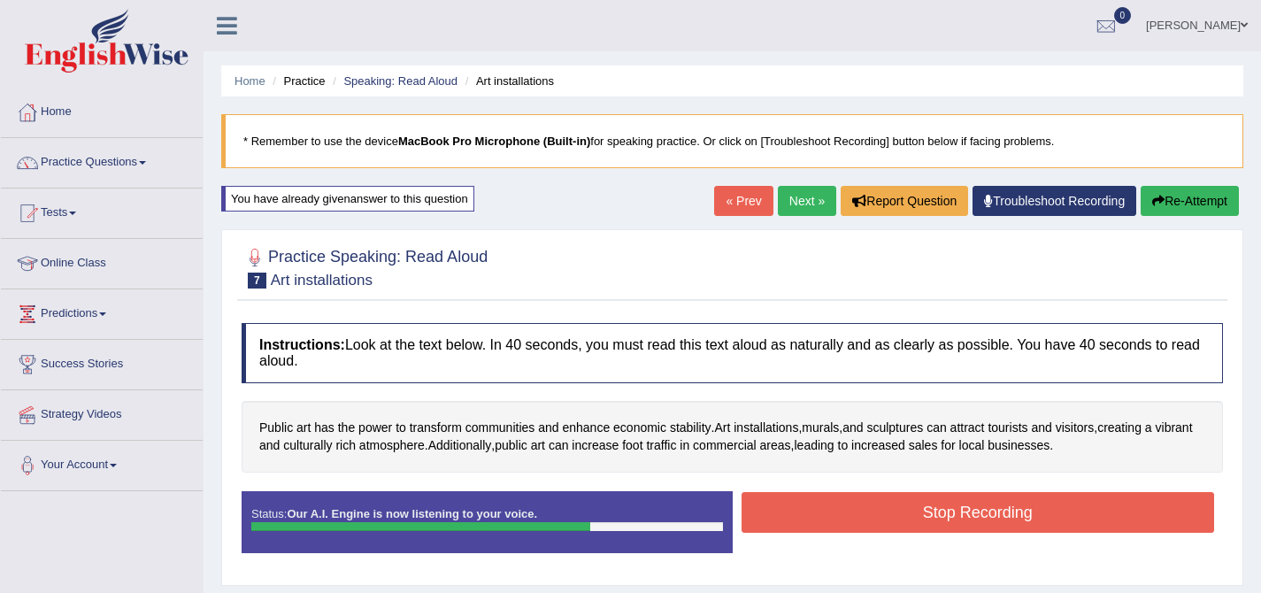
click at [875, 511] on button "Stop Recording" at bounding box center [977, 512] width 473 height 41
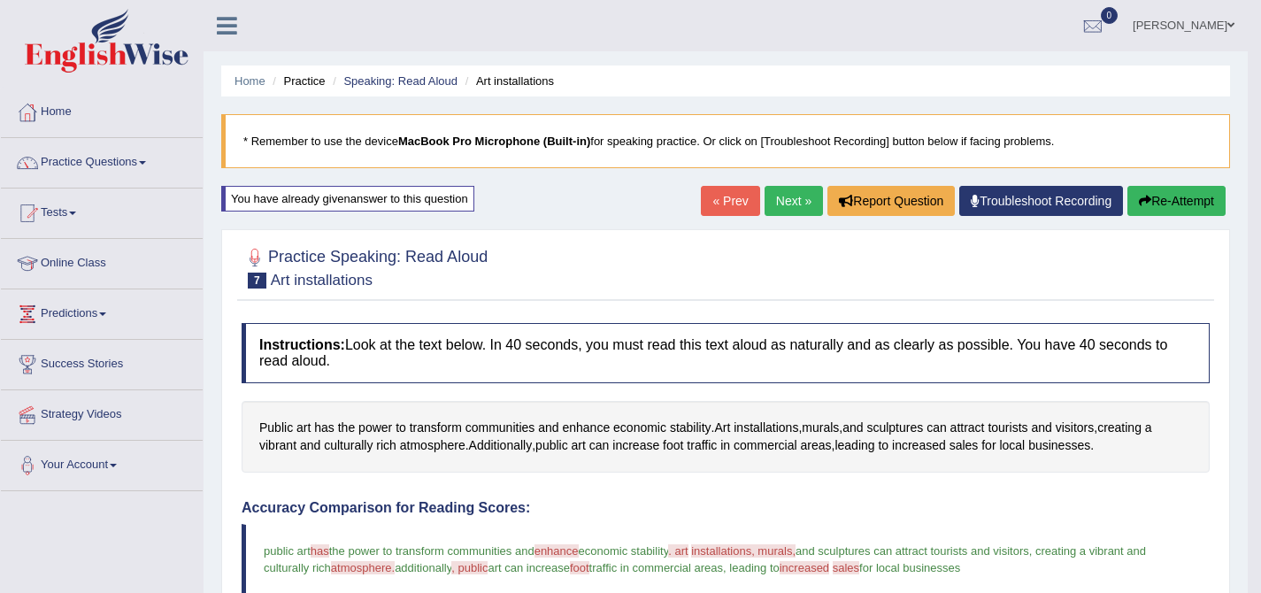
click at [770, 196] on link "Next »" at bounding box center [793, 201] width 58 height 30
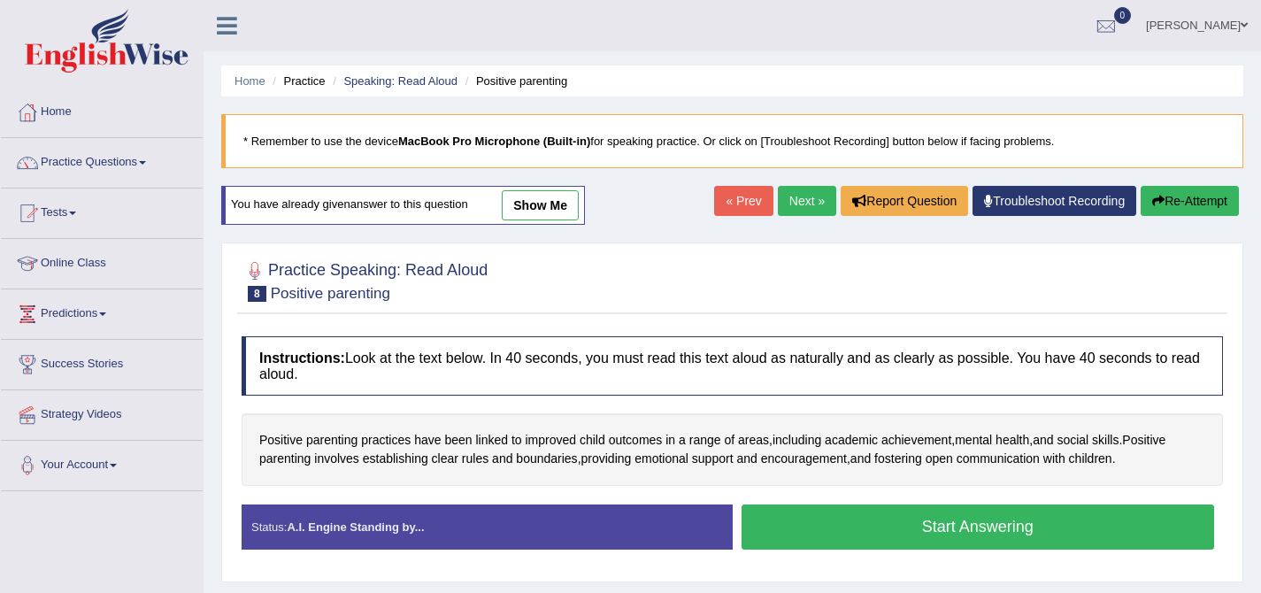
click at [849, 528] on button "Start Answering" at bounding box center [977, 526] width 473 height 45
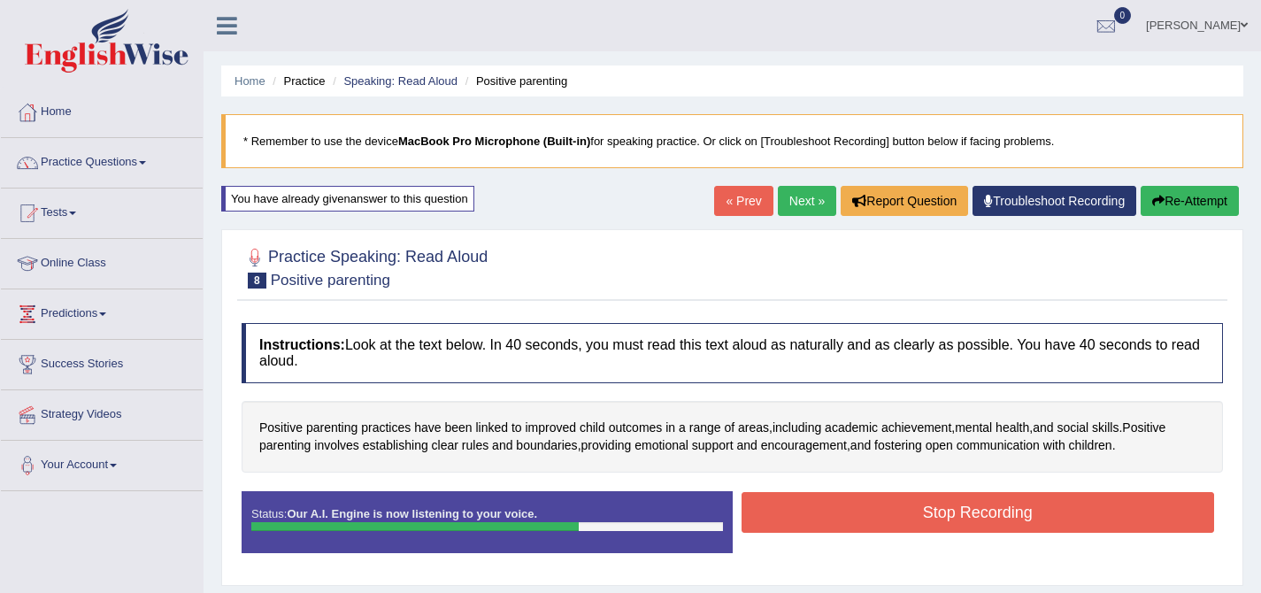
click at [841, 517] on button "Stop Recording" at bounding box center [977, 512] width 473 height 41
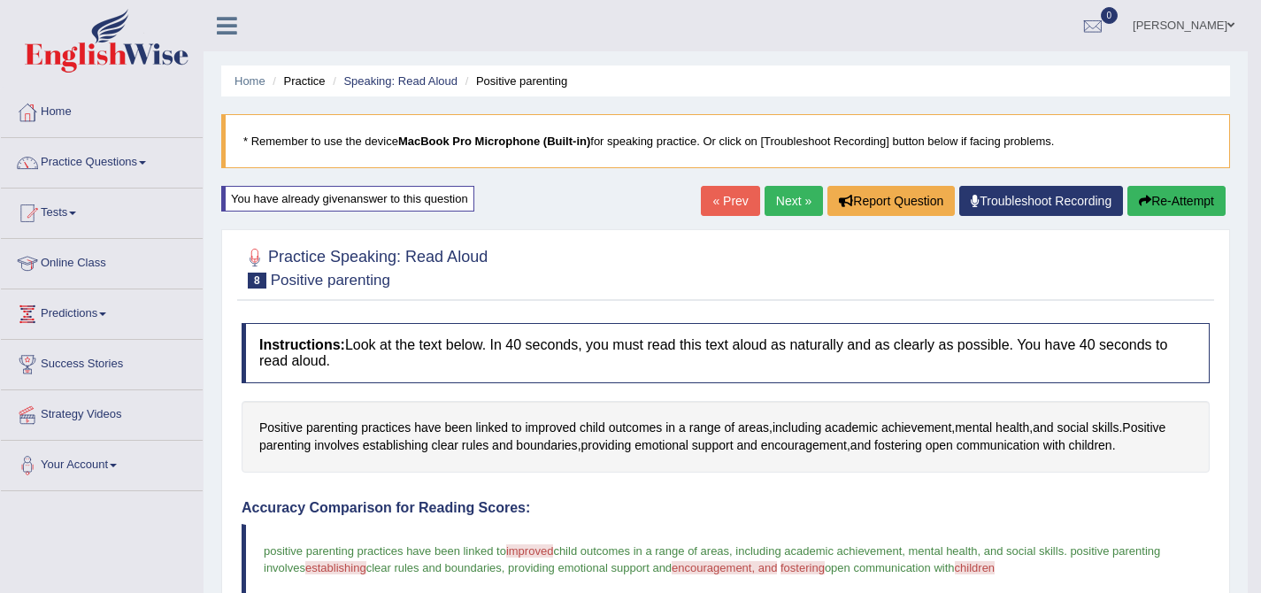
click at [792, 196] on link "Next »" at bounding box center [793, 201] width 58 height 30
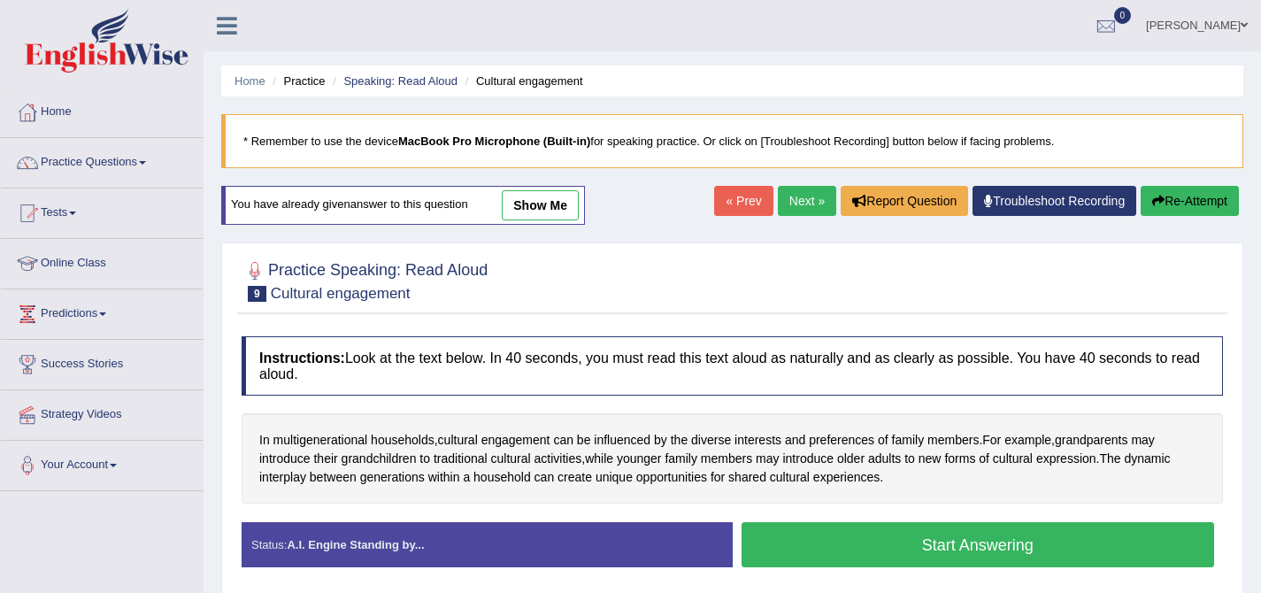
click at [842, 540] on button "Start Answering" at bounding box center [977, 544] width 473 height 45
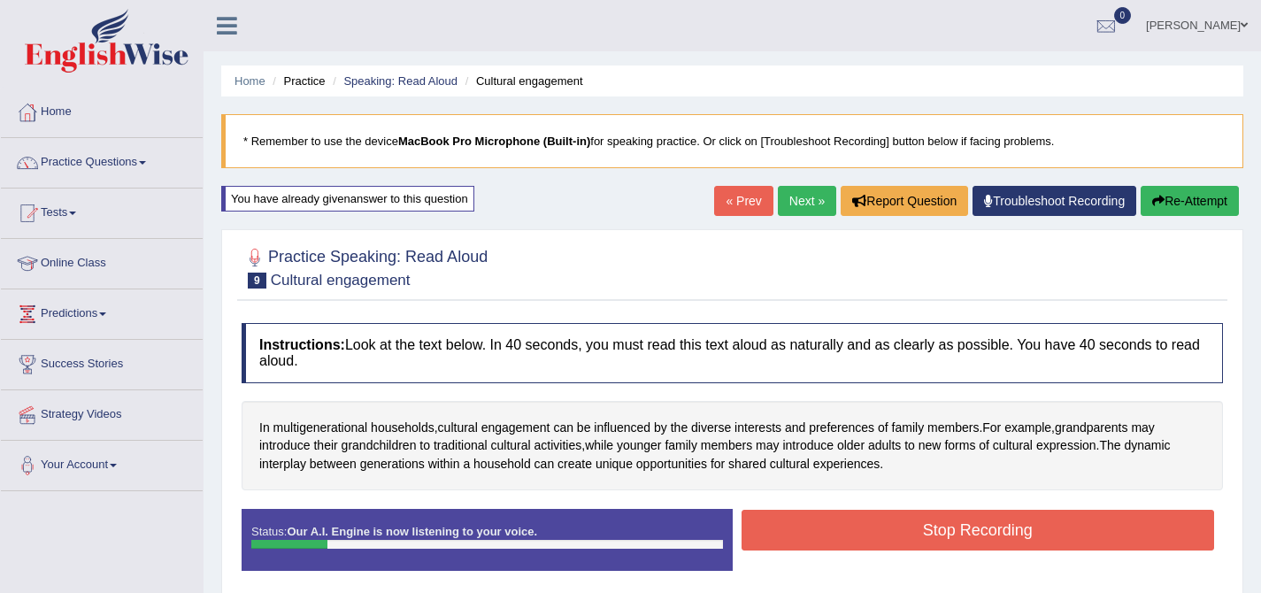
click at [834, 527] on button "Stop Recording" at bounding box center [977, 530] width 473 height 41
